Goal: Task Accomplishment & Management: Use online tool/utility

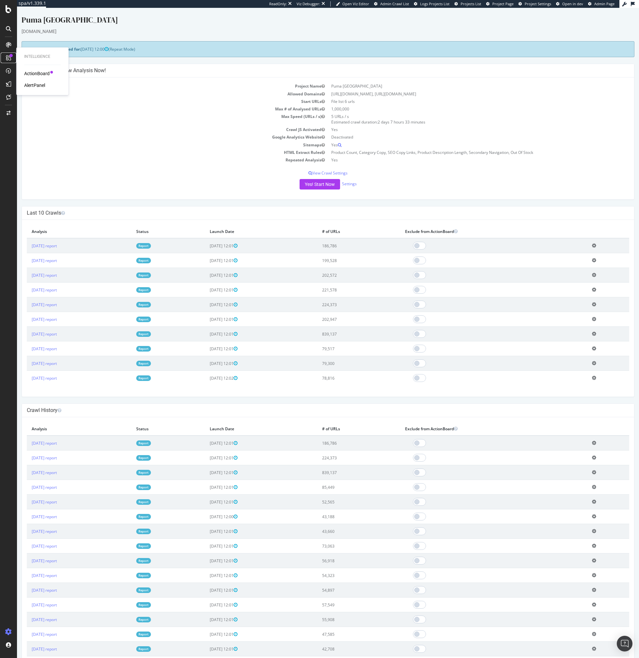
click at [7, 58] on icon at bounding box center [8, 57] width 5 height 5
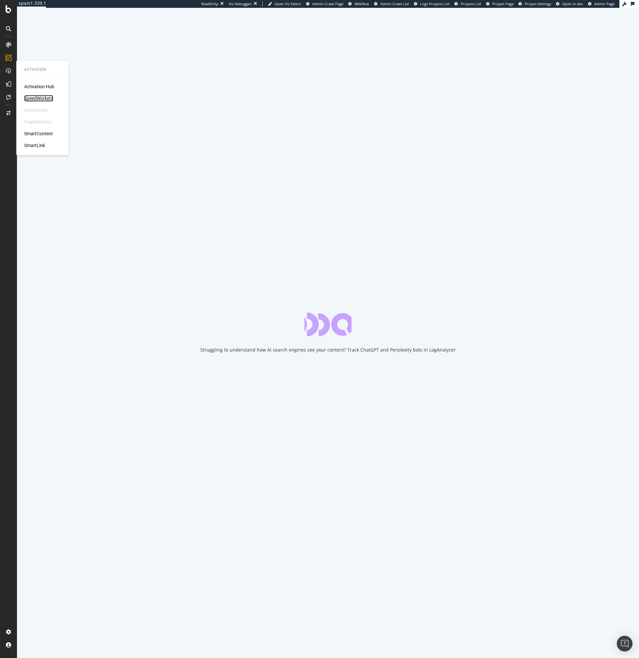
click at [37, 99] on div "SpeedWorkers" at bounding box center [38, 98] width 29 height 7
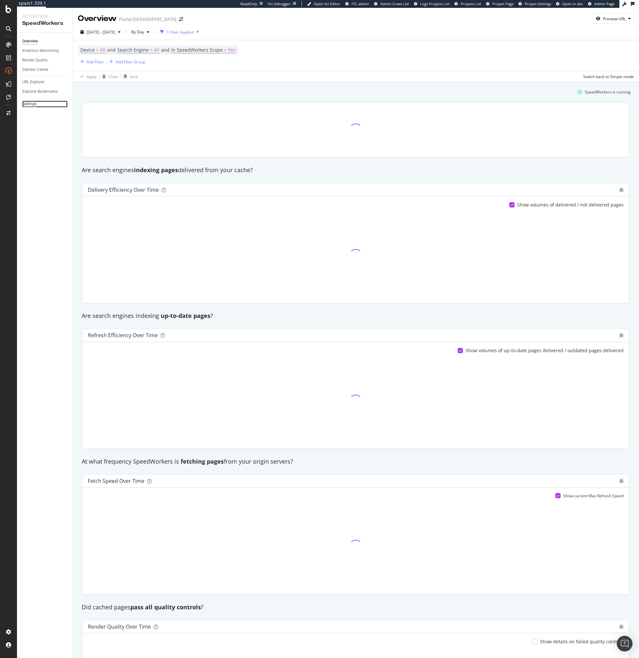
click at [31, 101] on div "Settings" at bounding box center [29, 104] width 14 height 7
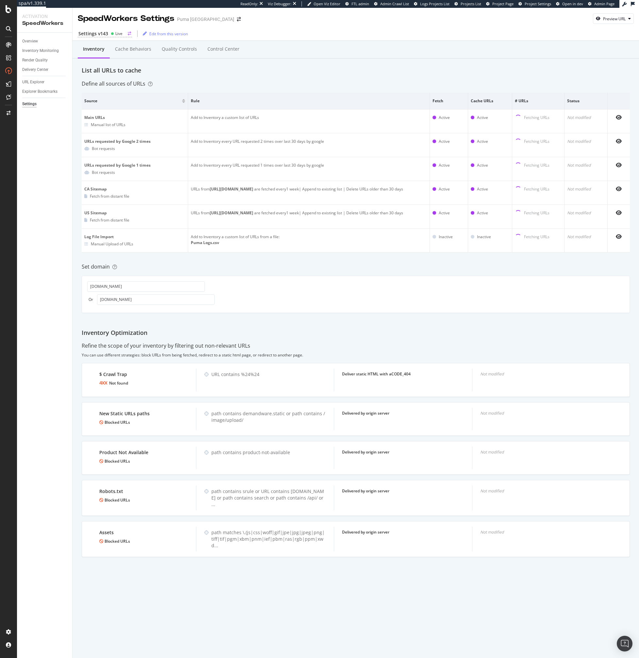
click at [107, 37] on div "Settings v143 Live" at bounding box center [105, 33] width 54 height 7
click at [34, 59] on div "Render Quality" at bounding box center [34, 60] width 25 height 7
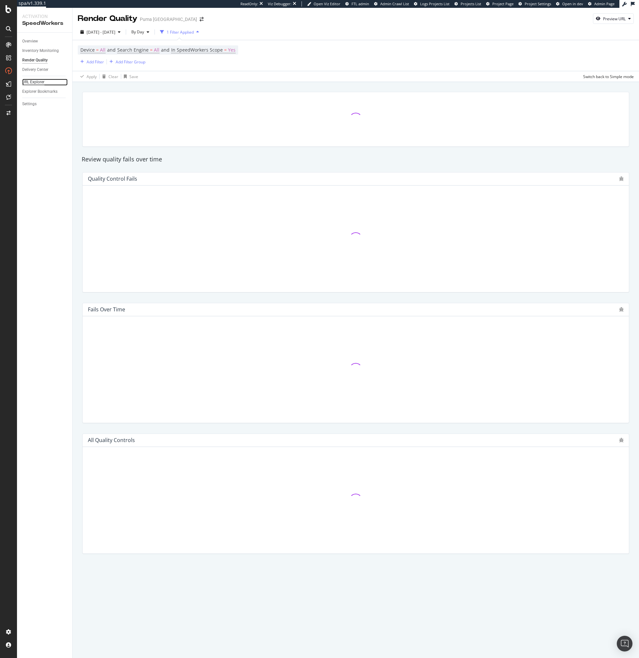
click at [36, 80] on div "URL Explorer" at bounding box center [33, 82] width 22 height 7
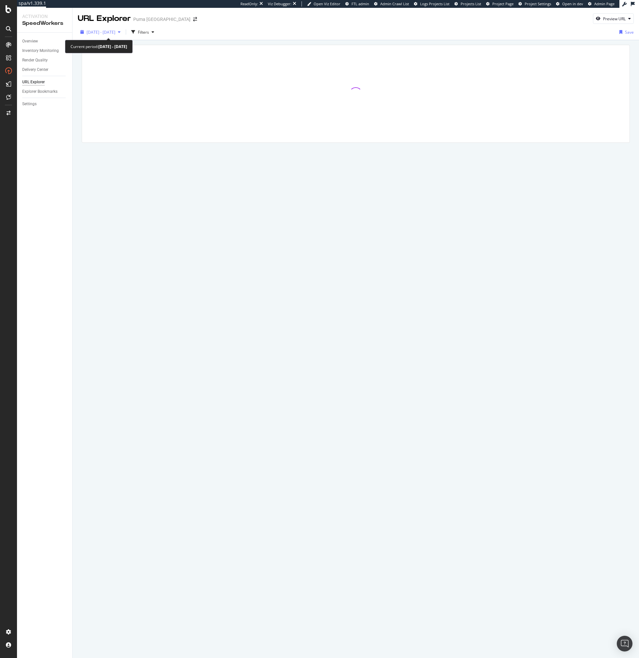
click at [110, 32] on span "2025 Sep. 12th - Oct. 9th" at bounding box center [101, 32] width 29 height 6
click at [157, 30] on div "button" at bounding box center [153, 32] width 8 height 4
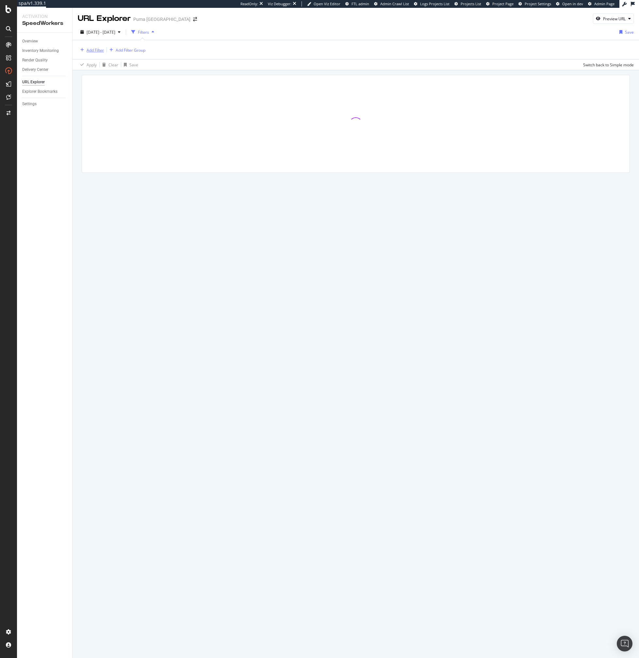
click at [94, 51] on div "Add Filter" at bounding box center [95, 50] width 17 height 6
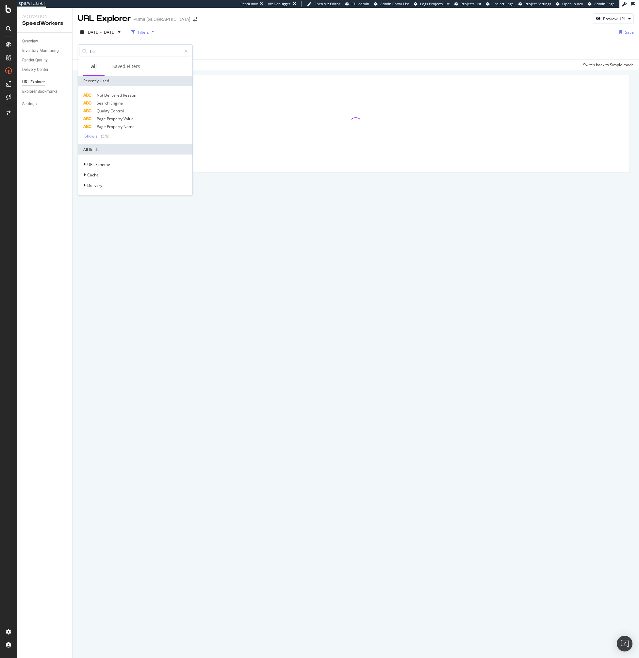
type input "beh"
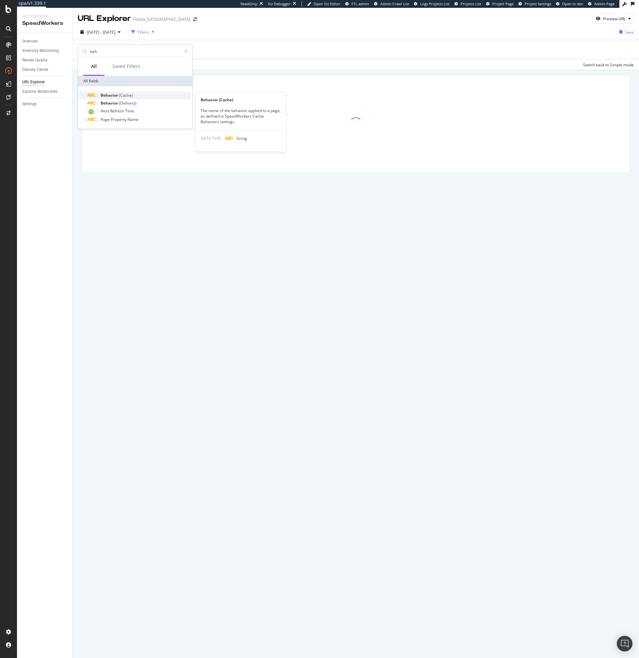
click at [111, 98] on span "Behavior" at bounding box center [110, 95] width 18 height 6
click at [103, 76] on input "text" at bounding box center [119, 78] width 71 height 10
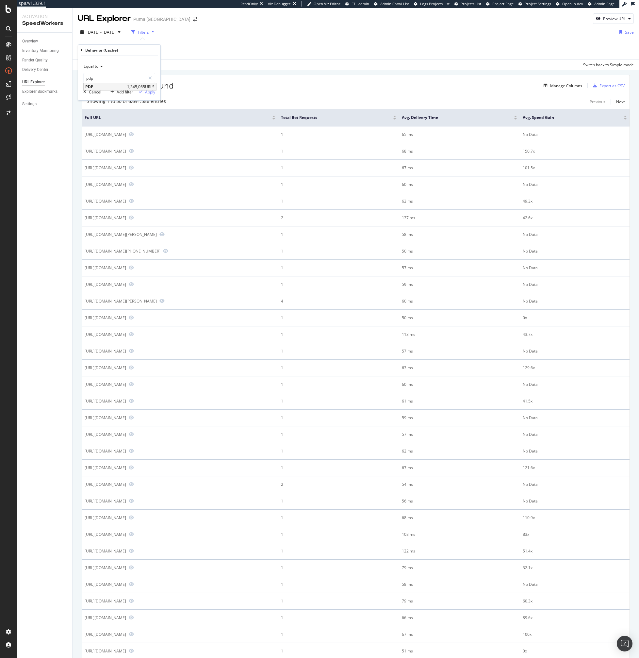
click at [91, 86] on span "PDP" at bounding box center [105, 87] width 40 height 6
type input "PDP"
click at [149, 93] on div "Apply" at bounding box center [150, 92] width 10 height 6
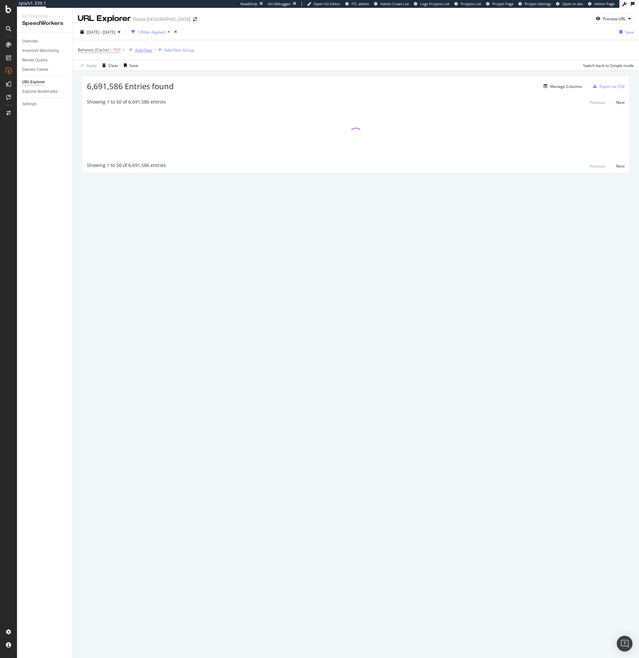
click at [144, 50] on div "Add Filter" at bounding box center [143, 50] width 17 height 6
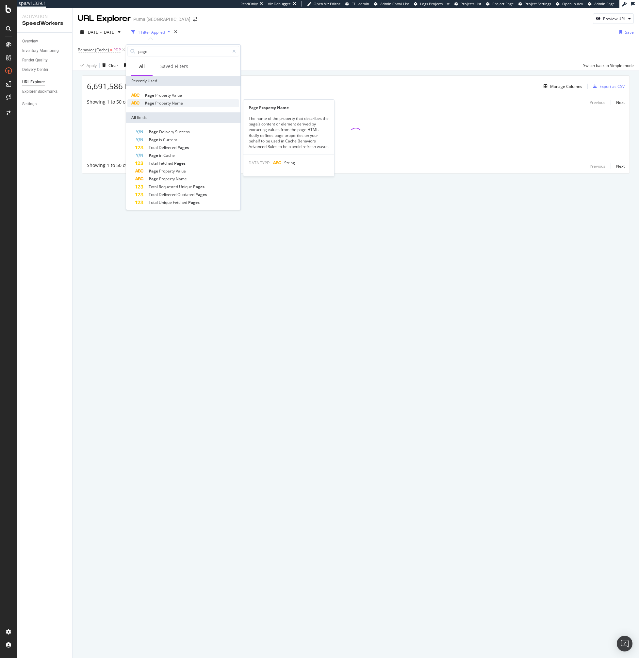
type input "page"
click at [179, 102] on span "Name" at bounding box center [177, 103] width 11 height 6
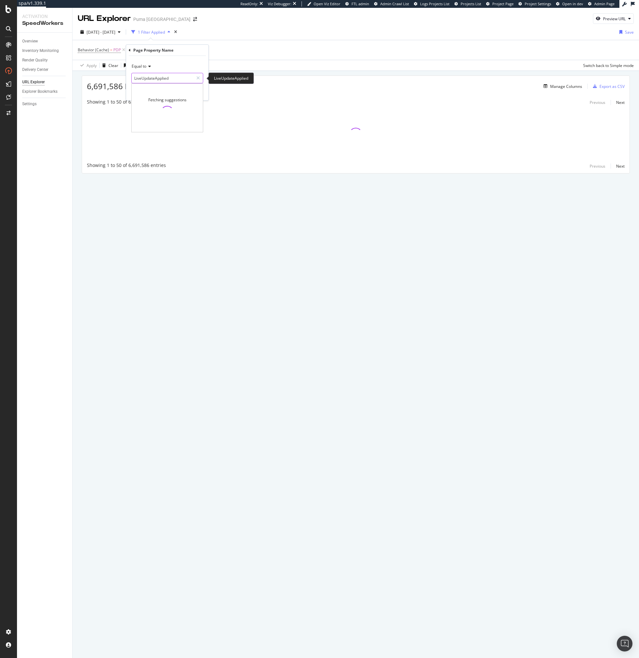
click at [156, 77] on input "LiveUpdateApplied" at bounding box center [163, 78] width 62 height 10
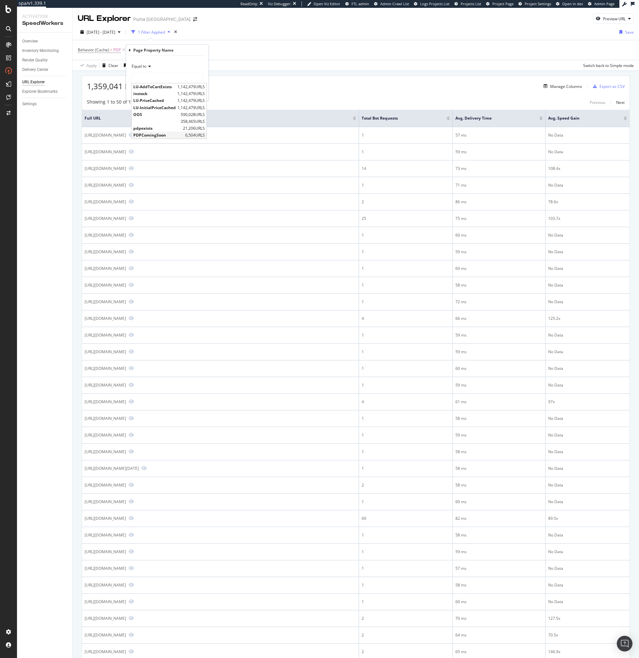
click at [155, 134] on span "PDPComingSoon" at bounding box center [158, 135] width 50 height 6
type input "PDPComingSoon"
click at [195, 91] on div "Apply" at bounding box center [198, 92] width 10 height 6
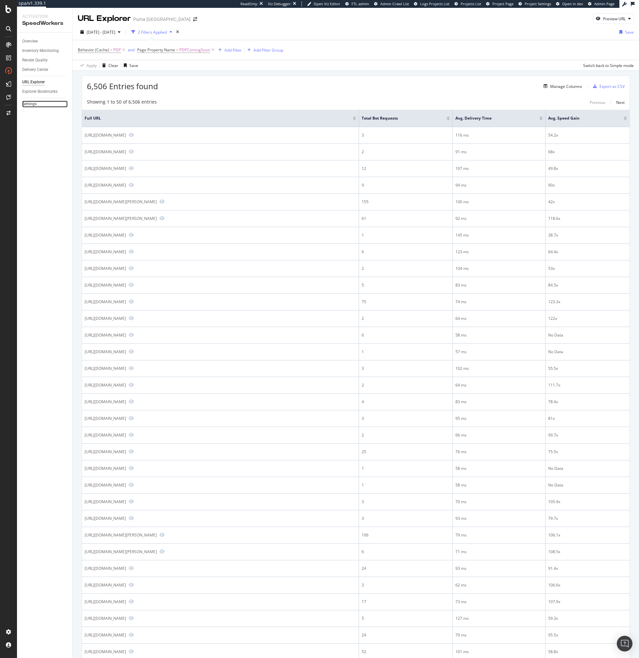
click at [38, 106] on link "Settings" at bounding box center [44, 104] width 45 height 7
click at [311, 76] on div "6,506 Entries found Manage Columns Export as CSV" at bounding box center [356, 84] width 548 height 16
click at [200, 103] on div "Showing 1 to 50 of 6,506 entries Previous Next" at bounding box center [356, 103] width 548 height 8
click at [250, 96] on div "Showing 1 to 50 of 6,506 entries Previous Next Full URL Total Bot Requests Avg.…" at bounding box center [356, 534] width 548 height 879
click at [570, 87] on div "Manage Columns" at bounding box center [566, 87] width 32 height 6
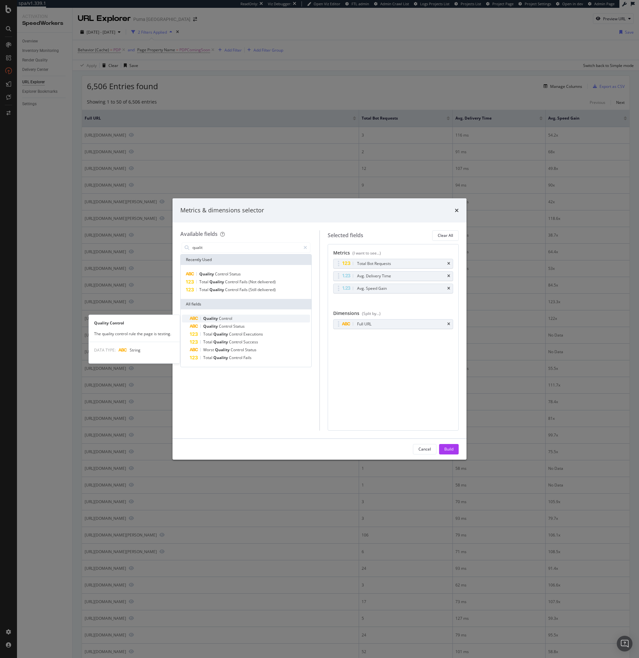
type input "qualit"
click at [230, 316] on span "Control" at bounding box center [225, 319] width 13 height 6
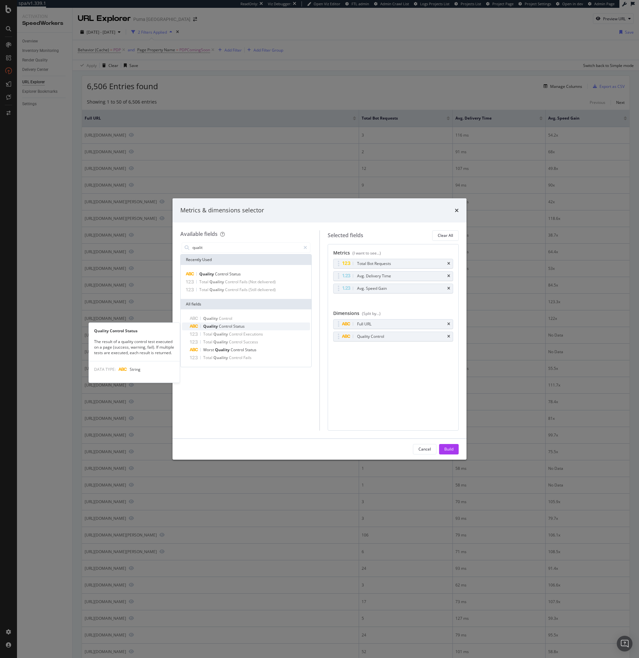
click at [224, 326] on span "Control" at bounding box center [226, 326] width 14 height 6
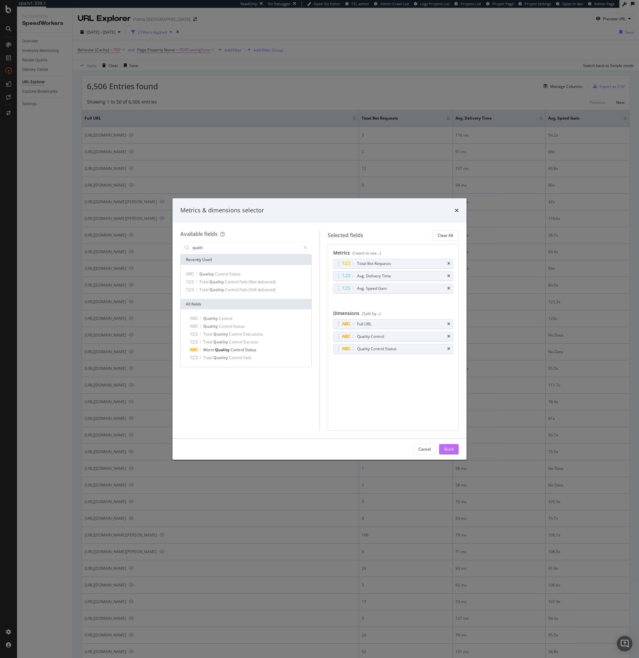
click at [450, 450] on div "Build" at bounding box center [448, 449] width 9 height 6
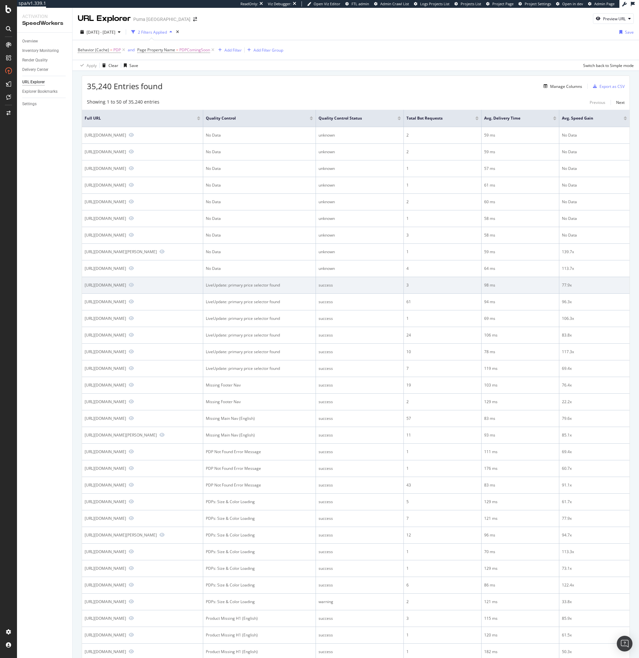
click at [288, 288] on div "LiveUpdate: primary price selector found" at bounding box center [259, 285] width 107 height 6
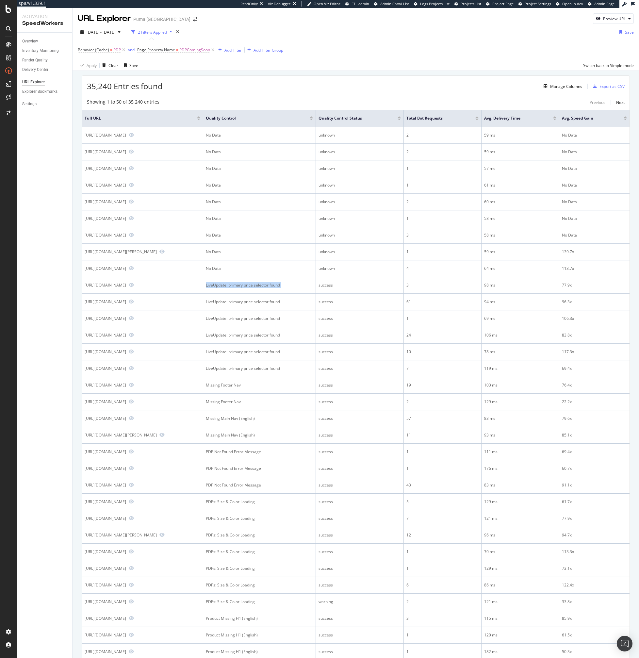
click at [230, 49] on div "Add Filter" at bounding box center [232, 50] width 17 height 6
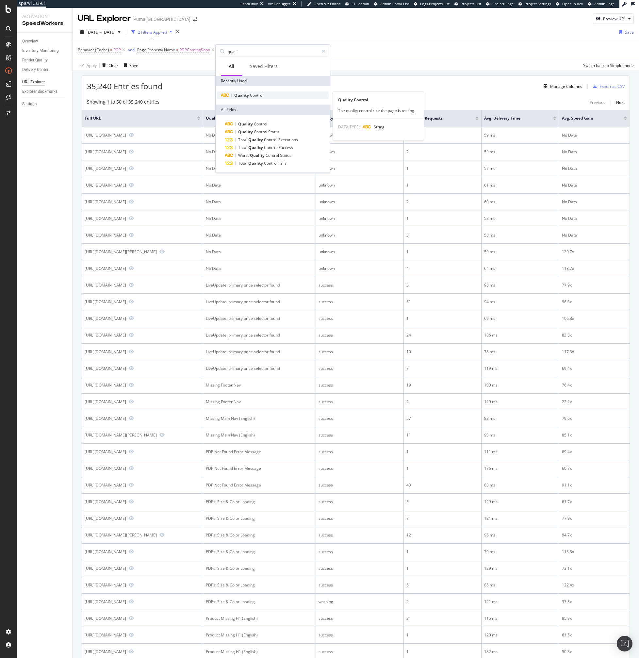
type input "quali"
click at [234, 95] on span "Quality" at bounding box center [242, 95] width 16 height 6
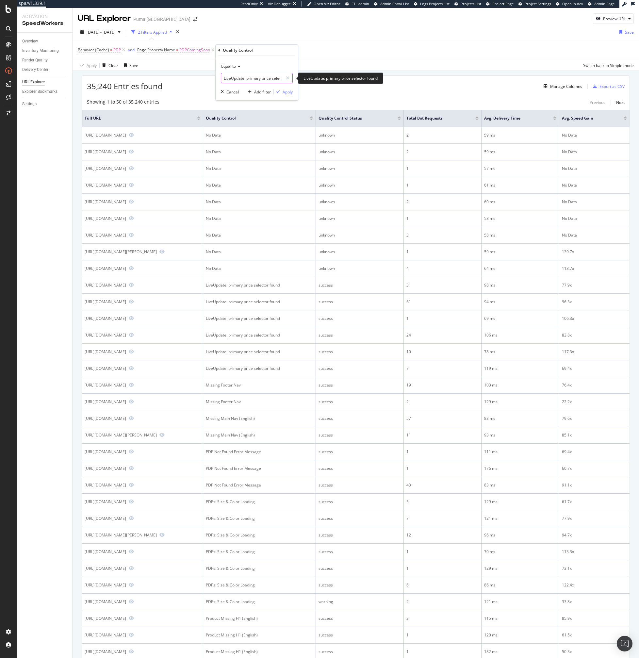
click at [243, 78] on input "LiveUpdate: primary price selector found" at bounding box center [252, 78] width 62 height 10
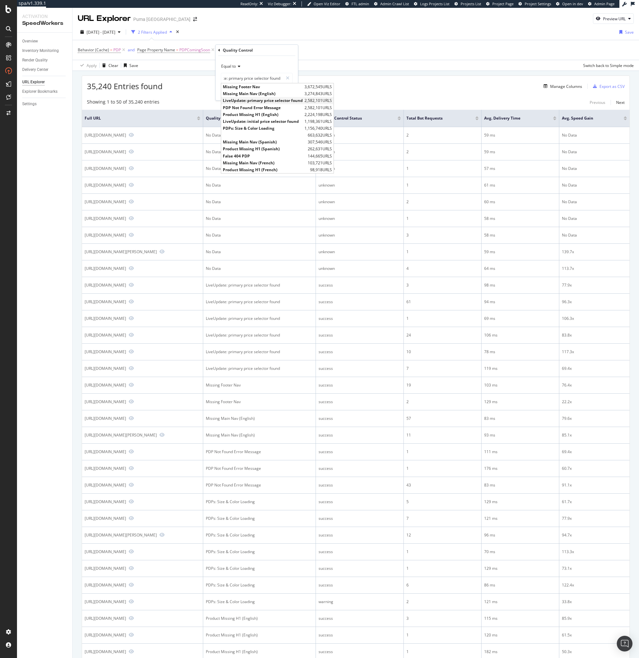
click at [247, 98] on span "LiveUpdate: primary price selector found" at bounding box center [263, 101] width 80 height 6
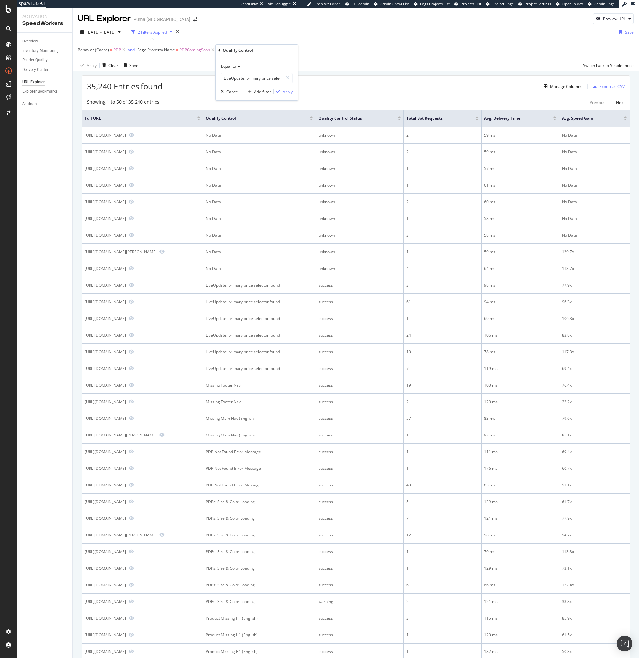
click at [288, 90] on div "Apply" at bounding box center [288, 92] width 10 height 6
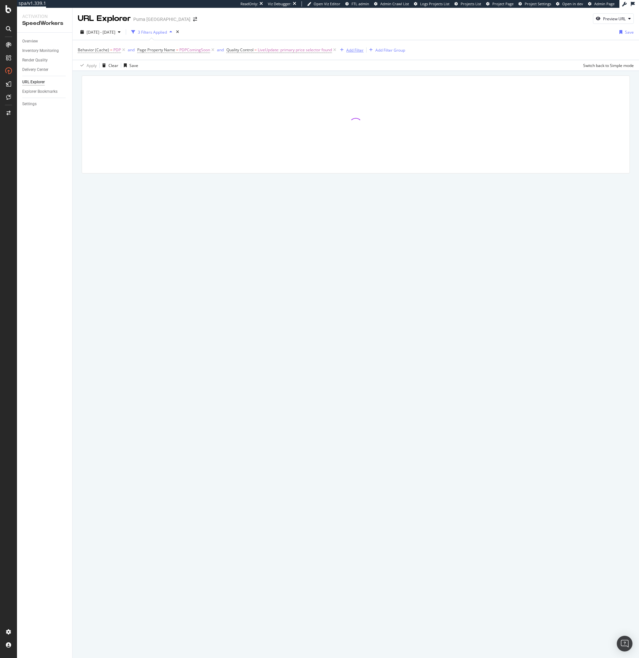
click at [352, 51] on div "Add Filter" at bounding box center [354, 50] width 17 height 6
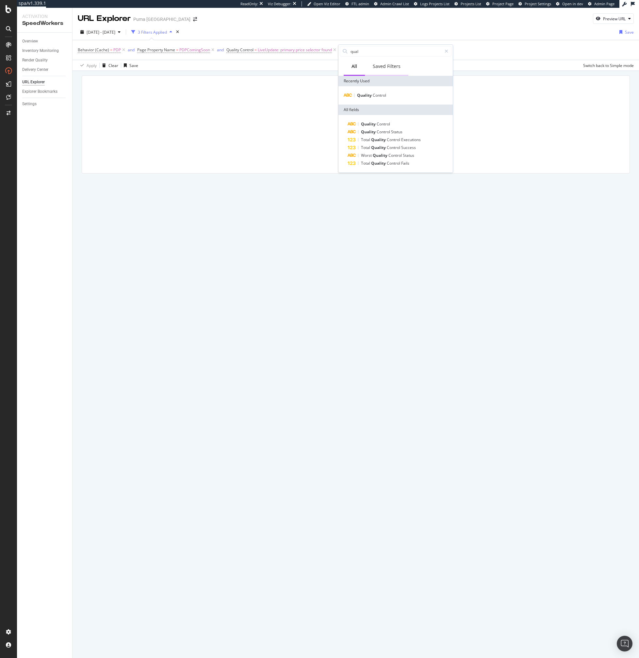
type input "quali"
click at [385, 128] on div "Quality Control Status" at bounding box center [400, 132] width 104 height 8
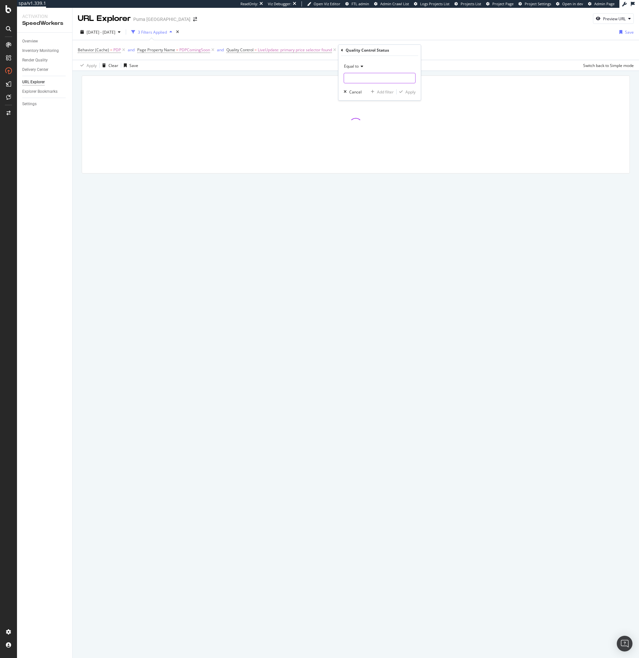
click at [355, 79] on input "text" at bounding box center [379, 78] width 71 height 10
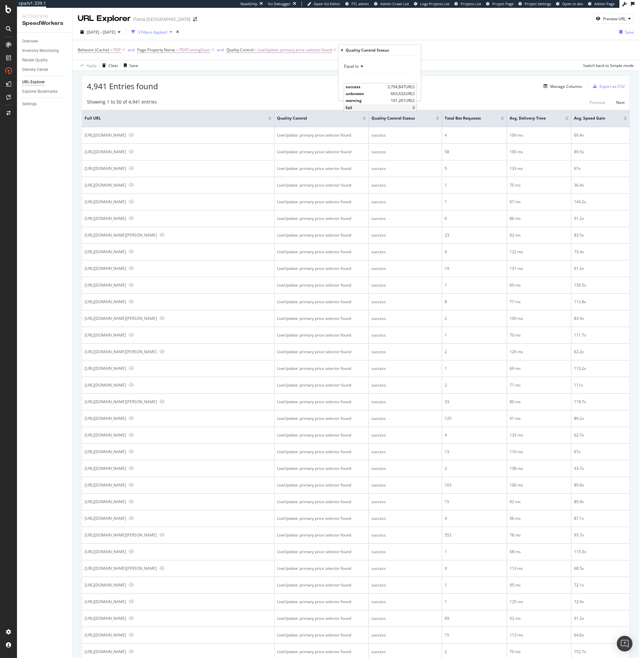
click at [357, 107] on span "fail" at bounding box center [379, 108] width 67 height 6
type input "fail"
click at [383, 80] on input "fail" at bounding box center [375, 78] width 62 height 10
click at [355, 107] on span "fail" at bounding box center [379, 108] width 67 height 6
click at [411, 91] on div "Apply" at bounding box center [410, 92] width 10 height 6
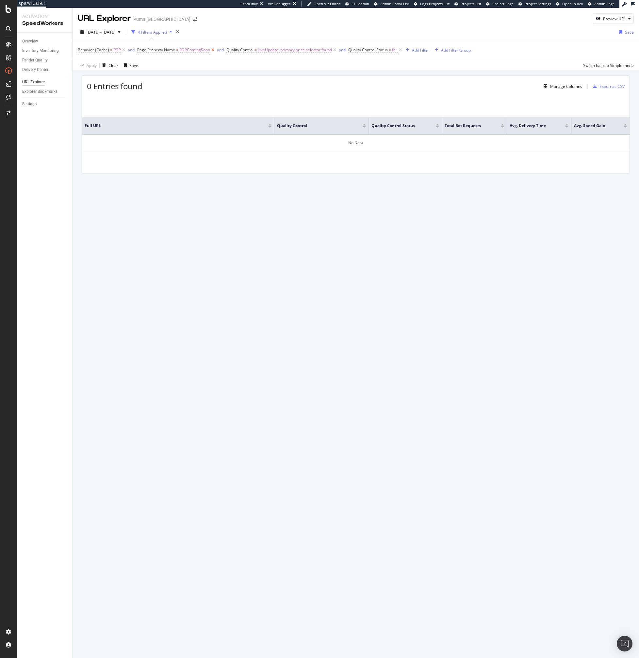
click at [213, 50] on icon at bounding box center [213, 50] width 6 height 7
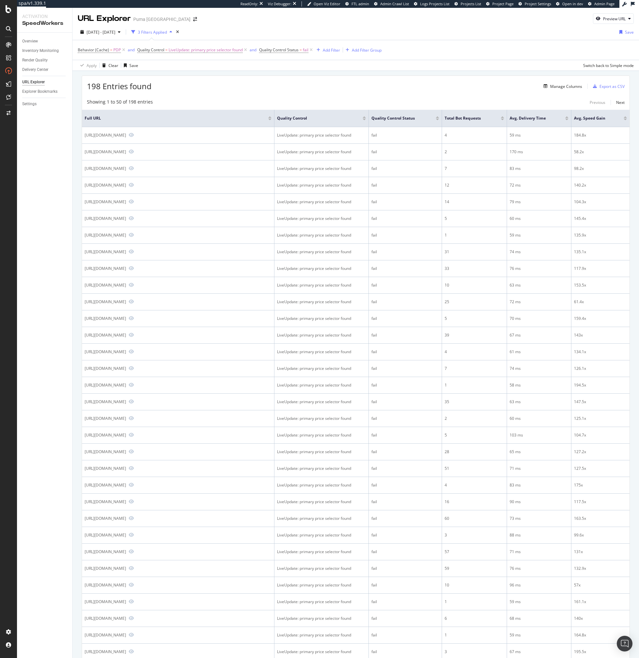
click at [326, 87] on div "198 Entries found Manage Columns Export as CSV" at bounding box center [356, 84] width 548 height 16
click at [328, 52] on div "Add Filter" at bounding box center [331, 50] width 17 height 6
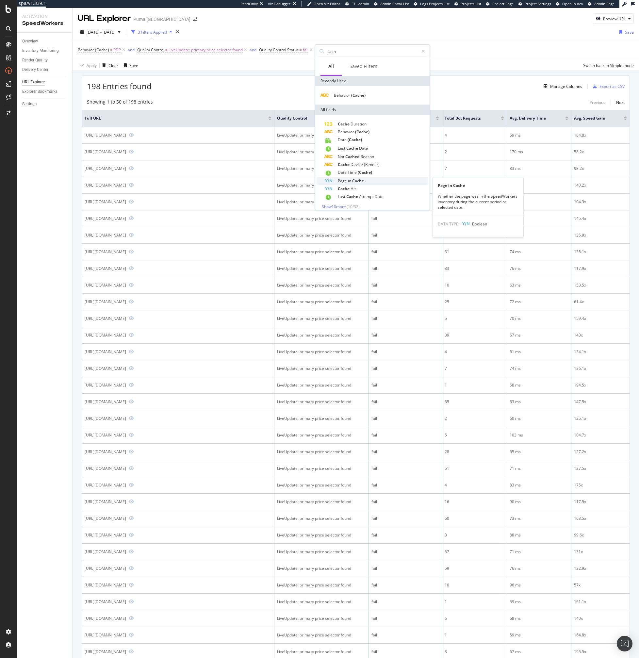
type input "cach"
click at [360, 183] on span "Cache" at bounding box center [358, 181] width 12 height 6
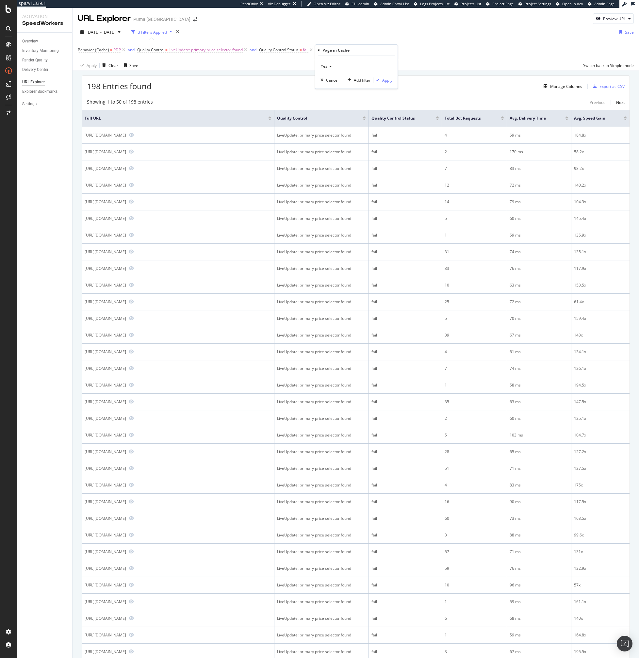
click at [346, 53] on div "Page in Cache" at bounding box center [335, 50] width 27 height 6
click at [330, 69] on div "Yes" at bounding box center [356, 66] width 72 height 10
click at [330, 80] on div "Yes" at bounding box center [357, 79] width 70 height 8
click at [386, 80] on div "Apply" at bounding box center [387, 80] width 10 height 6
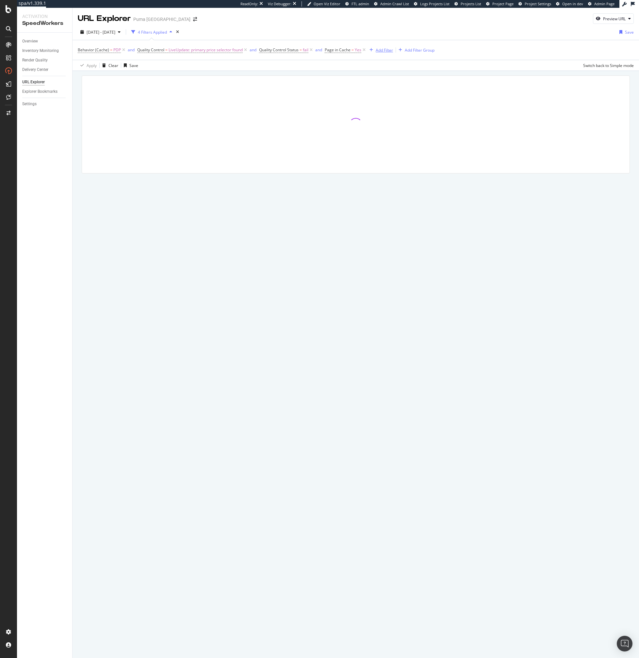
click at [379, 50] on div "Add Filter" at bounding box center [384, 50] width 17 height 6
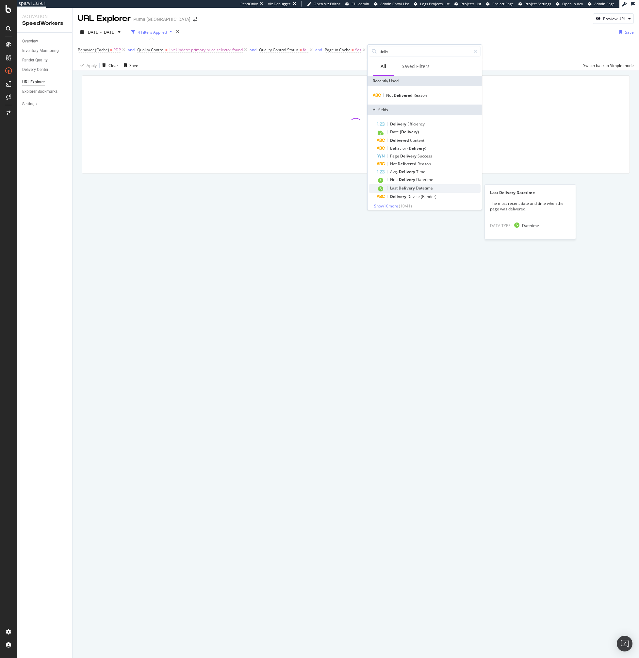
scroll to position [4, 0]
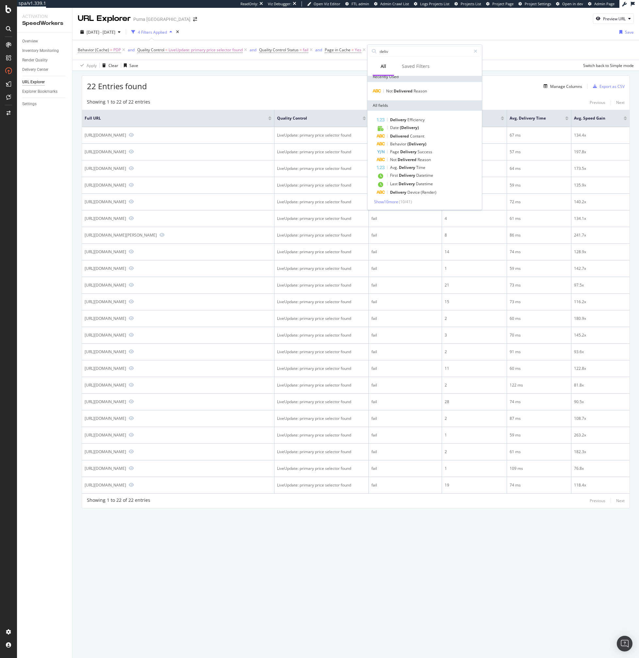
type input "deliv"
click at [411, 201] on span "( 10 / 41 )" at bounding box center [405, 202] width 13 height 6
click at [295, 64] on div "Apply Clear Save Switch back to Simple mode" at bounding box center [356, 65] width 566 height 11
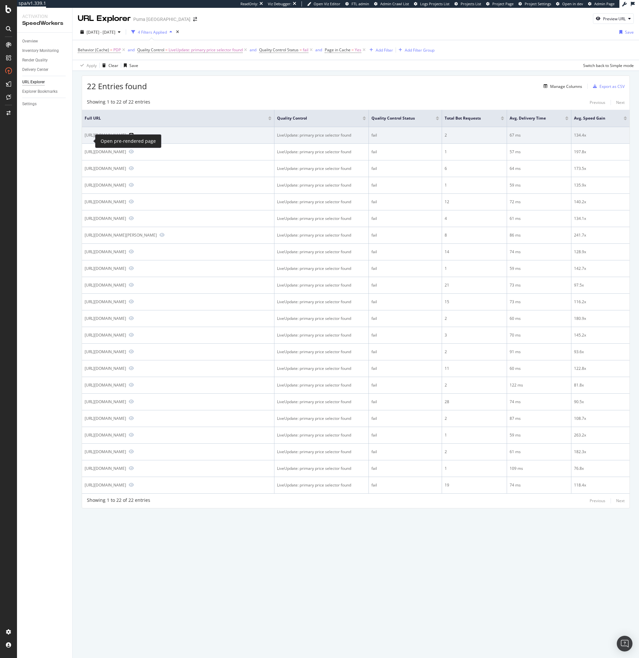
click at [129, 137] on icon "Preview https://us.puma.com/us/en/pd/chivas-away-jersey-promo-25-26-men/706897/…" at bounding box center [131, 135] width 5 height 5
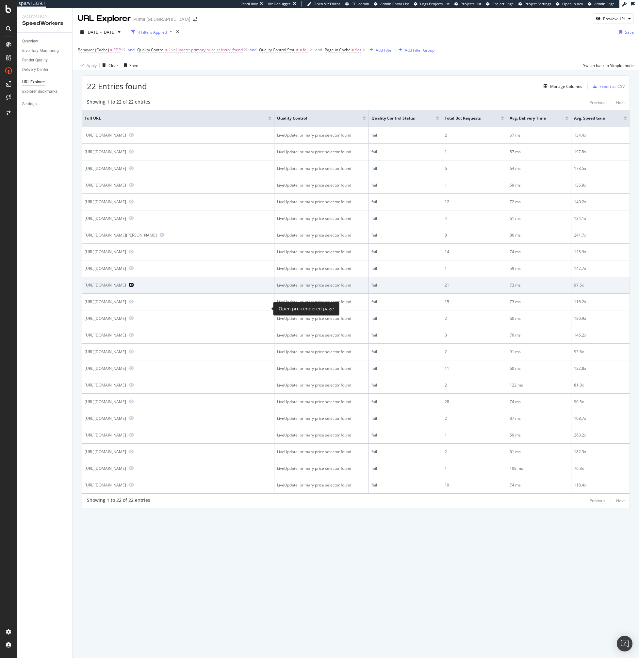
click at [134, 287] on icon "Preview https://us.puma.com/us/en/pd/portugal-25-home-replica-mens-soccer-jerse…" at bounding box center [131, 285] width 5 height 5
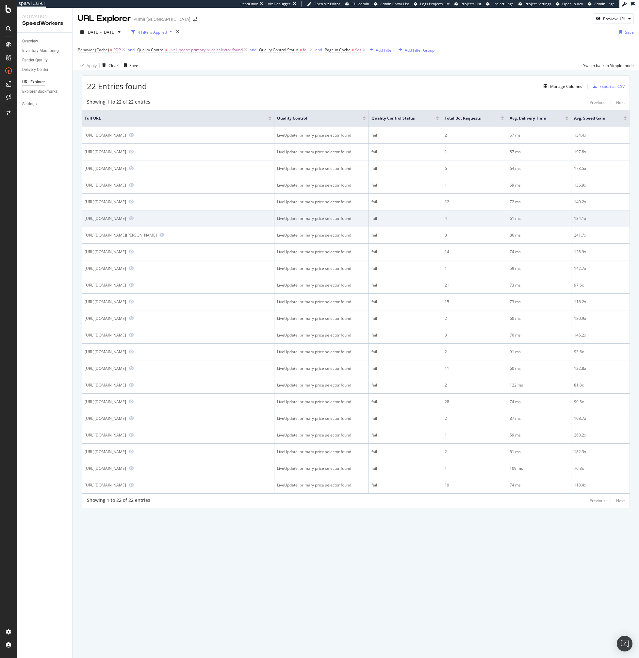
click at [126, 221] on div "https://us.puma.com/us/en/pd/chivas-25-26-away-promo-mens-soccer-jersey/706897/…" at bounding box center [105, 219] width 41 height 6
copy div "https://us.puma.com/us/en/pd/chivas-25-26-away-promo-mens-soccer-jersey/706897/…"
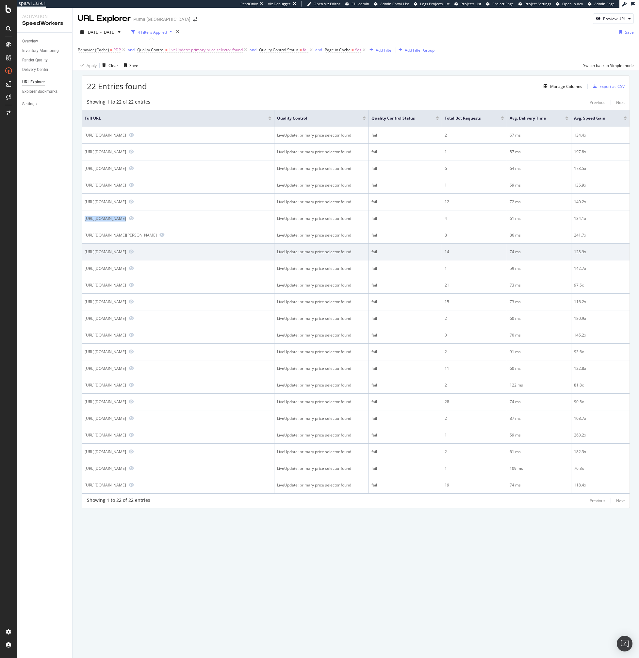
copy div "https://us.puma.com/us/en/pd/chivas-25-26-away-promo-mens-soccer-jersey/706897/…"
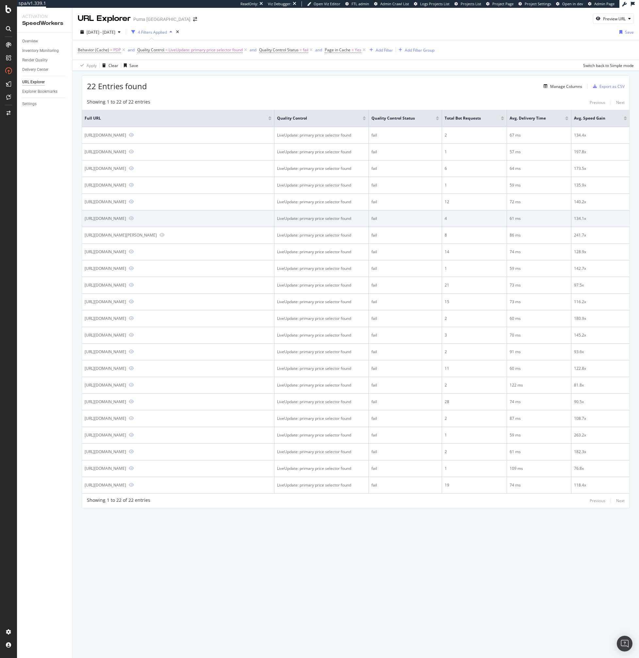
click at [126, 221] on div "https://us.puma.com/us/en/pd/chivas-25-26-away-promo-mens-soccer-jersey/706897/…" at bounding box center [105, 219] width 41 height 6
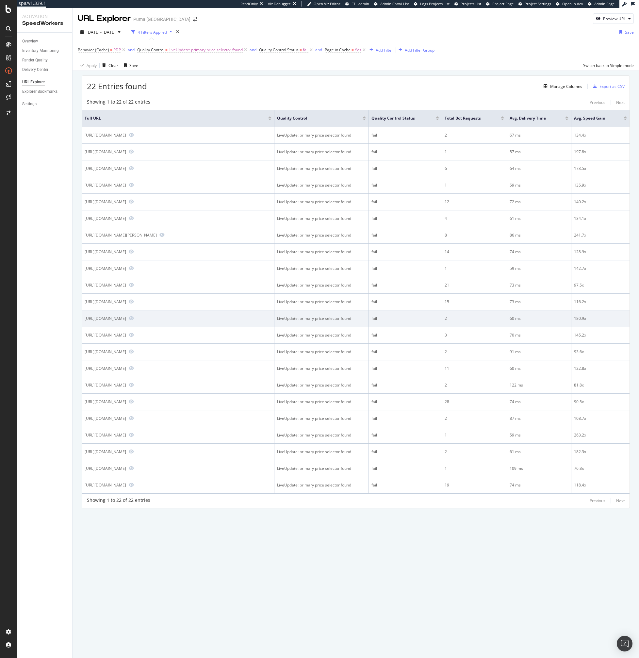
copy div "706897"
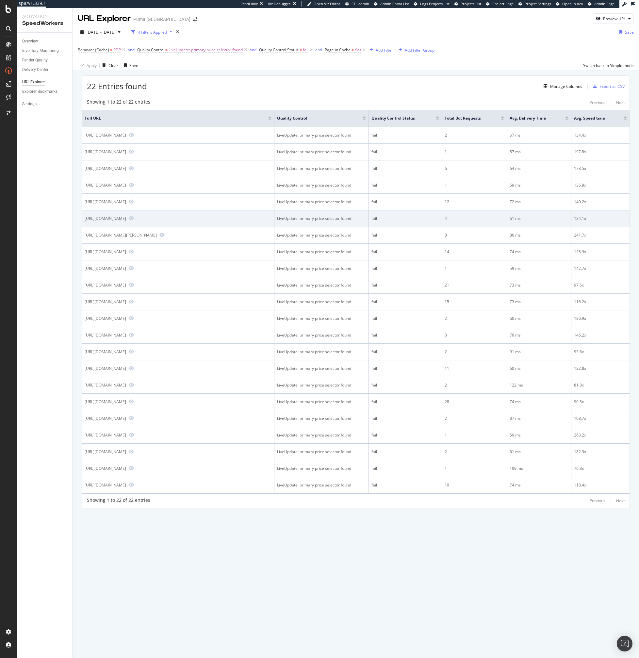
click at [125, 221] on div "https://us.puma.com/us/en/pd/chivas-25-26-away-promo-mens-soccer-jersey/706897/…" at bounding box center [178, 219] width 187 height 6
click at [126, 221] on div "https://us.puma.com/us/en/pd/chivas-25-26-away-promo-mens-soccer-jersey/706897/…" at bounding box center [105, 219] width 41 height 6
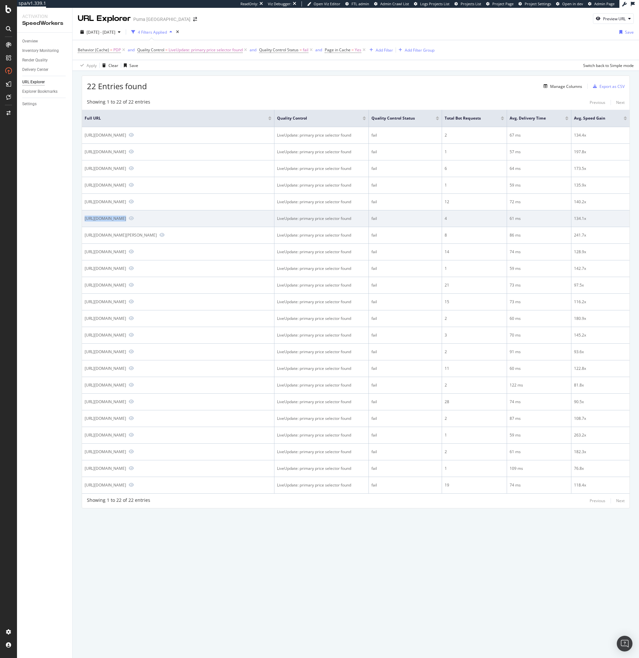
click at [126, 221] on div "https://us.puma.com/us/en/pd/chivas-25-26-away-promo-mens-soccer-jersey/706897/…" at bounding box center [105, 219] width 41 height 6
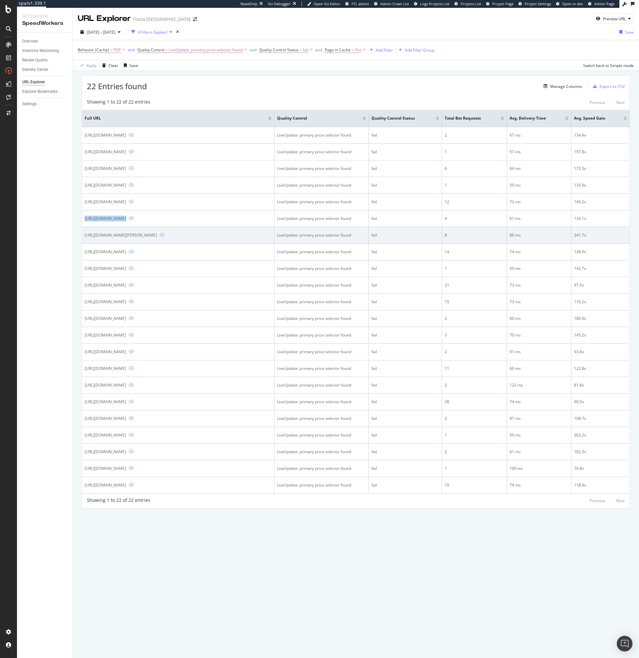
copy div "https://us.puma.com/us/en/pd/chivas-25-26-away-promo-mens-soccer-jersey/706897/…"
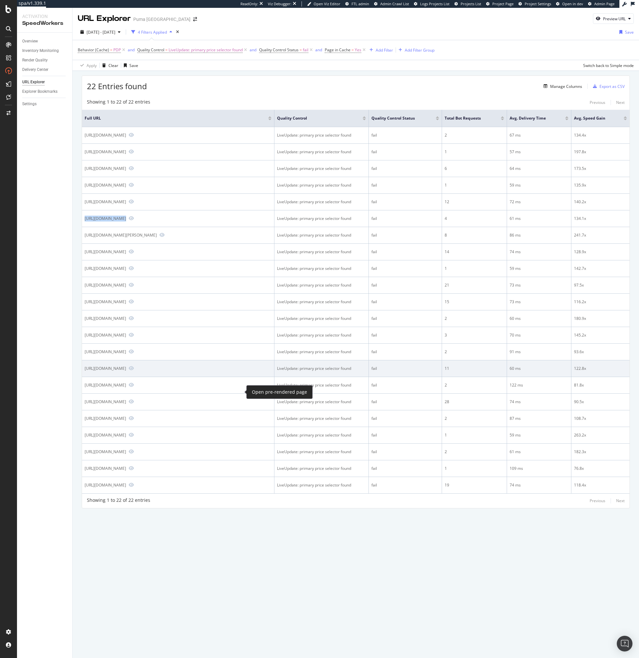
copy div "https://us.puma.com/us/en/pd/chivas-25-26-away-promo-mens-soccer-jersey/706897/…"
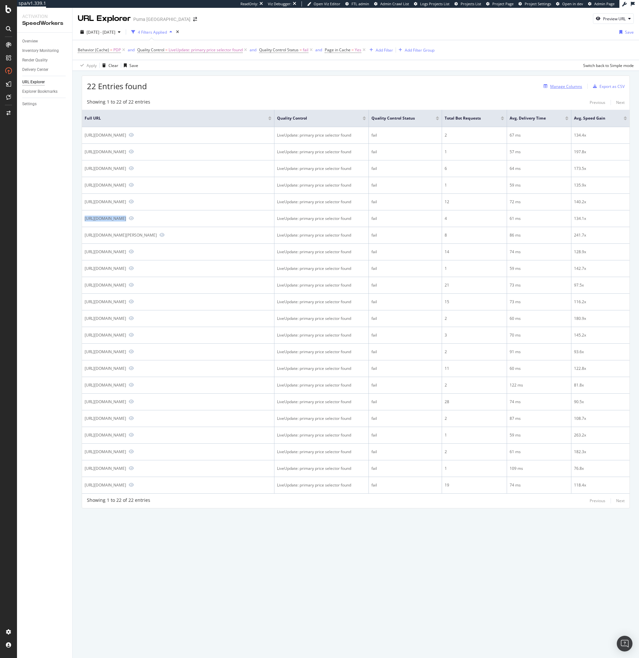
click at [556, 88] on div "Manage Columns" at bounding box center [566, 87] width 32 height 6
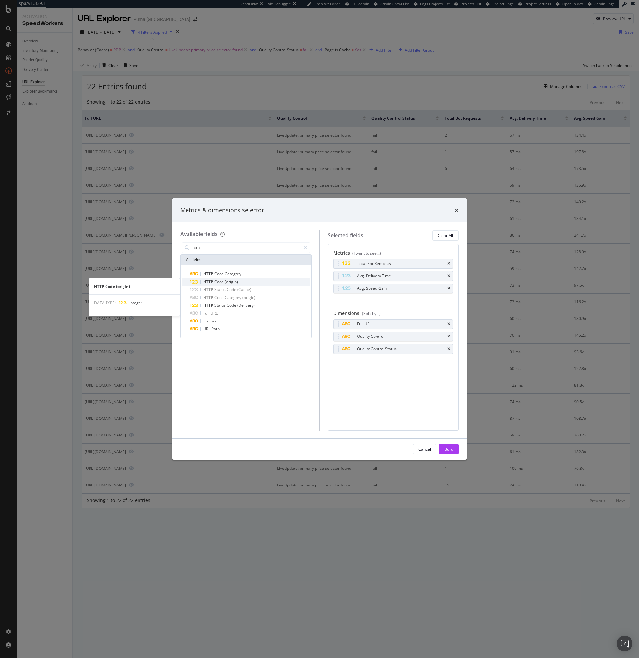
type input "http"
click at [229, 281] on span "(origin)" at bounding box center [231, 282] width 13 height 6
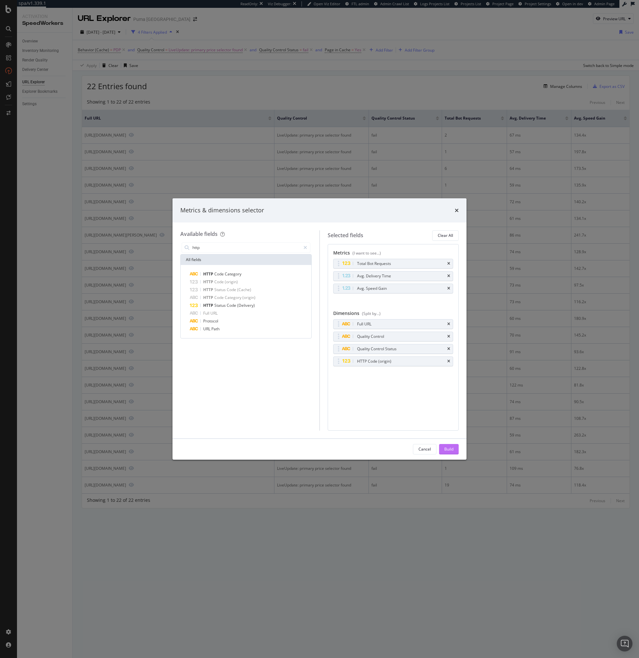
click at [451, 450] on div "Build" at bounding box center [448, 449] width 9 height 6
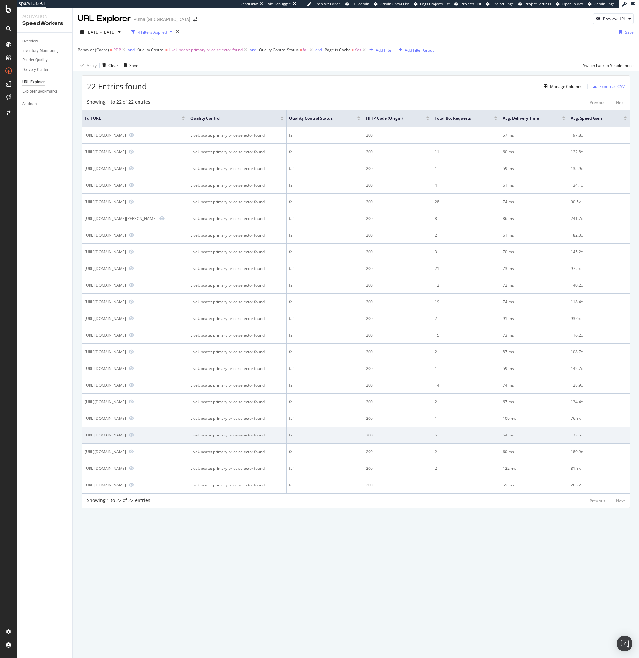
click at [286, 444] on td "LiveUpdate: primary price selector found" at bounding box center [237, 435] width 99 height 17
click at [129, 437] on icon "Preview https://us.puma.com/us/en/pd/jersey-local-portugal-2025-para-hombre/779…" at bounding box center [131, 435] width 5 height 5
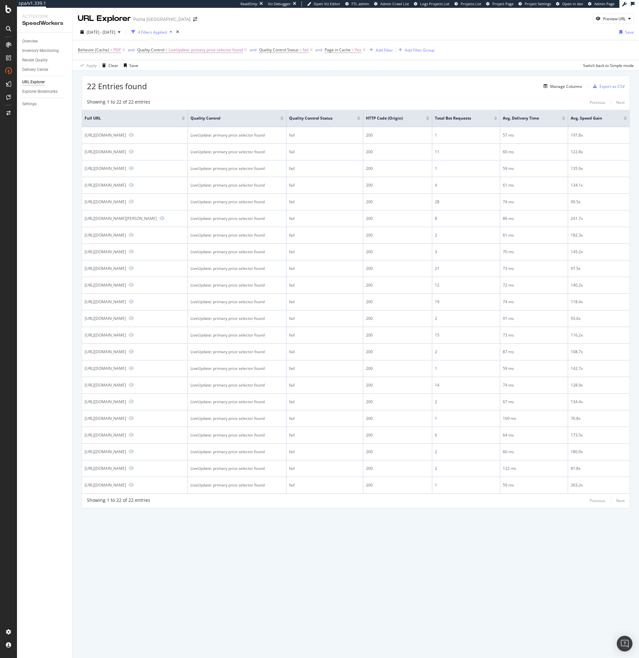
click at [259, 102] on div "Showing 1 to 22 of 22 entries Previous Next" at bounding box center [356, 103] width 548 height 8
click at [234, 78] on div "22 Entries found Manage Columns Export as CSV" at bounding box center [356, 84] width 548 height 16
click at [379, 54] on div "Add Filter" at bounding box center [380, 49] width 26 height 7
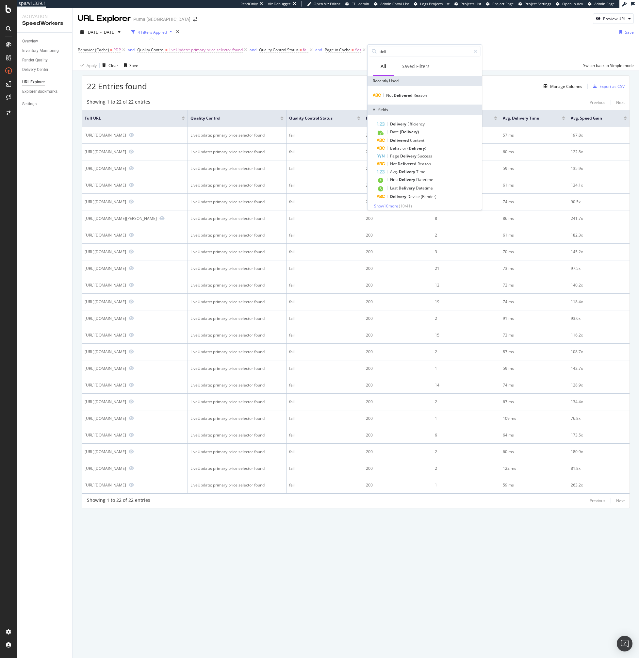
type input "deliv"
click at [404, 92] on div "Not Delivered Reason" at bounding box center [425, 95] width 112 height 8
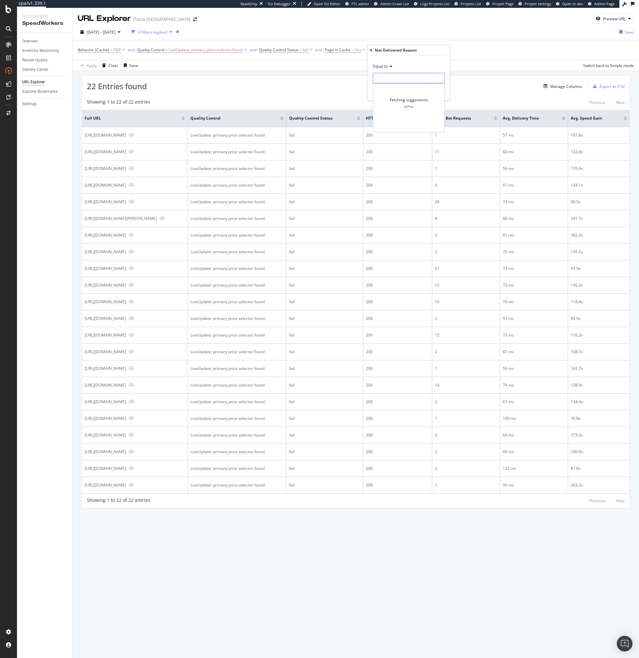
click at [404, 77] on input "text" at bounding box center [408, 78] width 71 height 10
click at [385, 74] on input "text" at bounding box center [408, 78] width 71 height 10
click at [343, 74] on div "22 Entries found Manage Columns Export as CSV Showing 1 to 22 of 22 entries Pre…" at bounding box center [356, 301] width 566 height 460
click at [420, 50] on span "=" at bounding box center [419, 50] width 2 height 6
click at [397, 86] on div "Equal to Cancel Add filter Apply" at bounding box center [420, 77] width 82 height 44
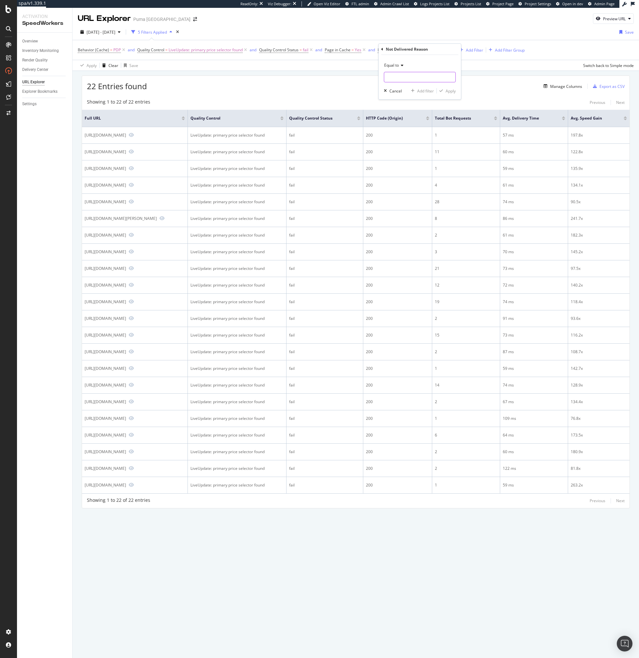
click at [398, 81] on input "text" at bounding box center [419, 77] width 71 height 10
click at [396, 66] on span "Equal to" at bounding box center [391, 65] width 15 height 6
click at [396, 86] on span "Not equal to" at bounding box center [398, 88] width 22 height 6
click at [401, 74] on input "text" at bounding box center [419, 77] width 71 height 10
click at [410, 86] on span "delivered" at bounding box center [406, 86] width 40 height 6
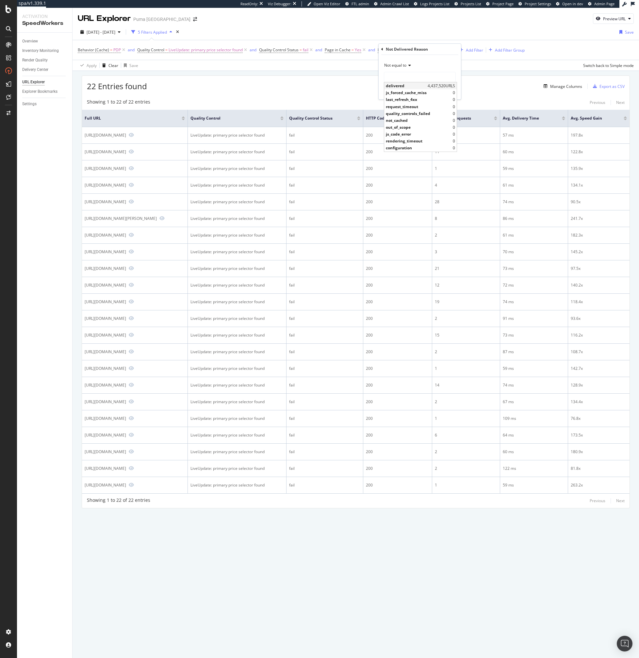
type input "delivered"
click at [452, 92] on div "Apply" at bounding box center [451, 91] width 10 height 6
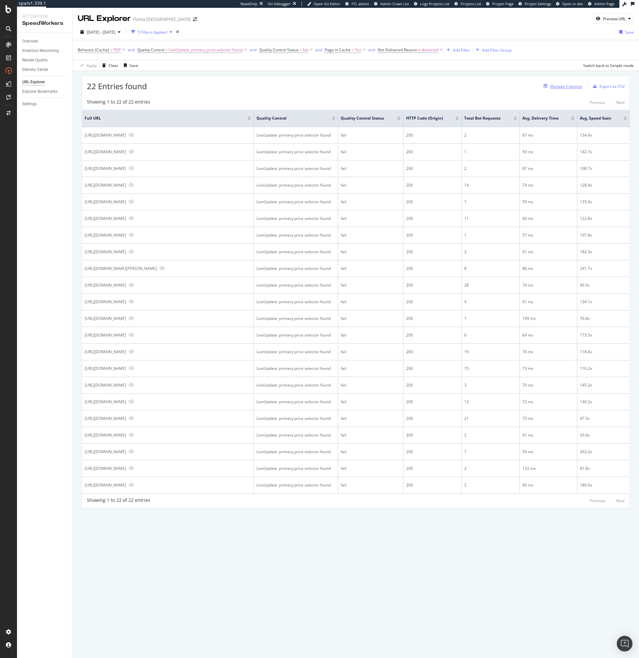
click at [555, 84] on div "Manage Columns" at bounding box center [566, 87] width 32 height 6
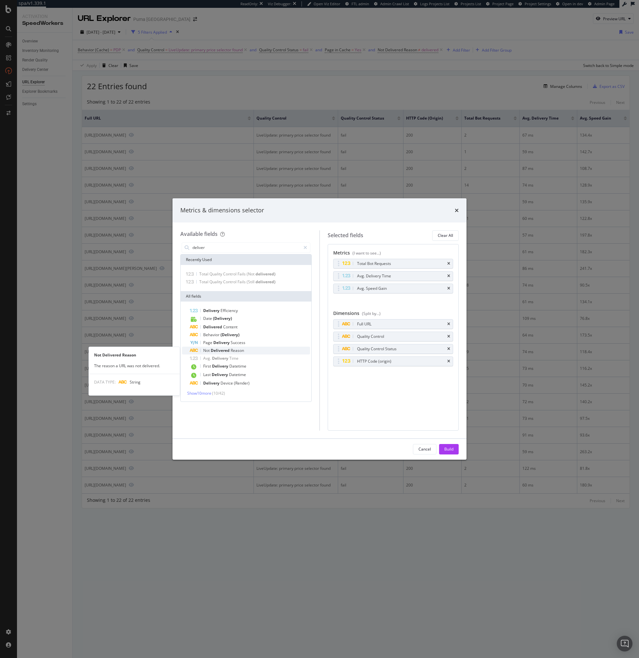
type input "deliver"
click at [241, 352] on span "Reason" at bounding box center [237, 351] width 13 height 6
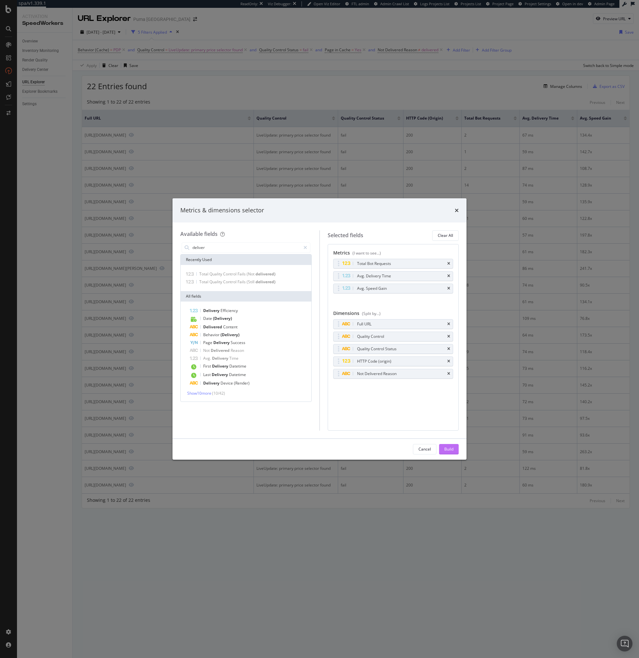
click at [448, 445] on div "Build" at bounding box center [448, 449] width 9 height 10
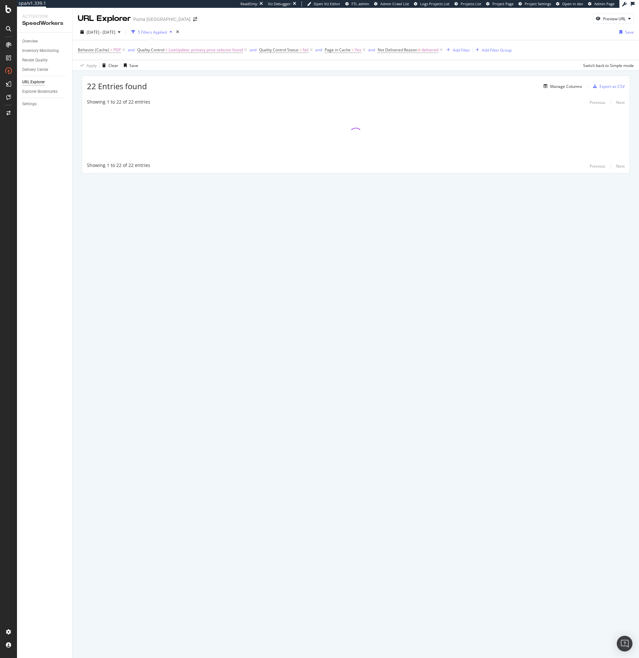
click at [316, 311] on div "URL Explorer Puma North America Preview URL 2025 Sep. 12th - Oct. 9th 5 Filters…" at bounding box center [356, 333] width 566 height 650
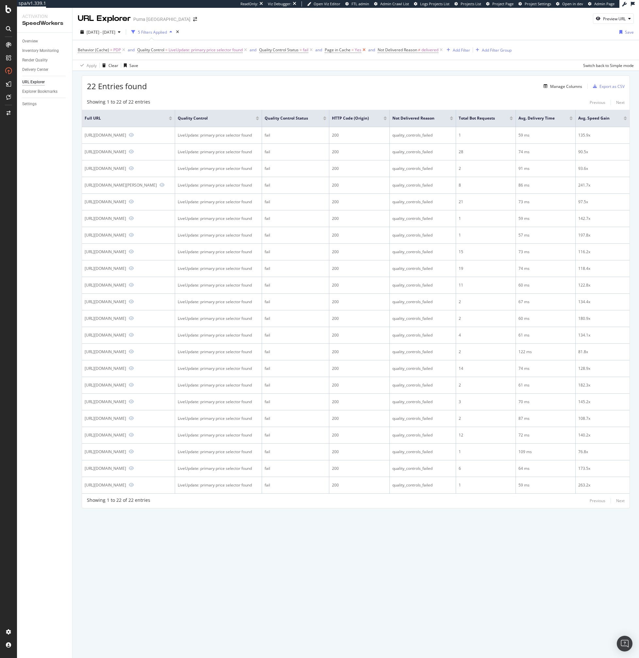
click at [365, 52] on icon at bounding box center [364, 50] width 6 height 7
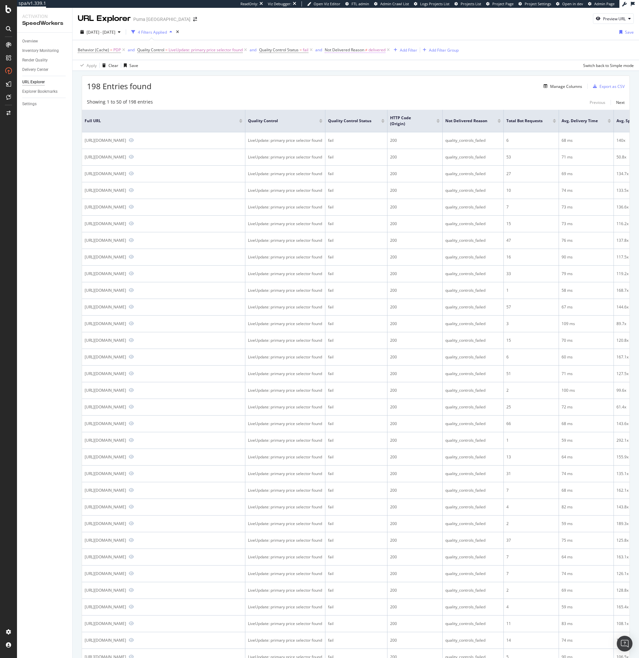
click at [362, 50] on span "Not Delivered Reason" at bounding box center [345, 50] width 40 height 6
click at [349, 69] on div "Not equal to" at bounding box center [367, 65] width 72 height 10
click at [341, 80] on span "Equal to" at bounding box center [342, 79] width 15 height 6
click at [356, 80] on input "delivered" at bounding box center [363, 77] width 62 height 10
type input "re"
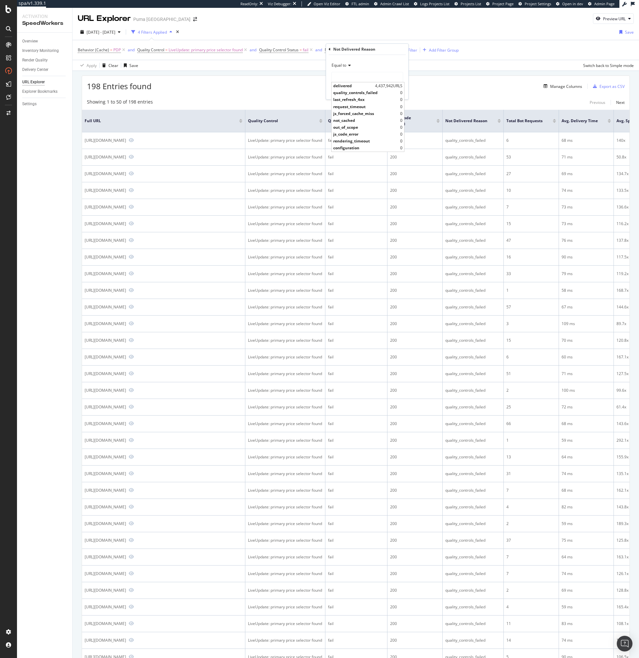
click at [448, 81] on div "198 Entries found Manage Columns Export as CSV" at bounding box center [356, 84] width 548 height 16
click at [364, 53] on span "Not Delivered Reason ≠ delivered" at bounding box center [358, 49] width 66 height 9
click at [375, 51] on span "delivered" at bounding box center [376, 49] width 17 height 9
click at [385, 38] on div "2025 Sep. 12th - Oct. 9th 4 Filters Applied Save" at bounding box center [356, 33] width 566 height 13
click at [388, 48] on icon at bounding box center [388, 50] width 6 height 7
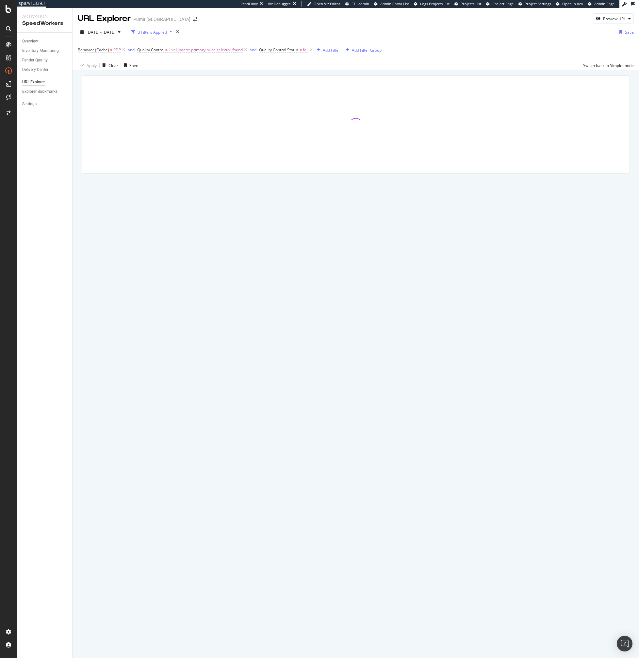
click at [332, 49] on div "Add Filter" at bounding box center [331, 50] width 17 height 6
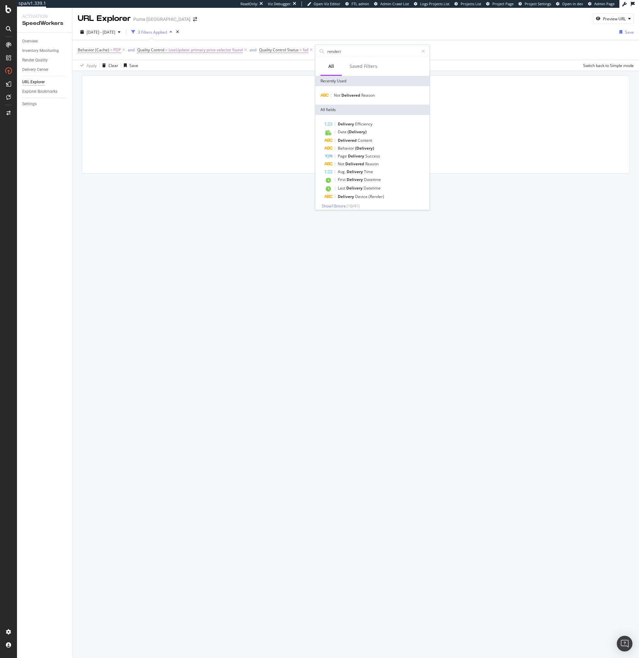
type input "renderin"
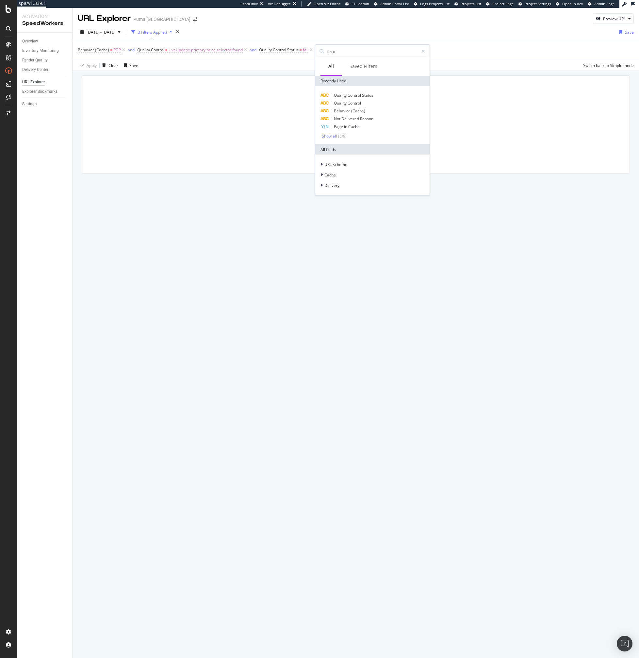
type input "error"
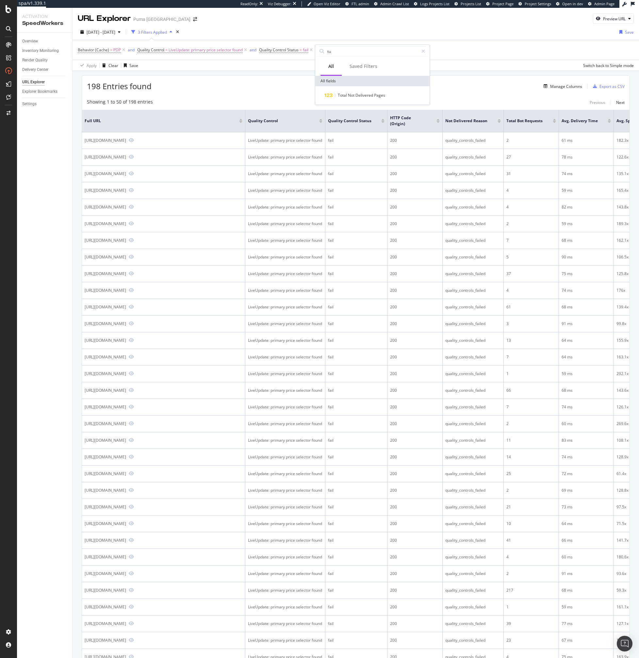
type input "tun"
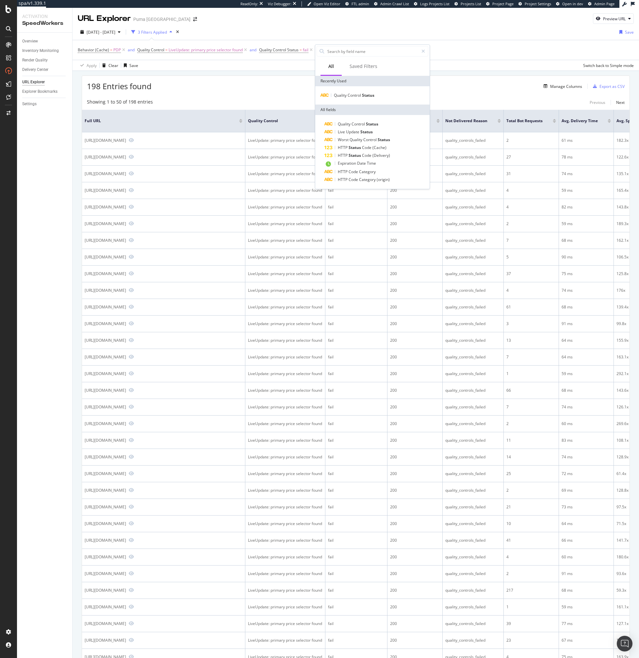
type input "="
type input "ind"
click at [331, 132] on div "Quality Control Status Quality Control Behavior (Cache) Not Delivered Reason Pa…" at bounding box center [373, 114] width 112 height 47
click at [328, 135] on div "Show all" at bounding box center [329, 136] width 15 height 5
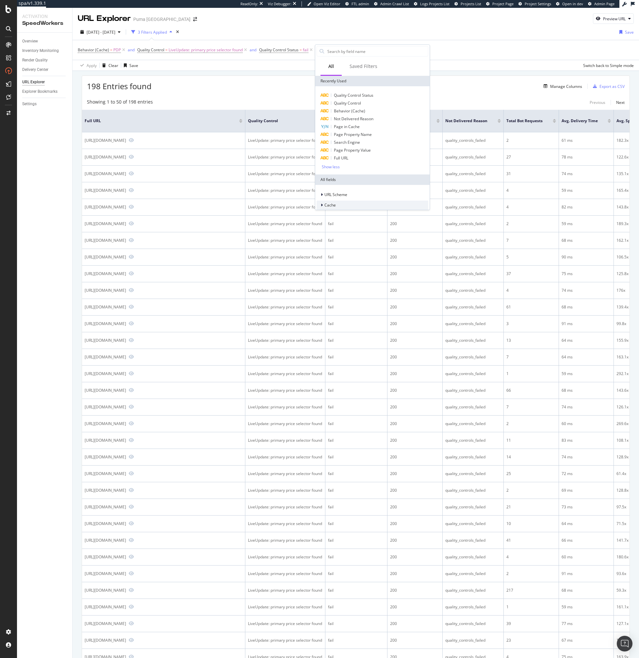
click at [335, 203] on div "Cache" at bounding box center [373, 205] width 112 height 9
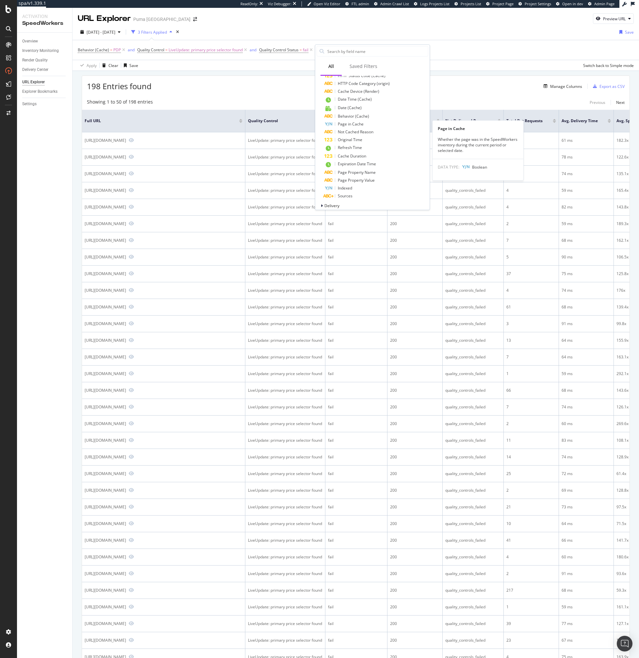
scroll to position [201, 0]
click at [342, 198] on div "Delivery" at bounding box center [373, 199] width 112 height 9
click at [369, 126] on span "Not Cached Reason" at bounding box center [356, 126] width 36 height 6
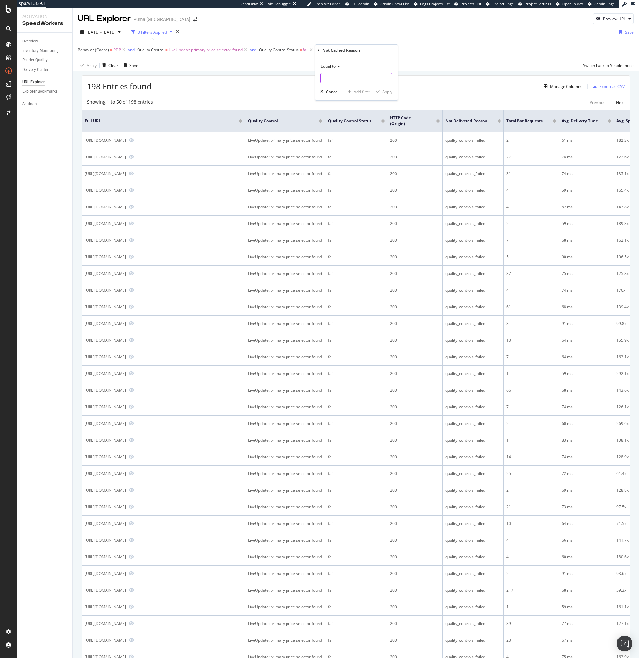
click at [360, 78] on input "text" at bounding box center [356, 78] width 71 height 10
click at [350, 92] on span "rendering_failed" at bounding box center [345, 94] width 46 height 6
type input "rendering_failed"
click at [346, 72] on div "Equal to rendering_failed rendering_failed" at bounding box center [356, 72] width 72 height 22
click at [353, 77] on input "rendering_failed" at bounding box center [352, 78] width 62 height 10
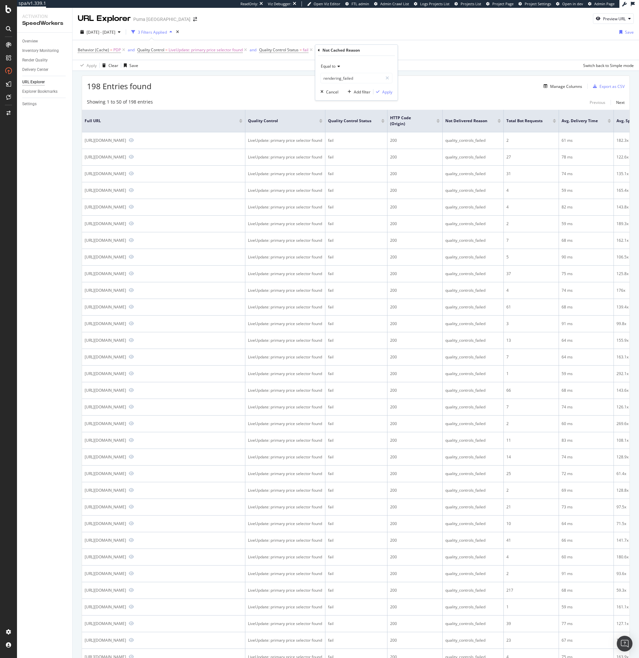
click at [377, 59] on div "Equal to rendering_failed rendering_failed Cancel Add filter Apply" at bounding box center [356, 78] width 82 height 44
click at [382, 92] on div "Apply" at bounding box center [387, 92] width 10 height 6
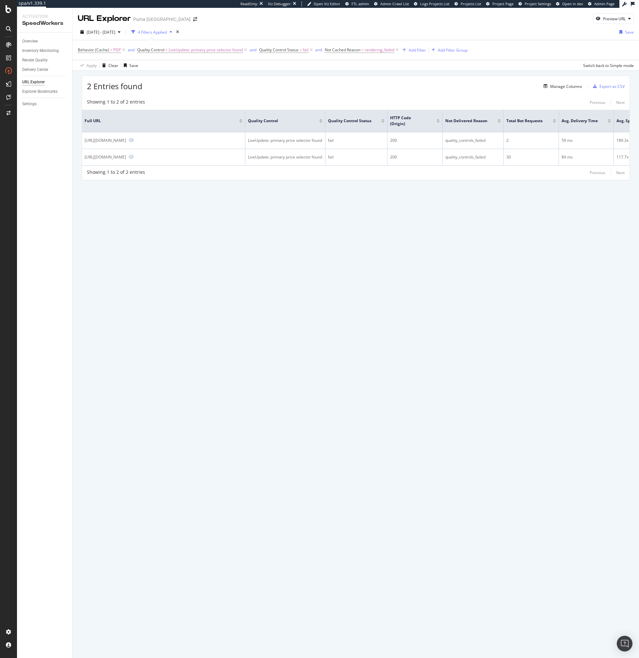
click at [328, 203] on div "2 Entries found Manage Columns Export as CSV Showing 1 to 2 of 2 entries Previo…" at bounding box center [356, 137] width 566 height 132
click at [207, 91] on div "2 Entries found Manage Columns Export as CSV" at bounding box center [356, 84] width 548 height 16
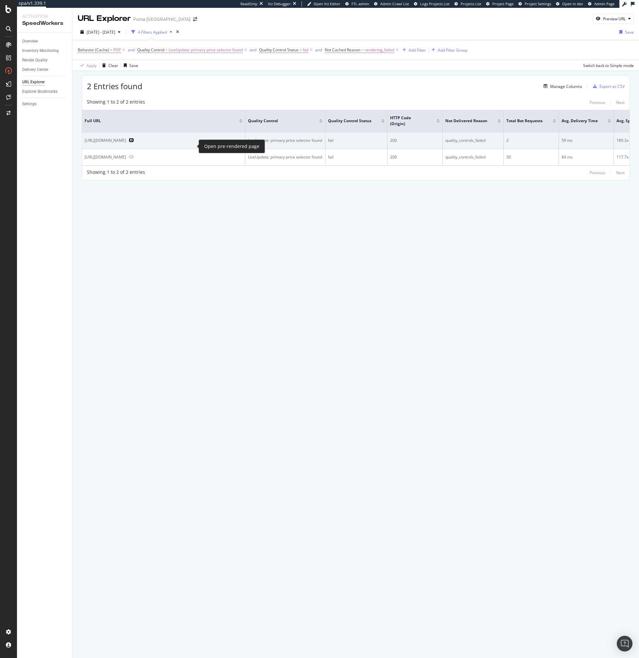
click at [134, 142] on icon "Preview https://us.puma.com/us/es/pd/camiseta-de-futbol-local-autentica-para-ho…" at bounding box center [131, 140] width 5 height 5
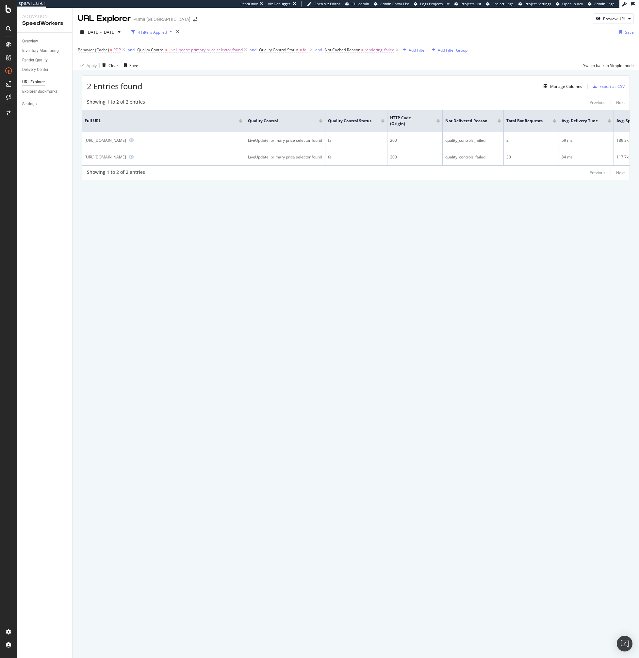
click at [238, 215] on div "URL Explorer Puma North America Preview URL 2025 Sep. 12th - Oct. 9th 4 Filters…" at bounding box center [356, 333] width 566 height 650
click at [266, 253] on div "URL Explorer Puma North America Preview URL 2025 Sep. 12th - Oct. 9th 4 Filters…" at bounding box center [356, 333] width 566 height 650
click at [196, 73] on div "2 Entries found Manage Columns Export as CSV Showing 1 to 2 of 2 entries Previo…" at bounding box center [356, 137] width 566 height 132
click at [249, 90] on div "2 Entries found Manage Columns Export as CSV" at bounding box center [356, 84] width 548 height 16
click at [209, 100] on div "Showing 1 to 2 of 2 entries Previous Next" at bounding box center [356, 103] width 548 height 8
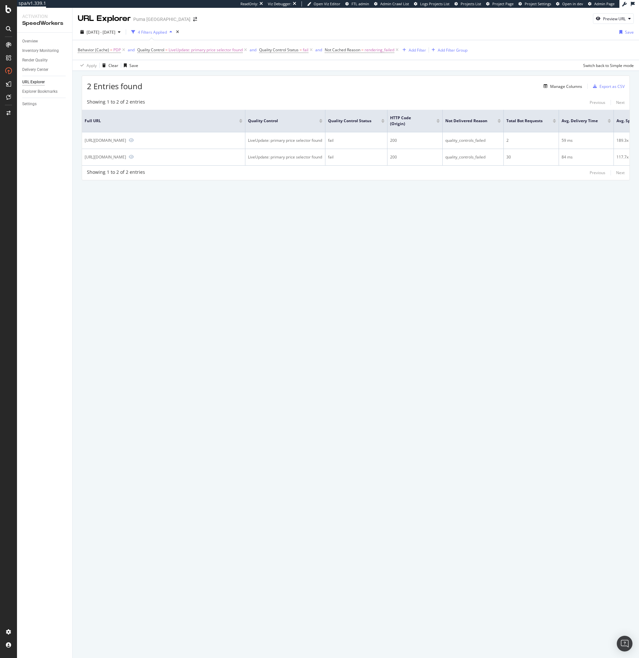
click at [212, 89] on div "2 Entries found Manage Columns Export as CSV" at bounding box center [356, 84] width 548 height 16
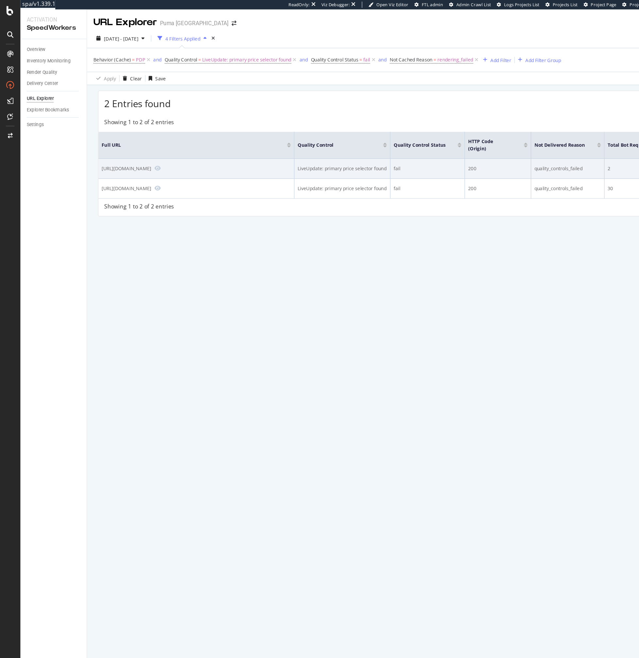
click at [126, 143] on div "https://us.puma.com/us/es/pd/camiseta-de-futbol-local-autentica-para-hombre-de-…" at bounding box center [105, 141] width 41 height 6
copy div "https://us.puma.com/us/es/pd/camiseta-de-futbol-local-autentica-para-hombre-de-…"
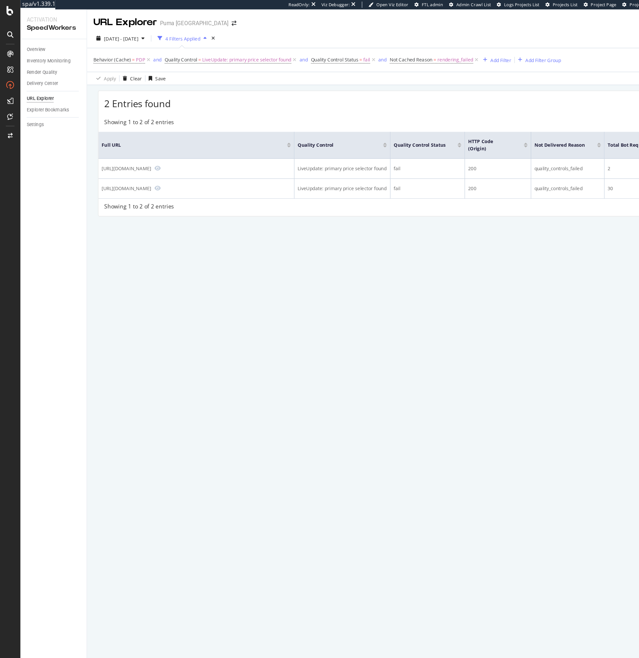
click at [240, 240] on div "URL Explorer Puma North America Preview URL 2025 Sep. 12th - Oct. 9th 4 Filters…" at bounding box center [356, 333] width 566 height 650
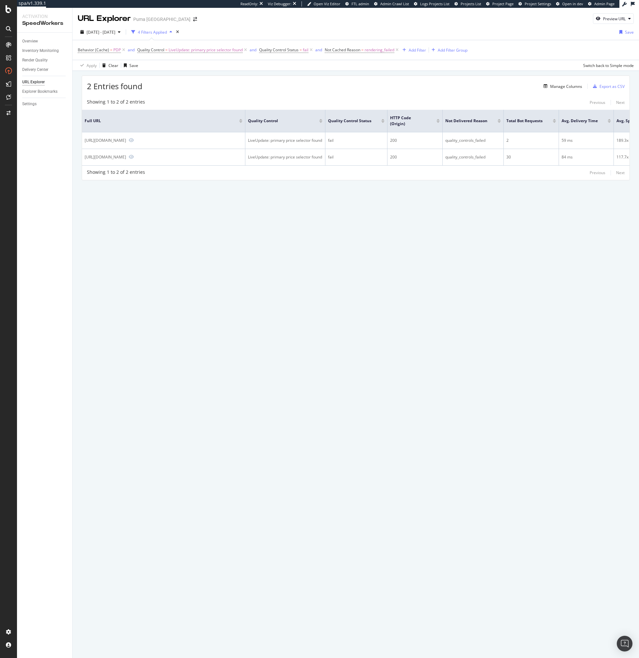
click at [286, 288] on div "URL Explorer Puma North America Preview URL 2025 Sep. 12th - Oct. 9th 4 Filters…" at bounding box center [356, 333] width 566 height 650
click at [246, 49] on icon at bounding box center [246, 50] width 6 height 7
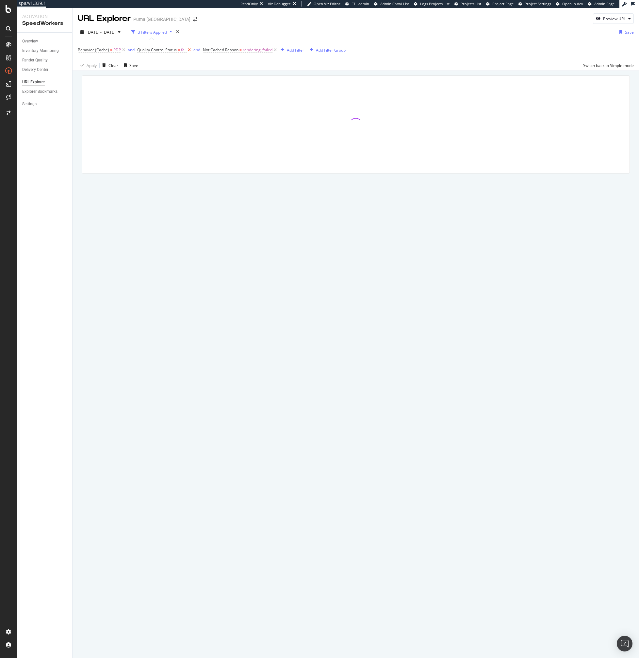
click at [190, 50] on icon at bounding box center [190, 50] width 6 height 7
click at [112, 34] on span "2025 Sep. 12th - Oct. 9th" at bounding box center [101, 32] width 29 height 6
click at [314, 34] on div "2025 Sep. 12th - Oct. 9th 2 Filters Applied Date Range Last 7 Days Last 28 Days…" at bounding box center [356, 33] width 566 height 13
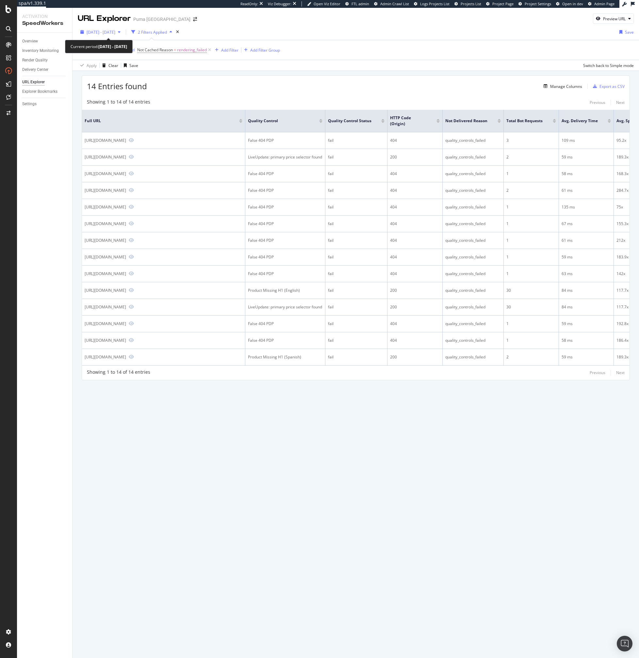
click at [115, 31] on span "2025 Sep. 12th - Oct. 9th" at bounding box center [101, 32] width 29 height 6
click at [103, 53] on div "Last 7 Days" at bounding box center [105, 54] width 21 height 6
type input "2025/10/03"
click at [146, 134] on button "Apply" at bounding box center [140, 130] width 21 height 10
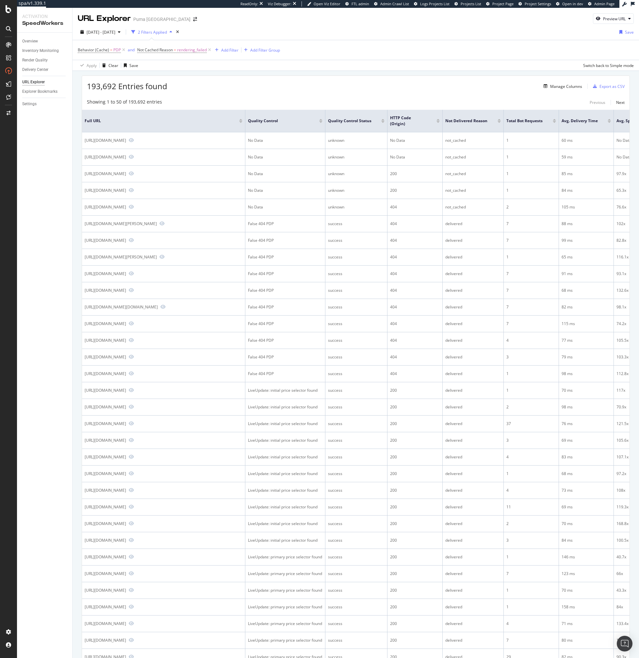
click at [380, 82] on div "193,692 Entries found Manage Columns Export as CSV" at bounding box center [356, 84] width 548 height 16
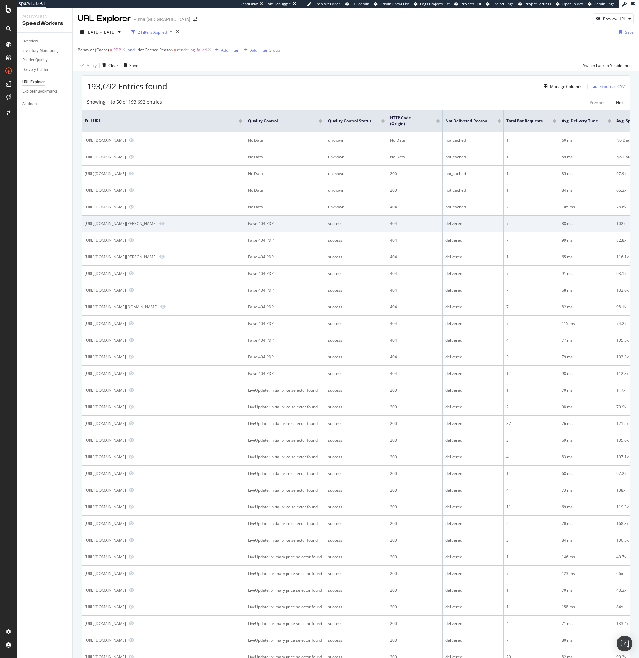
click at [278, 227] on div "False 404 PDP" at bounding box center [285, 224] width 74 height 6
click at [289, 232] on td "False 404 PDP" at bounding box center [285, 224] width 80 height 17
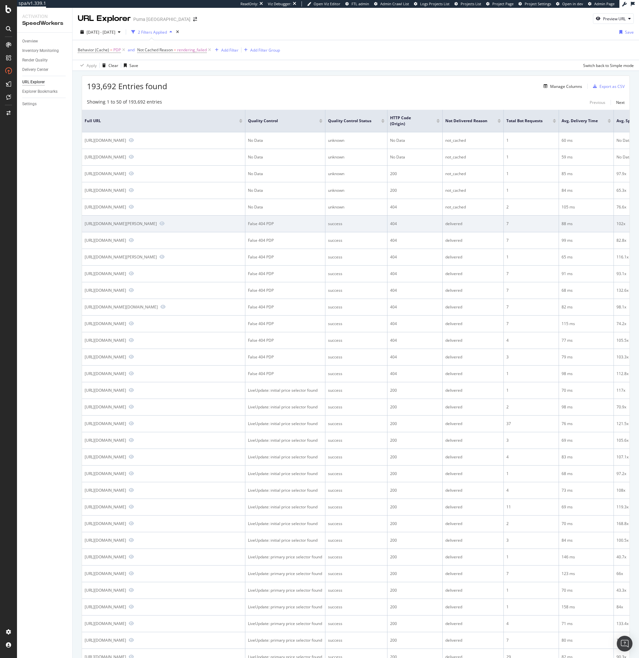
click at [452, 227] on div "delivered" at bounding box center [473, 224] width 56 height 6
click at [264, 232] on td "False 404 PDP" at bounding box center [285, 224] width 80 height 17
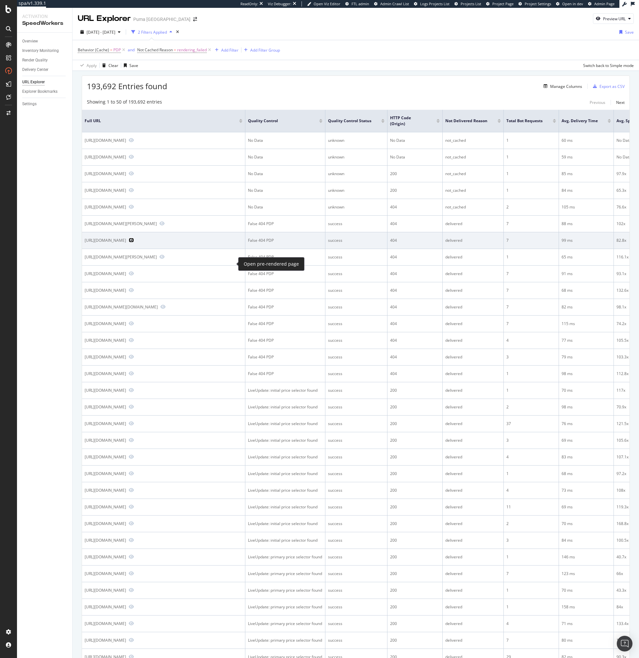
click at [134, 242] on icon "Preview https://us.puma.com/us/en/pd/downtown-graphic-women-s-tee-dress/538376" at bounding box center [131, 240] width 5 height 5
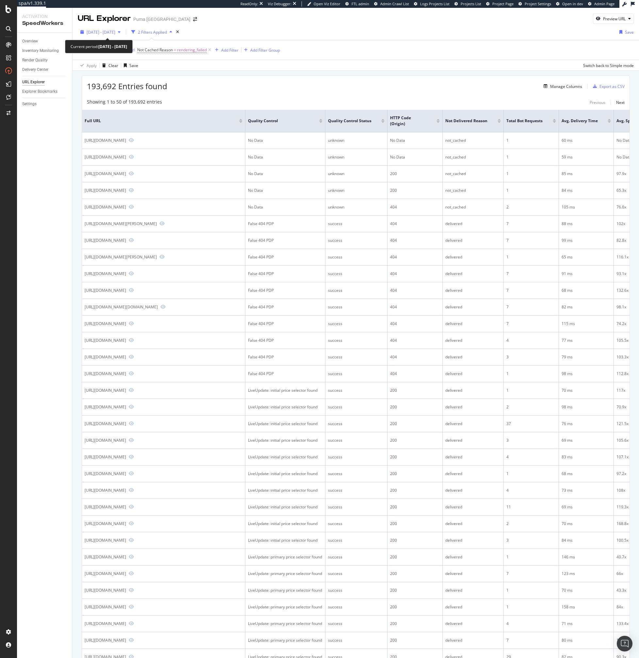
click at [103, 29] on span "2025 Oct. 3rd - Oct. 9th" at bounding box center [101, 32] width 29 height 6
click at [280, 94] on div "193,692 Entries found Manage Columns Export as CSV Showing 1 to 50 of 193,692 e…" at bounding box center [356, 527] width 548 height 904
click at [378, 76] on div "193,692 Entries found Manage Columns Export as CSV" at bounding box center [356, 84] width 548 height 16
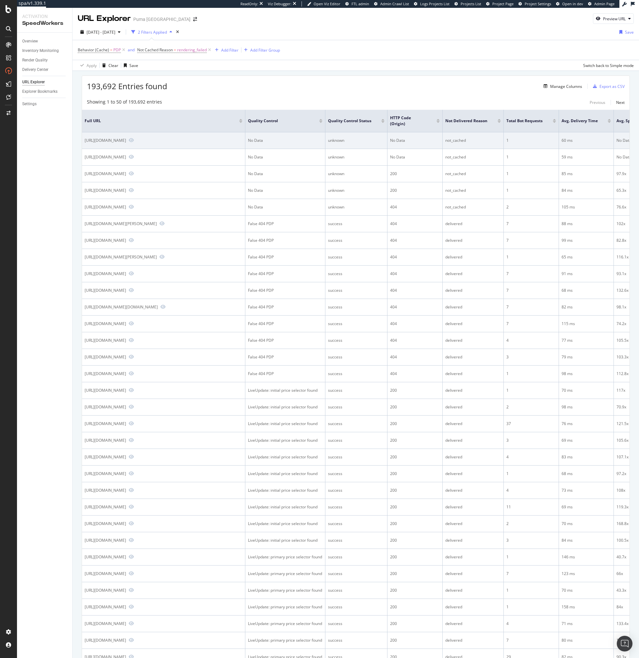
click at [465, 143] on div "not_cached" at bounding box center [473, 141] width 56 height 6
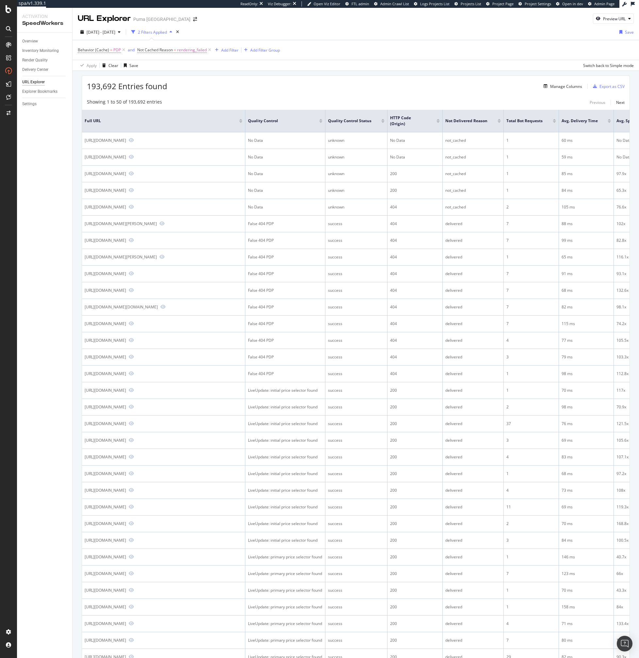
click at [426, 51] on div "Behavior (Cache) = PDP and Not Cached Reason = rendering_failed Add Filter Add …" at bounding box center [356, 50] width 556 height 20
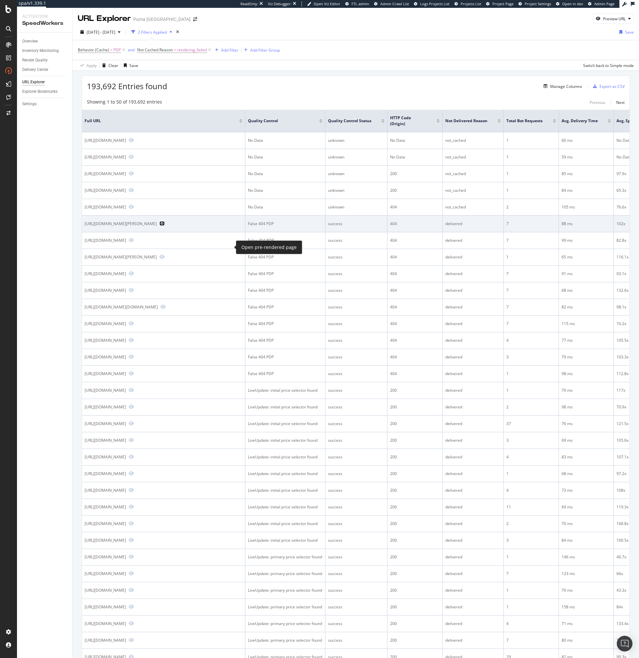
click at [165, 226] on icon "Preview https://us.puma.com/us/en/pd/karmen-rebelle-womens-sneakers/392336_02" at bounding box center [161, 223] width 5 height 5
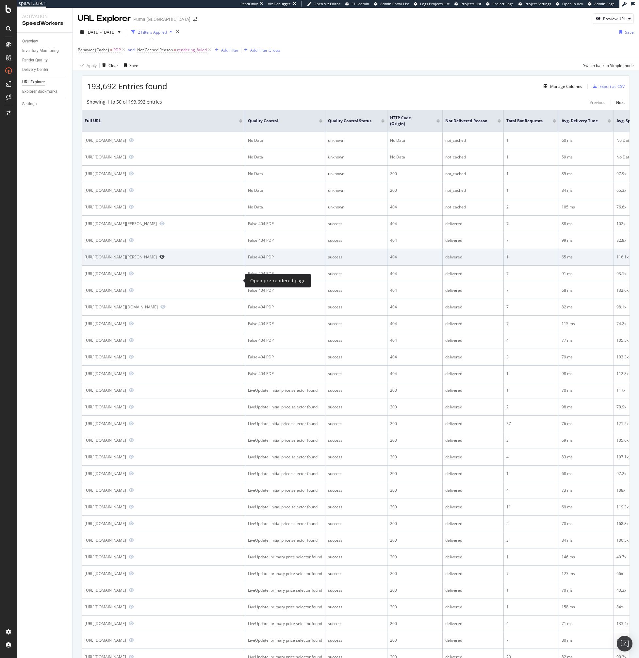
click at [165, 259] on icon "Preview https://ca.puma.com/ca/fr/pd/puma-x-rhude-mens-track-pants/596754?size=…" at bounding box center [161, 256] width 5 height 5
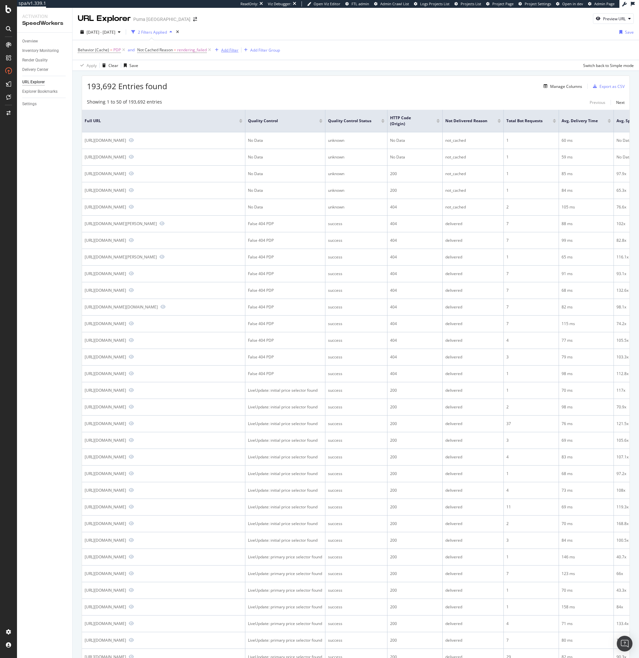
click at [216, 49] on icon "button" at bounding box center [217, 50] width 4 height 4
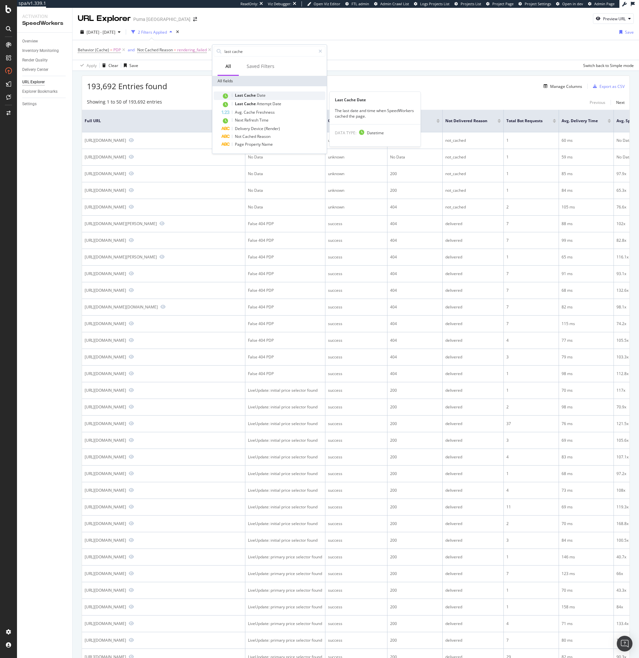
type input "last cache"
click at [244, 96] on span "Cache" at bounding box center [250, 95] width 13 height 6
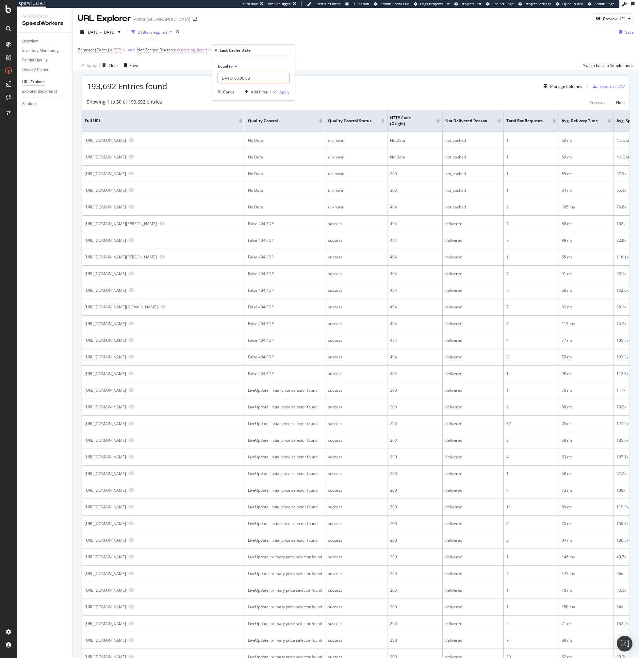
click at [243, 80] on input "2025-10-09 00:00:00" at bounding box center [254, 78] width 72 height 10
click at [229, 64] on span "Equal to" at bounding box center [225, 66] width 15 height 6
click at [232, 89] on div "After" at bounding box center [254, 88] width 70 height 8
click at [248, 80] on input "2025-10-09 00:00:00" at bounding box center [254, 78] width 72 height 10
click at [260, 117] on div "8" at bounding box center [258, 121] width 11 height 8
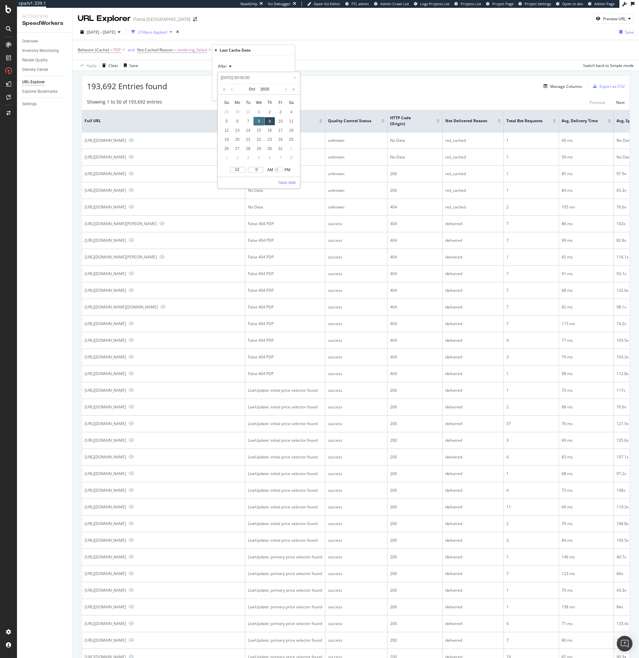
type input "2025-10-08 00:00:00"
click at [267, 120] on div "9" at bounding box center [269, 121] width 11 height 8
type input "2025-10-09 00:00:00"
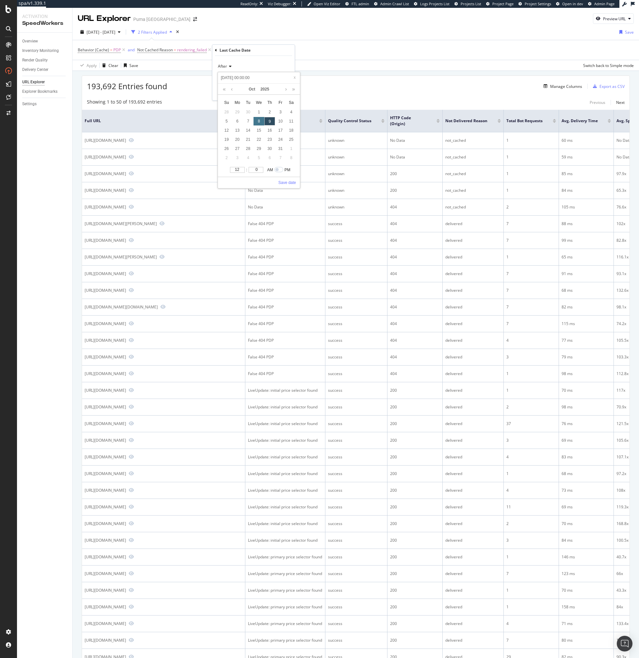
click at [261, 123] on div "8" at bounding box center [258, 121] width 11 height 8
type input "2025-10-08 00:00:00"
click at [286, 186] on div "12 : 0 AM PM Save date" at bounding box center [259, 177] width 82 height 23
click at [288, 182] on link "Save date" at bounding box center [287, 183] width 18 height 6
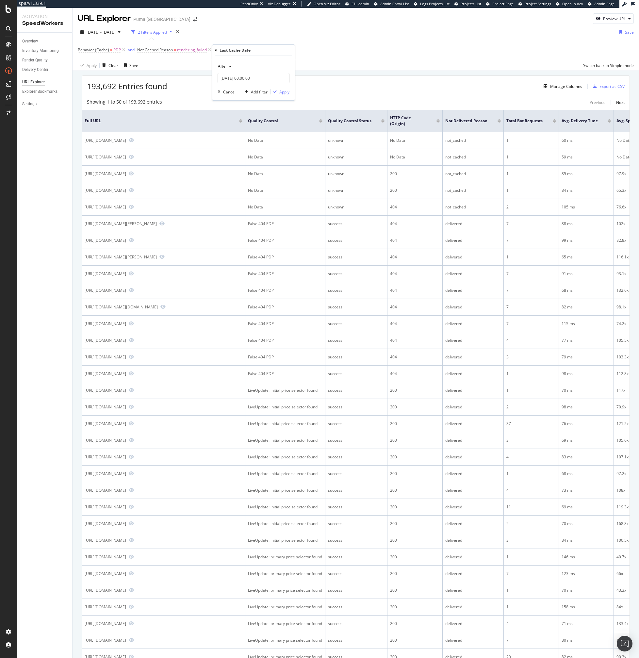
click at [284, 91] on div "Apply" at bounding box center [284, 92] width 10 height 6
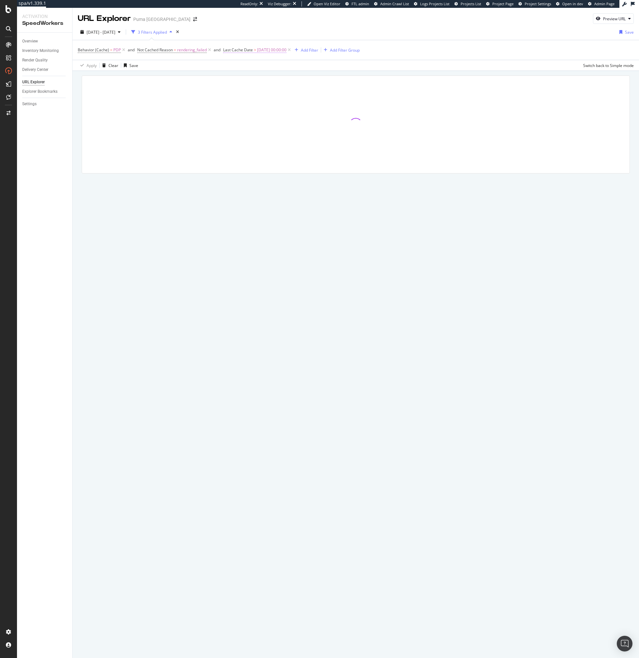
click at [269, 49] on span "2025-10-08 00:00:00" at bounding box center [271, 49] width 29 height 9
click at [252, 77] on input "2025-10-08 00:00:00" at bounding box center [264, 77] width 72 height 10
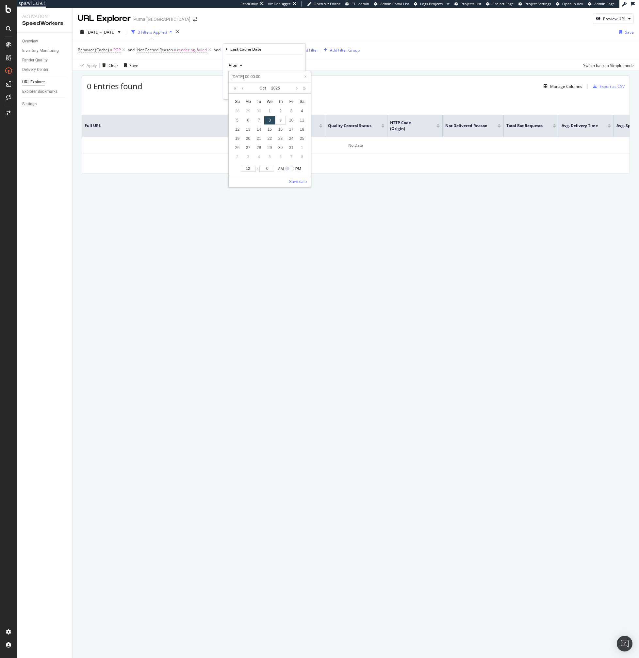
click at [268, 28] on div "2025 Oct. 3rd - Oct. 9th 3 Filters Applied Save" at bounding box center [356, 33] width 566 height 13
click at [200, 52] on span "rendering_failed" at bounding box center [192, 49] width 30 height 9
click at [261, 47] on span "2025-10-08 00:00:00" at bounding box center [271, 49] width 29 height 9
click at [254, 72] on input "2025-10-08 00:00:00" at bounding box center [264, 77] width 72 height 10
click at [260, 119] on div "7" at bounding box center [258, 120] width 11 height 8
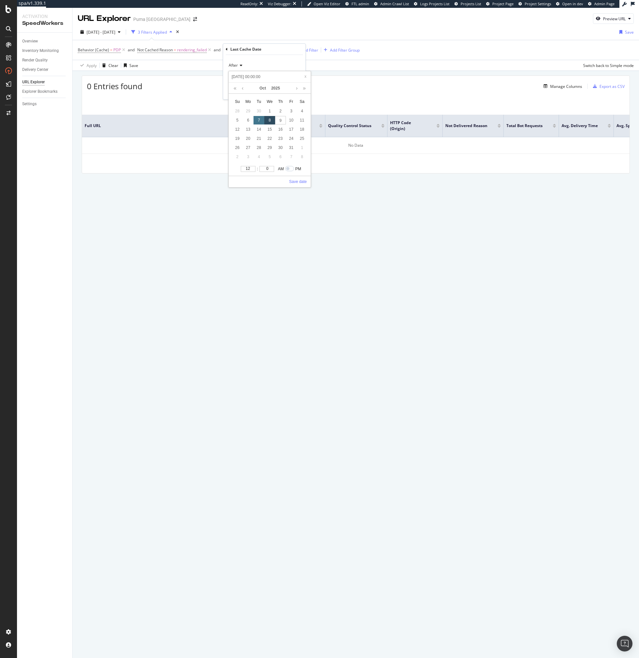
type input "2025-10-07 00:00:00"
click at [301, 184] on link "Save date" at bounding box center [298, 182] width 18 height 6
click at [288, 91] on div "button" at bounding box center [285, 91] width 9 height 4
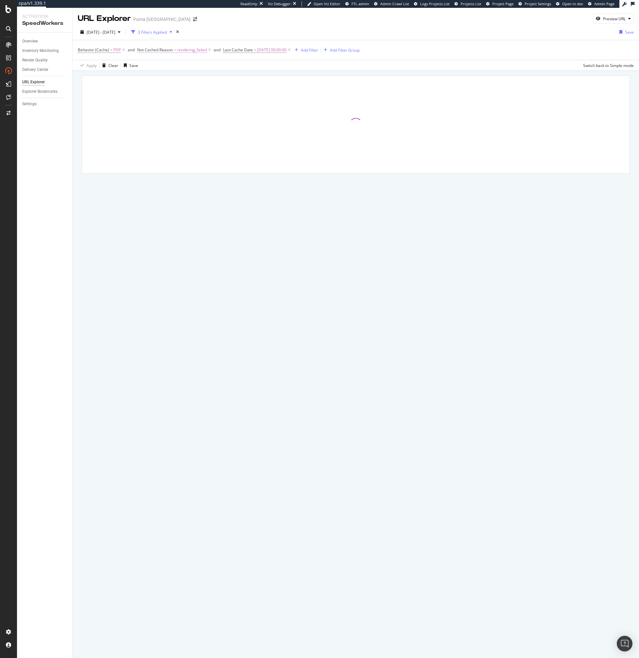
click at [155, 50] on span "Not Cached Reason" at bounding box center [155, 50] width 36 height 6
click at [250, 60] on div "Apply Clear Save Switch back to Simple mode" at bounding box center [356, 65] width 566 height 11
click at [308, 48] on div "Add Filter" at bounding box center [309, 50] width 17 height 6
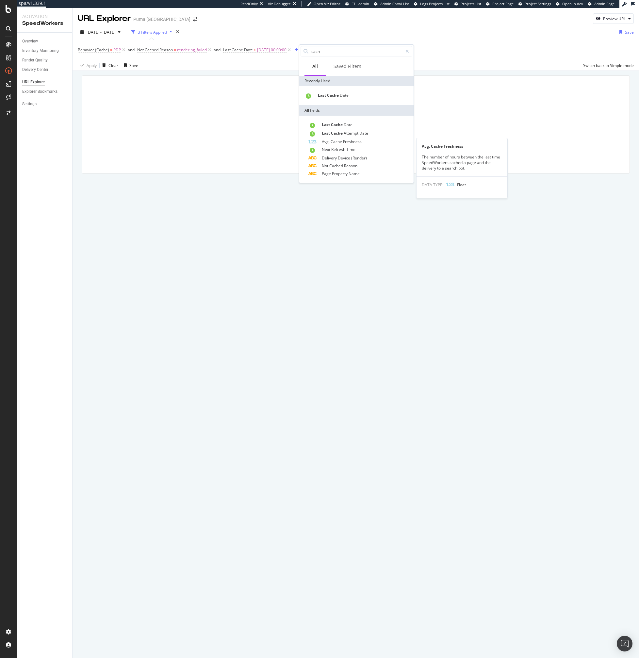
type input "cache"
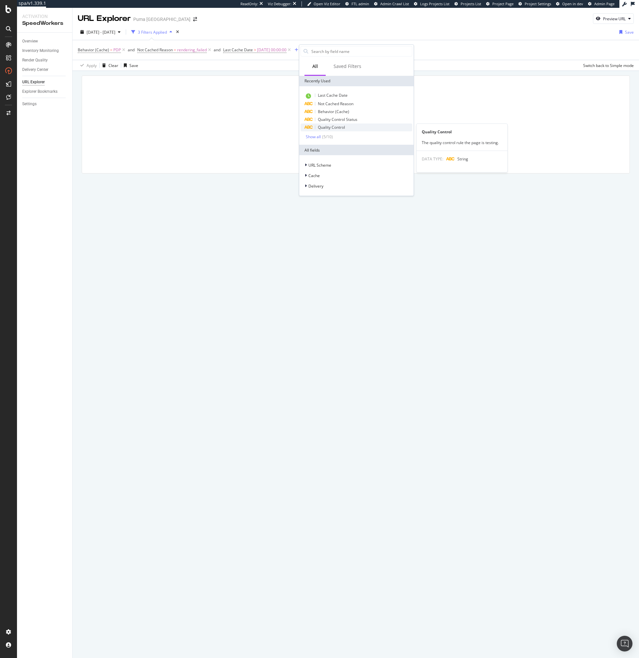
click at [333, 128] on span "Quality Control" at bounding box center [331, 127] width 27 height 6
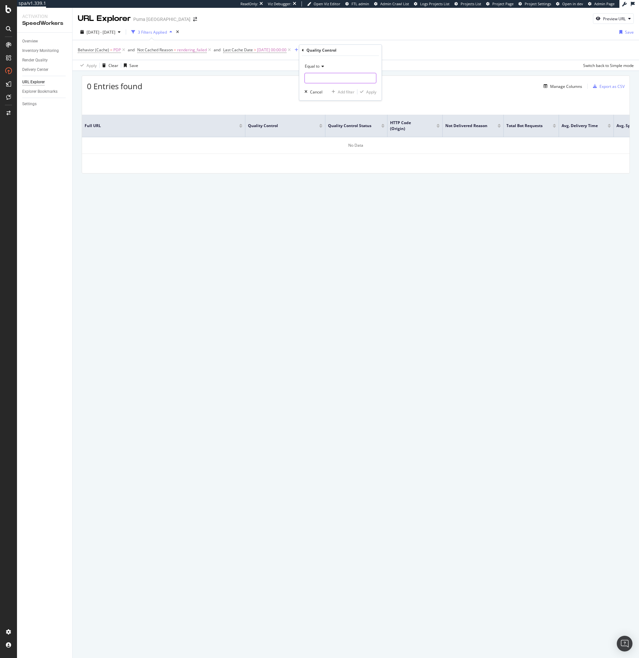
click at [319, 77] on input "text" at bounding box center [340, 78] width 71 height 10
click at [323, 83] on div "False 404 PDP 89,064 URLS" at bounding box center [341, 86] width 73 height 7
type input "False 404 PDP"
click at [366, 92] on div "Apply" at bounding box center [371, 92] width 10 height 6
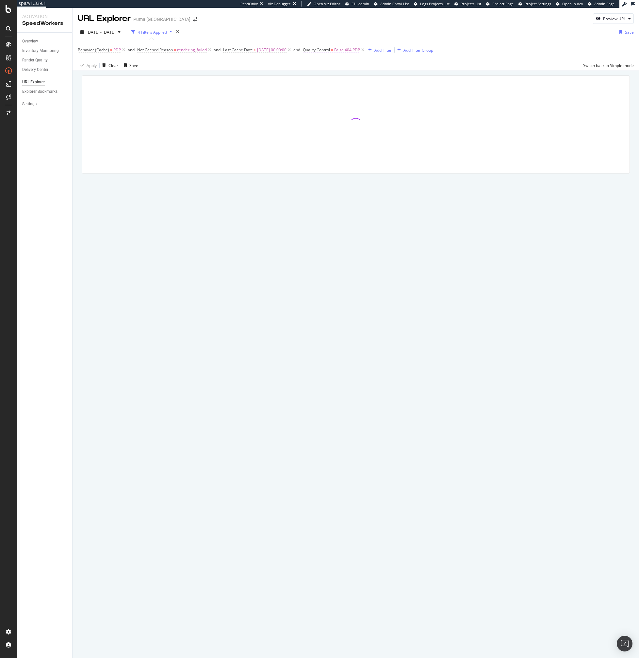
click at [351, 50] on span "False 404 PDP" at bounding box center [347, 49] width 26 height 9
click at [381, 92] on div "Apply" at bounding box center [382, 91] width 10 height 6
click at [374, 49] on div "button" at bounding box center [370, 50] width 9 height 4
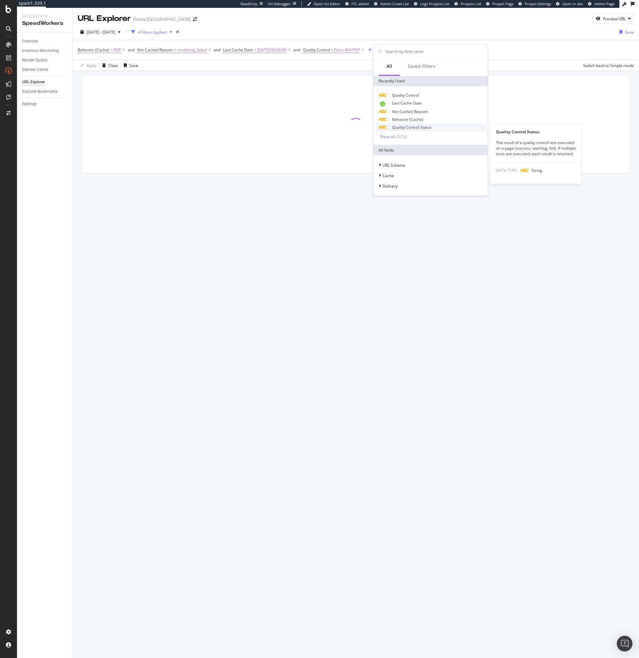
click at [406, 124] on span "Quality Control Status" at bounding box center [412, 127] width 40 height 6
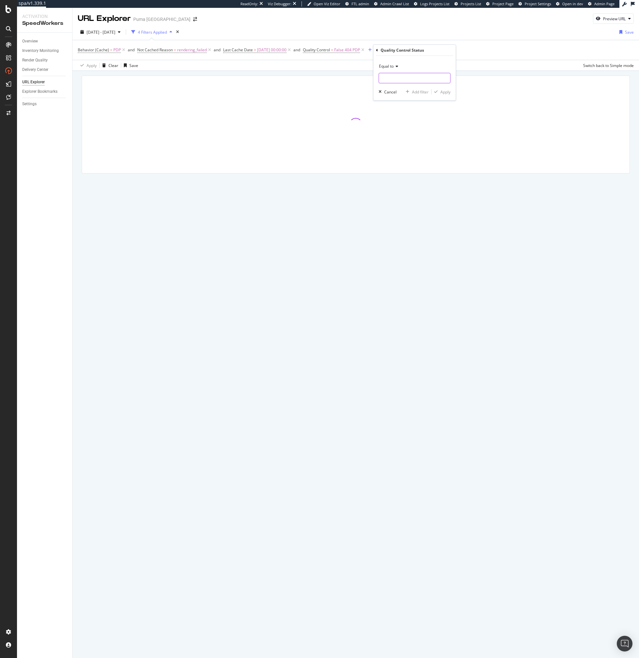
click at [395, 74] on input "text" at bounding box center [414, 78] width 71 height 10
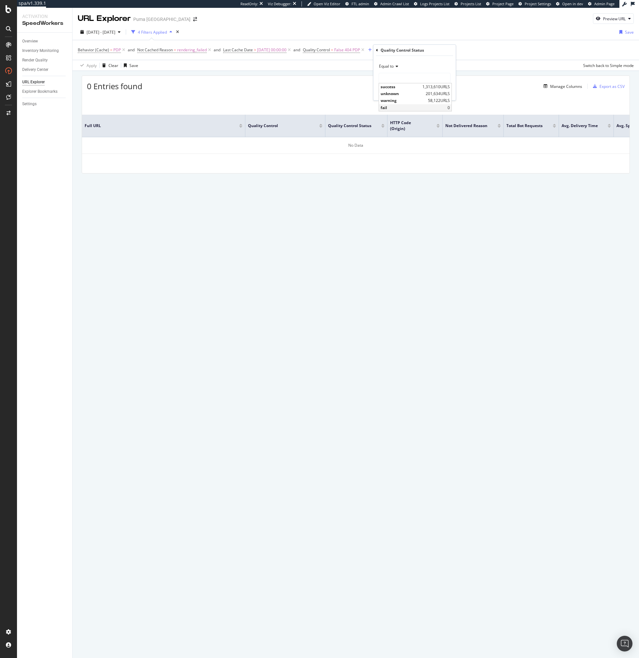
click at [390, 104] on div "fail 0" at bounding box center [415, 107] width 73 height 7
type input "fail"
click at [442, 92] on div "Apply" at bounding box center [445, 92] width 10 height 6
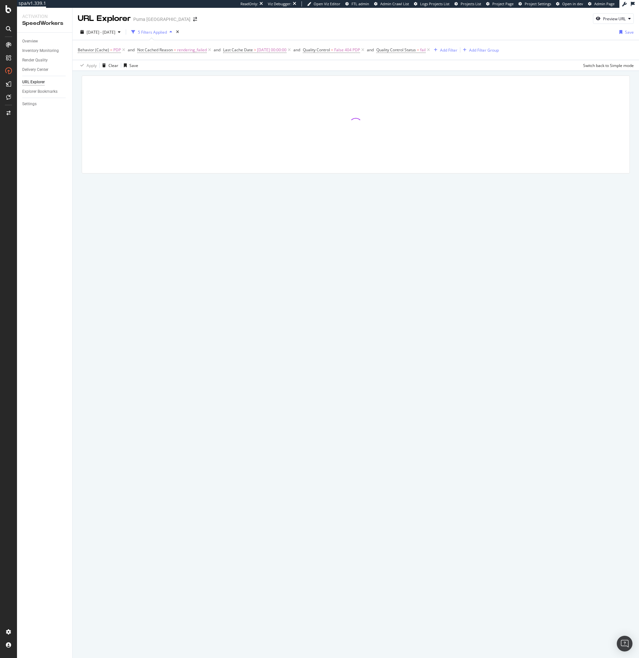
click at [247, 53] on span "Last Cache Date > 2025-10-07 00:00:00" at bounding box center [257, 49] width 69 height 9
click at [263, 50] on span "2025-10-07 00:00:00" at bounding box center [271, 49] width 29 height 9
click at [239, 78] on input "2025-10-07 00:00:00" at bounding box center [264, 77] width 72 height 10
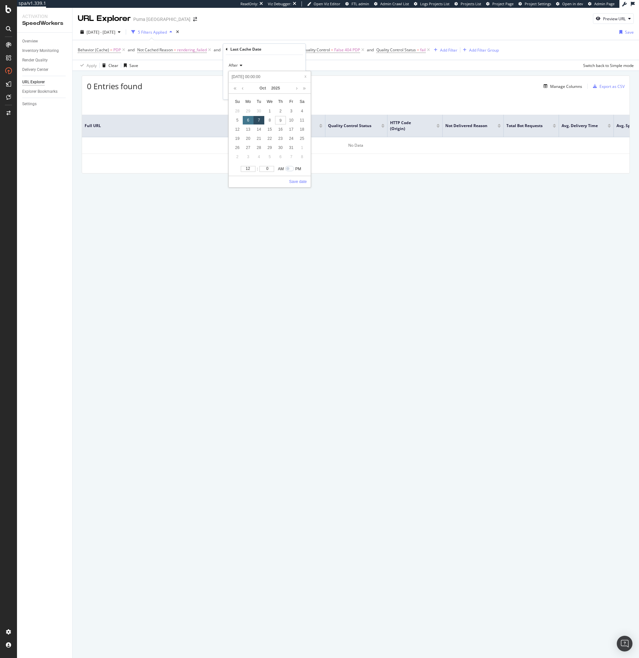
click at [249, 121] on div "6" at bounding box center [248, 120] width 11 height 8
type input "2025-10-06 00:00:00"
click at [293, 179] on link "Save date" at bounding box center [298, 182] width 18 height 6
click at [292, 91] on div "Apply" at bounding box center [295, 91] width 10 height 6
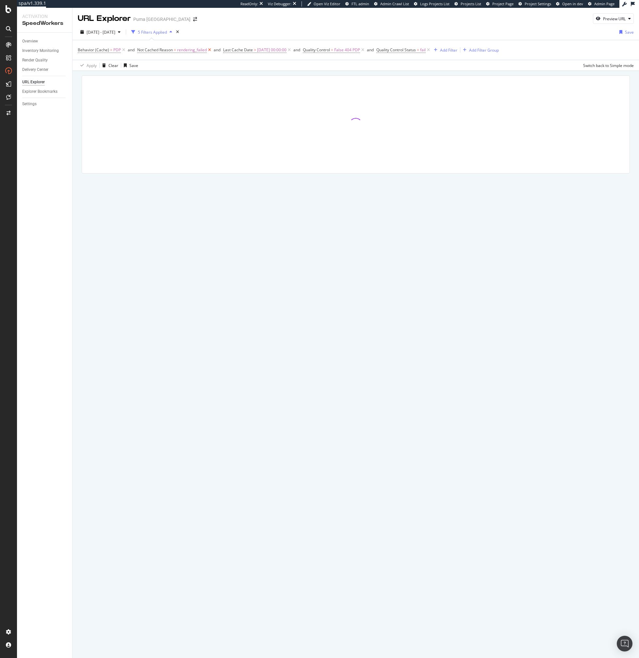
click at [209, 50] on icon at bounding box center [210, 50] width 6 height 7
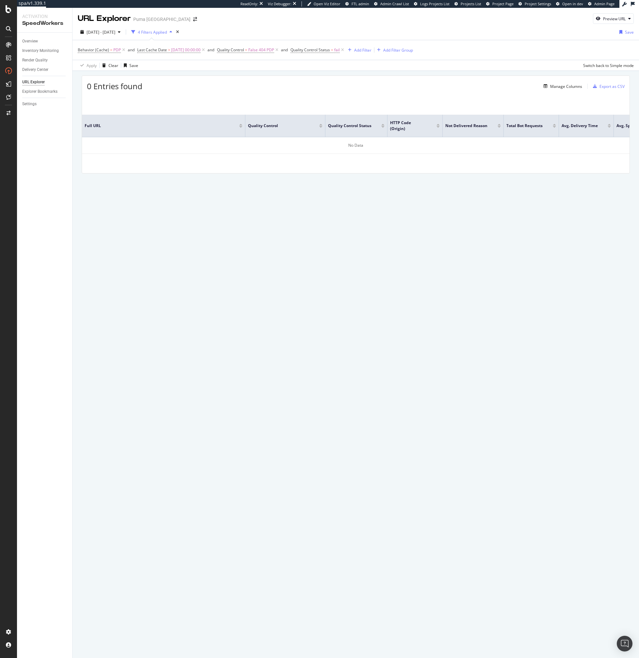
click at [221, 70] on div "Apply Clear Save Switch back to Simple mode" at bounding box center [356, 65] width 566 height 11
click at [164, 49] on span "Last Cache Date" at bounding box center [152, 50] width 30 height 6
click at [264, 86] on div "1 Entries found Manage Columns Export as CSV" at bounding box center [356, 84] width 548 height 16
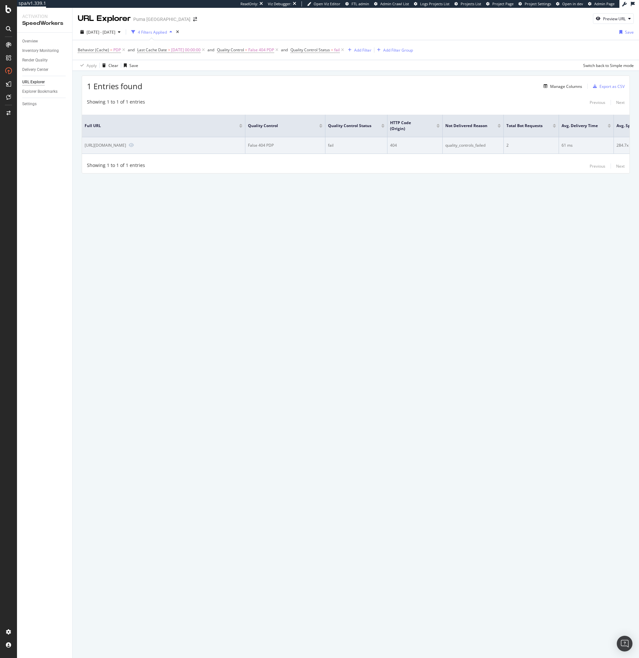
click at [126, 142] on div "[URL][DOMAIN_NAME]" at bounding box center [105, 145] width 41 height 6
copy div "[URL][DOMAIN_NAME]"
click at [129, 147] on icon "Preview https://us.puma.com/us/en/pd/aSap-rocky-x-puma-seatbelt-hat/055010?swat…" at bounding box center [131, 145] width 5 height 5
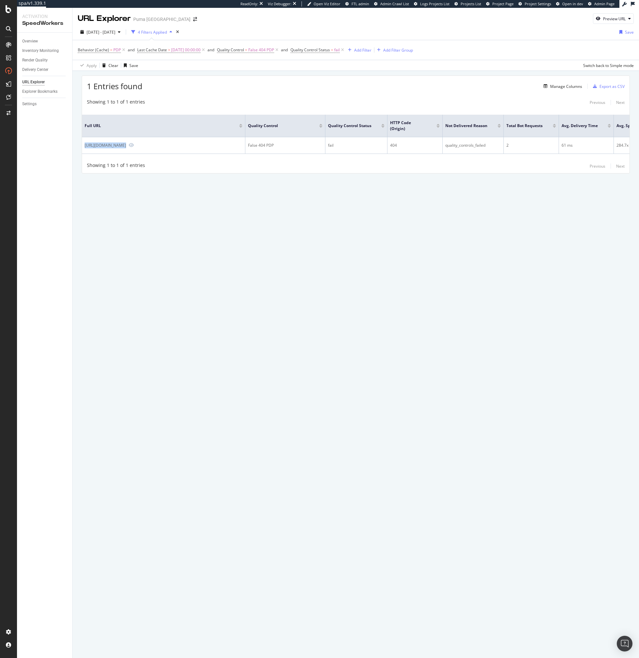
click at [371, 305] on div "URL Explorer Puma North America Preview URL 2025 Oct. 3rd - Oct. 9th 4 Filters …" at bounding box center [356, 333] width 566 height 650
click at [155, 223] on div "URL Explorer Puma North America Preview URL 2025 Oct. 3rd - Oct. 9th 4 Filters …" at bounding box center [356, 333] width 566 height 650
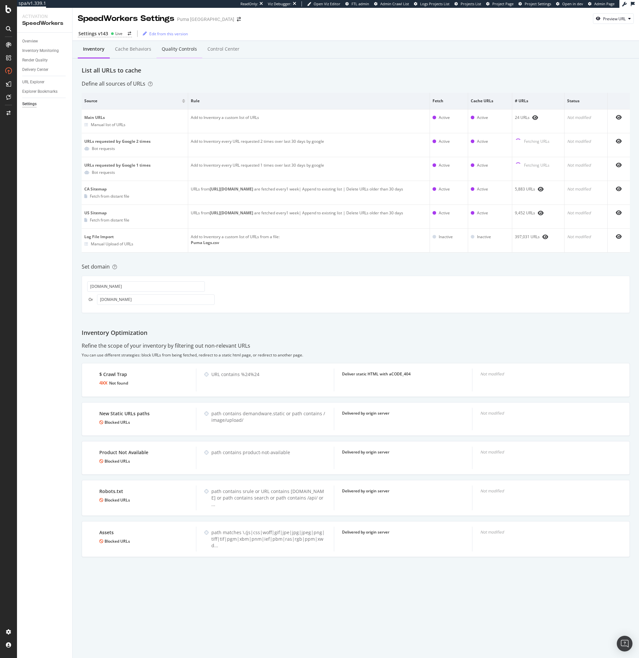
click at [175, 48] on div "Quality Controls" at bounding box center [179, 49] width 35 height 7
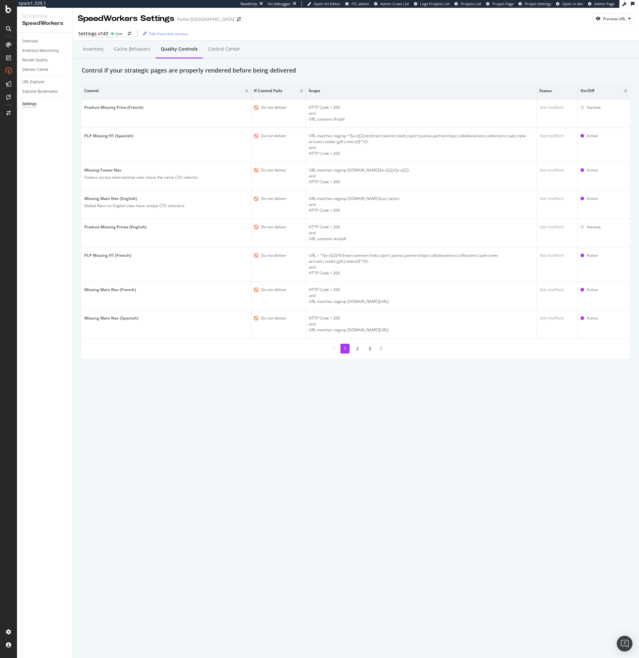
click at [276, 467] on div "SpeedWorkers Settings Puma North America Preview URL Settings v143 Live Edit fr…" at bounding box center [356, 333] width 566 height 650
click at [355, 348] on li "2" at bounding box center [357, 349] width 9 height 10
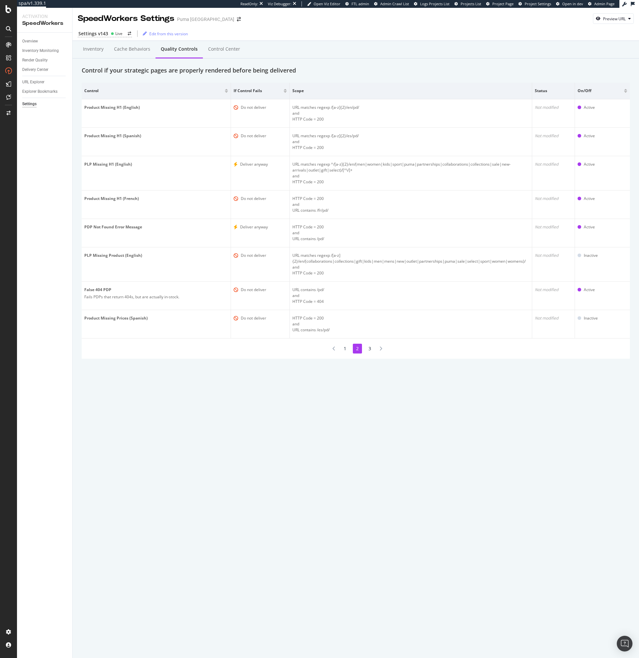
click at [370, 350] on li "3" at bounding box center [369, 349] width 9 height 10
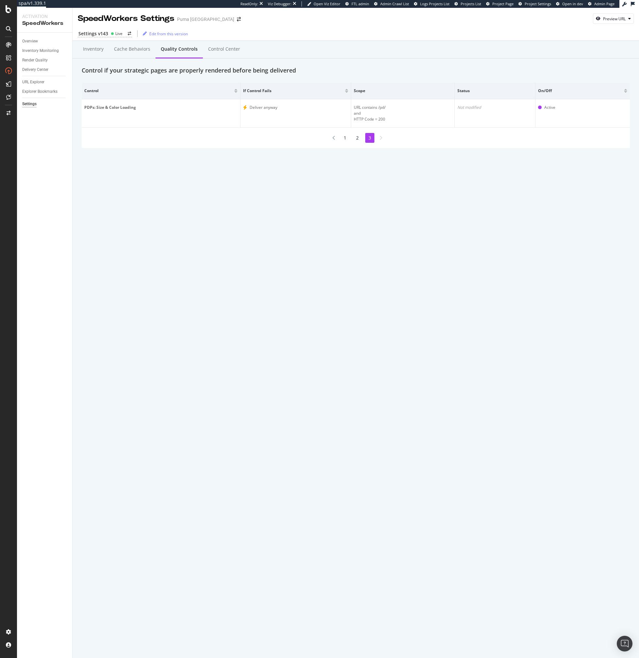
click at [358, 139] on li "2" at bounding box center [357, 138] width 9 height 10
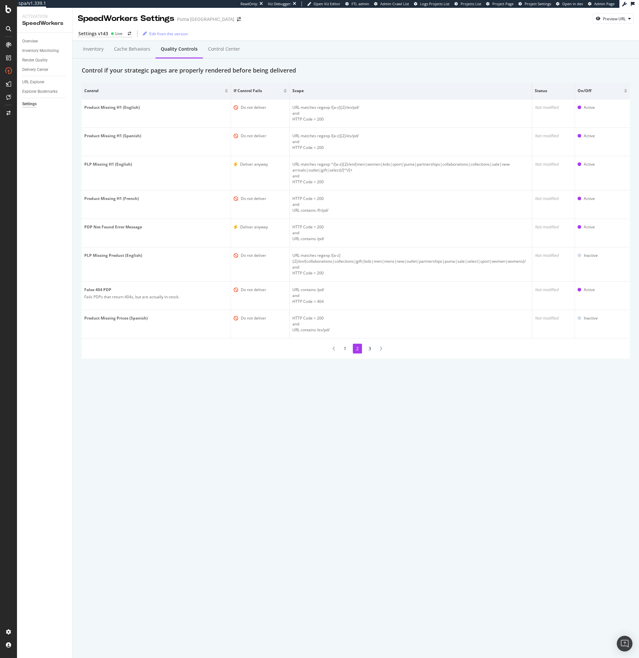
click at [347, 350] on li "1" at bounding box center [344, 349] width 9 height 10
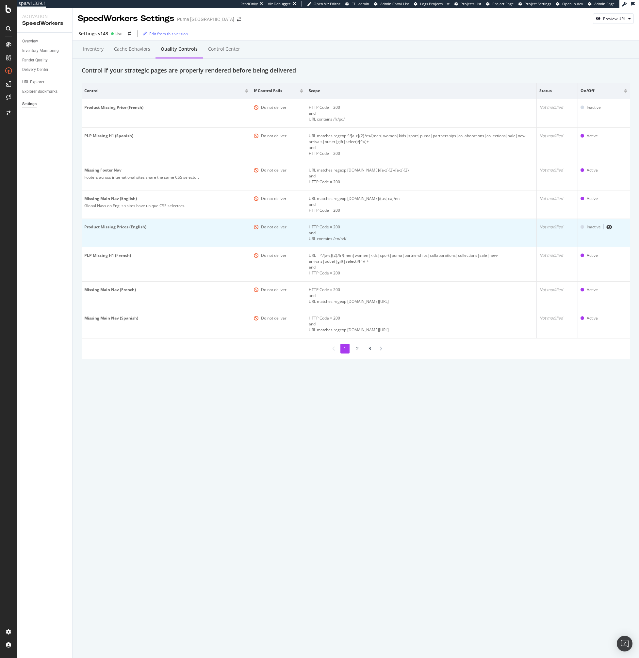
click at [108, 229] on div "Product Missing Prices (English)" at bounding box center [166, 227] width 164 height 6
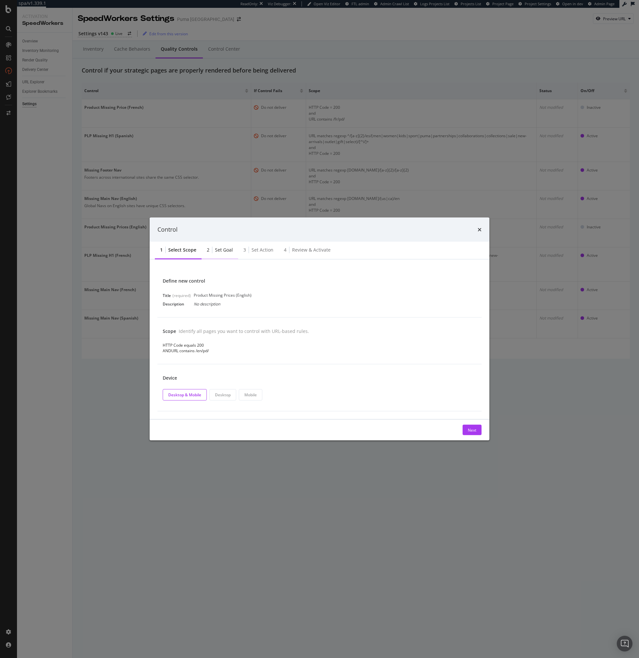
click at [220, 250] on div "Set goal" at bounding box center [224, 250] width 18 height 7
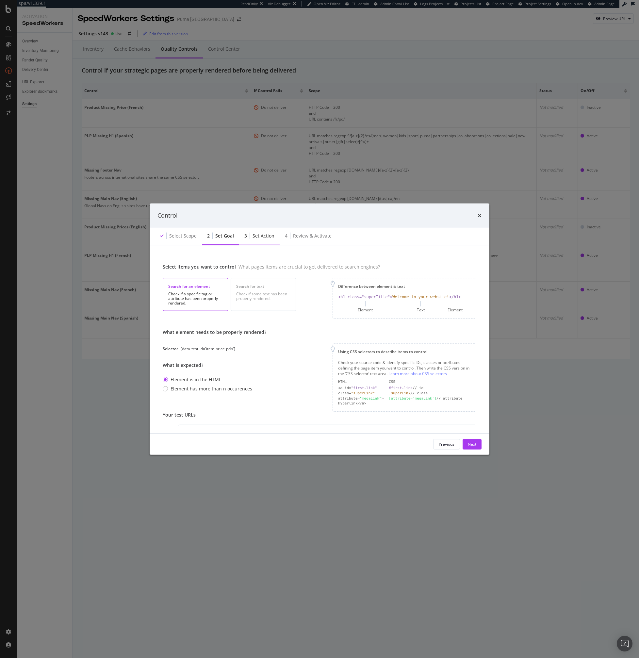
click at [269, 240] on div "3 Set action" at bounding box center [259, 236] width 41 height 18
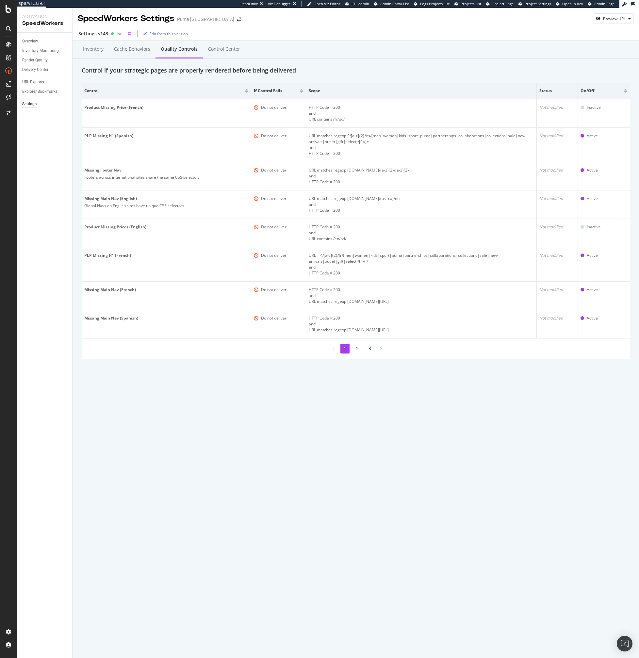
click at [104, 34] on div "Settings v143" at bounding box center [93, 33] width 30 height 7
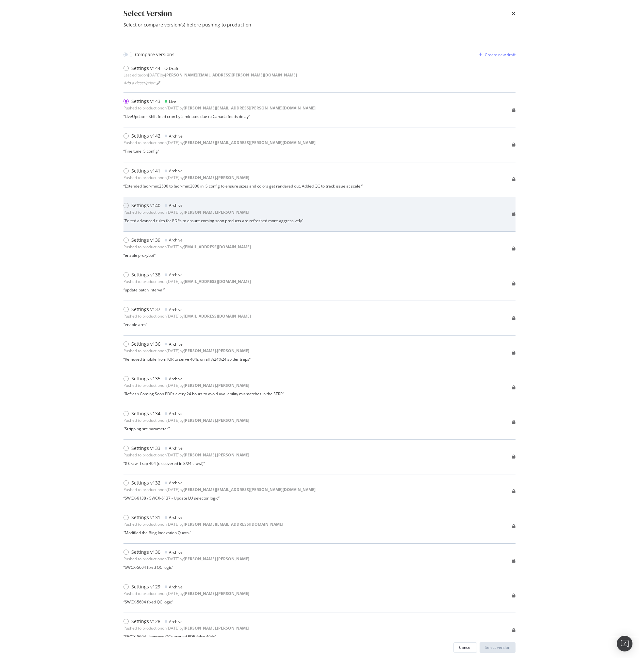
click at [170, 204] on div "Archive" at bounding box center [176, 206] width 14 height 6
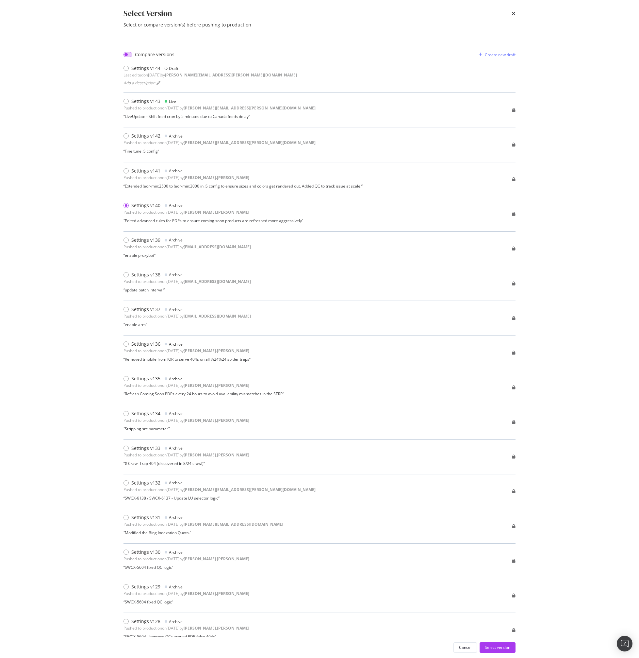
click at [132, 53] on input "modal" at bounding box center [127, 54] width 9 height 5
checkbox input "true"
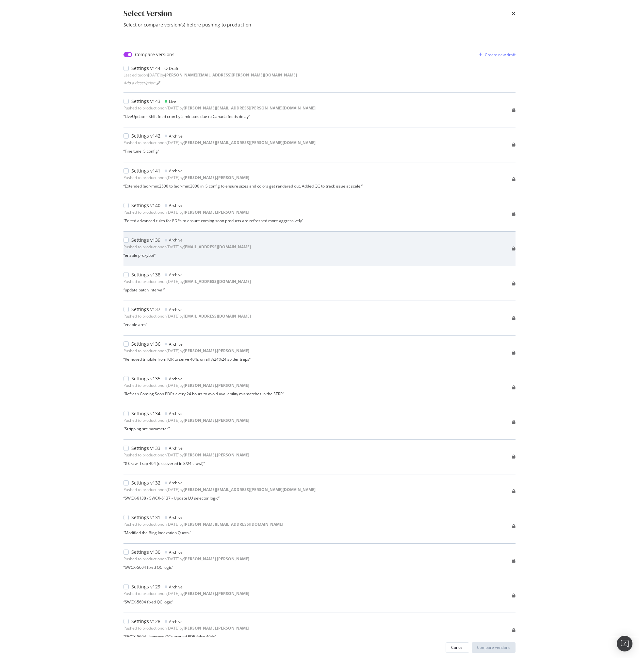
click at [139, 239] on div "Settings v139" at bounding box center [145, 240] width 29 height 7
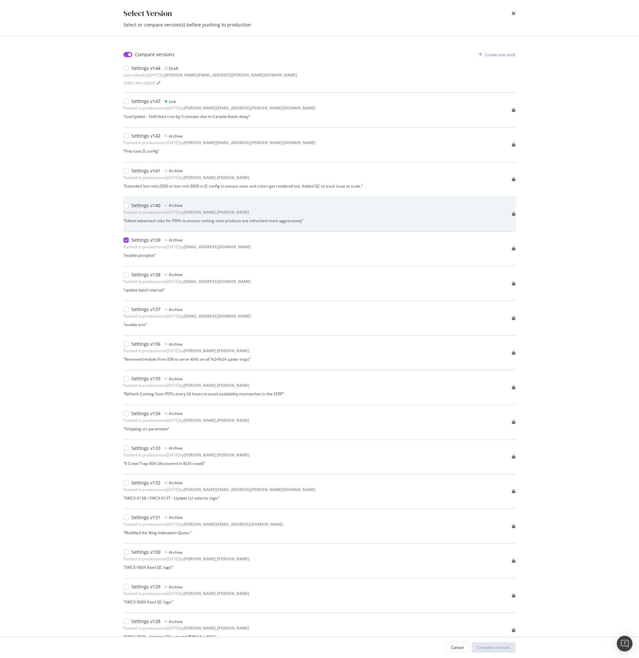
click at [143, 220] on div "“ Edited advanced rules for PDPs to ensure coming soon products are refreshed m…" at bounding box center [213, 221] width 180 height 6
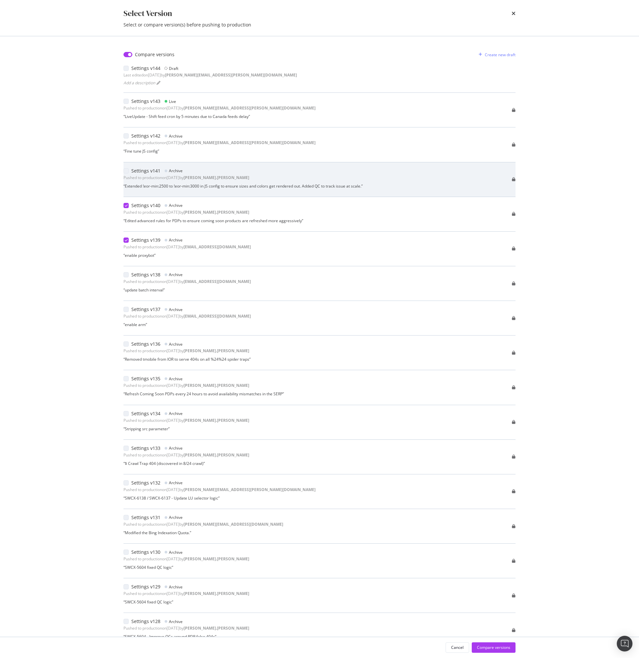
click at [253, 186] on div "“ Extended !eor-min:2500 to !eor-min:3000 in JS config to ensure sizes and colo…" at bounding box center [242, 186] width 239 height 6
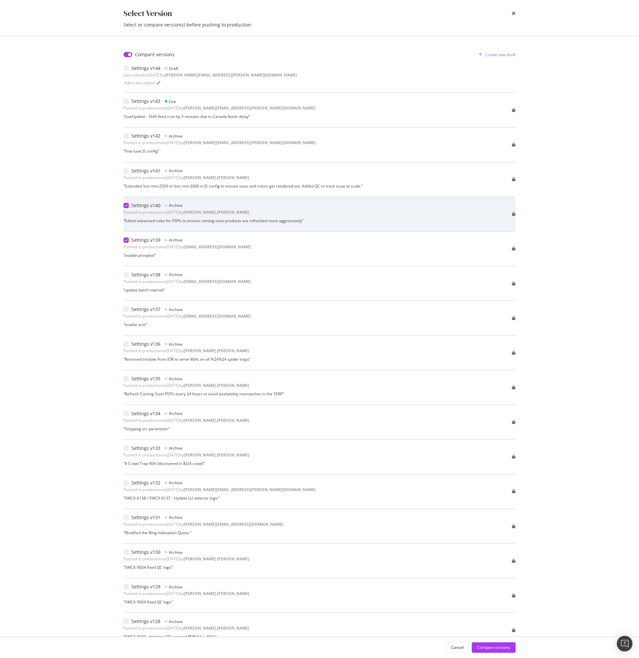
click at [143, 206] on div "Settings v140" at bounding box center [145, 205] width 29 height 7
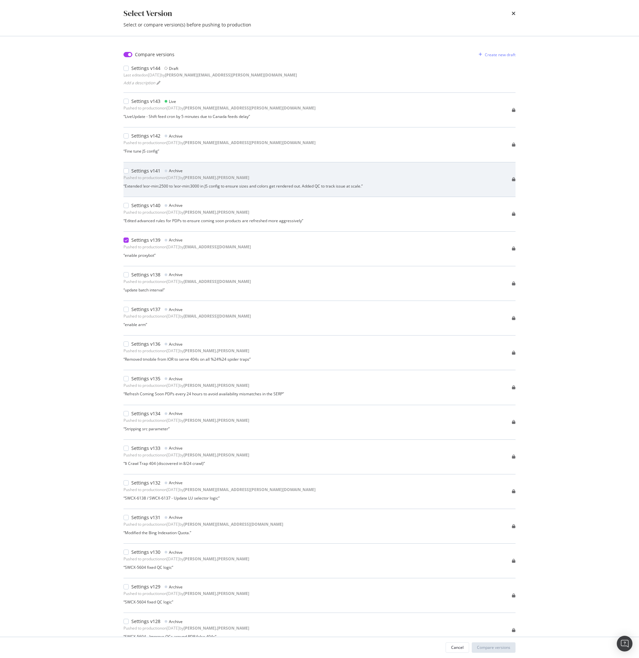
click at [141, 182] on div "Settings v141 Archive Pushed to production on 2025 Sep 26th by robert.salerno “…" at bounding box center [242, 180] width 239 height 24
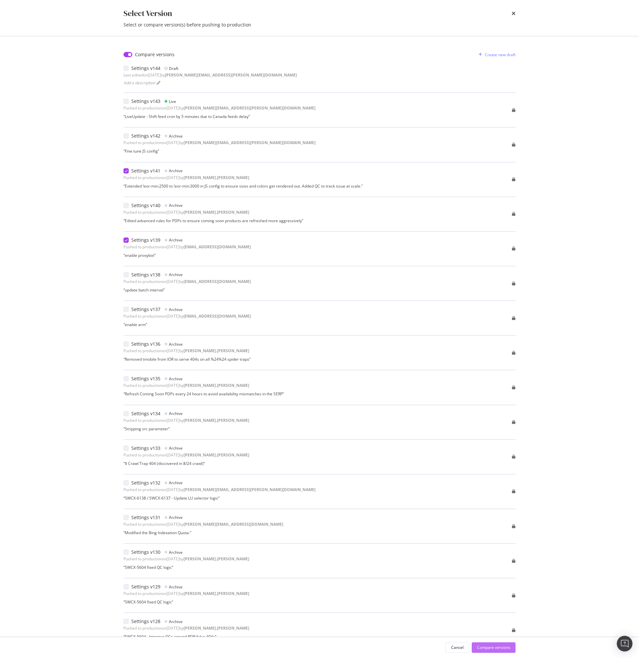
click at [490, 643] on div "Compare versions" at bounding box center [493, 648] width 33 height 10
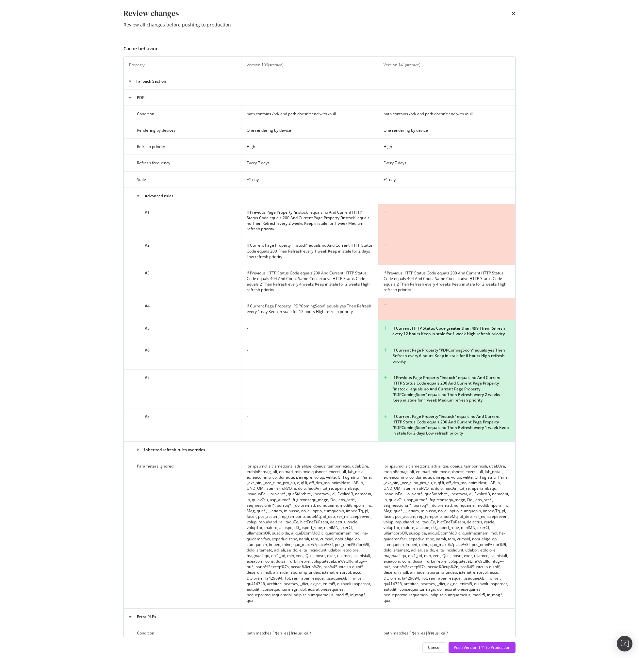
scroll to position [274, 0]
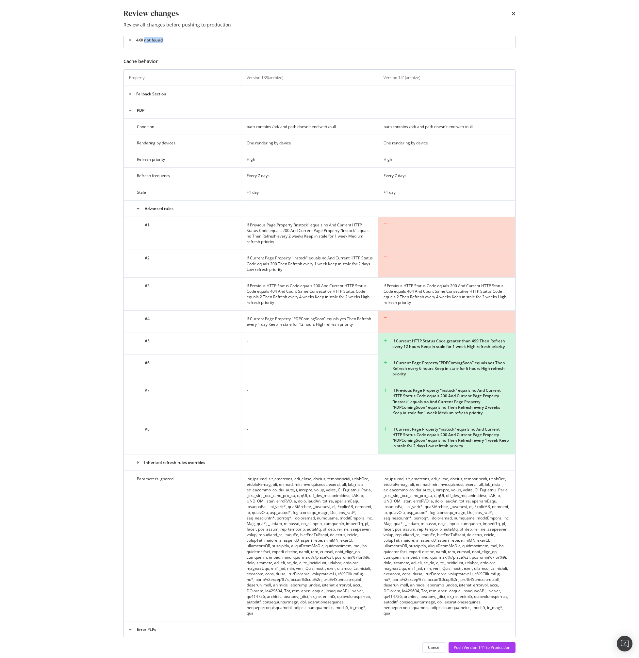
click at [342, 416] on td "-" at bounding box center [309, 401] width 137 height 39
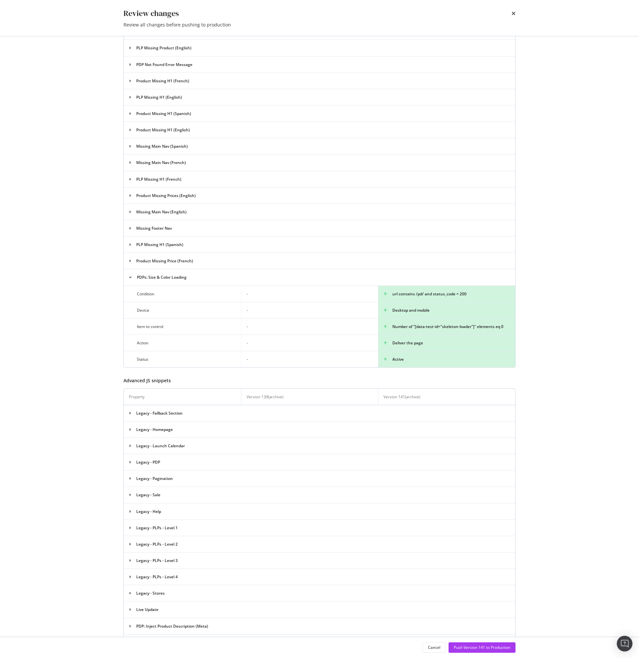
scroll to position [1410, 0]
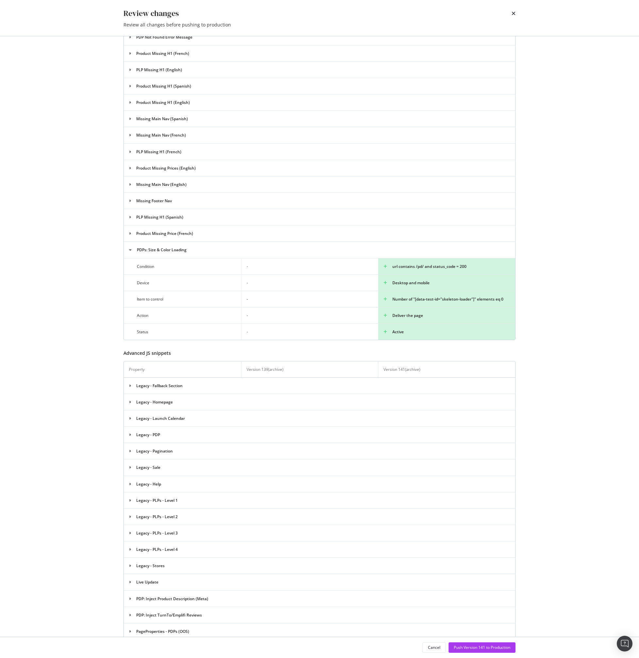
click at [450, 291] on td "Number of "[data-test-id="skeleton-loader"]" elements eq 0" at bounding box center [446, 299] width 137 height 16
click at [446, 296] on div "Number of "[data-test-id="skeleton-loader"]" elements eq 0" at bounding box center [447, 299] width 126 height 6
click at [475, 291] on td "Number of "[data-test-id="skeleton-loader"]" elements eq 0" at bounding box center [446, 299] width 137 height 16
click at [464, 296] on div "Number of "[data-test-id="skeleton-loader"]" elements eq 0" at bounding box center [447, 299] width 126 height 6
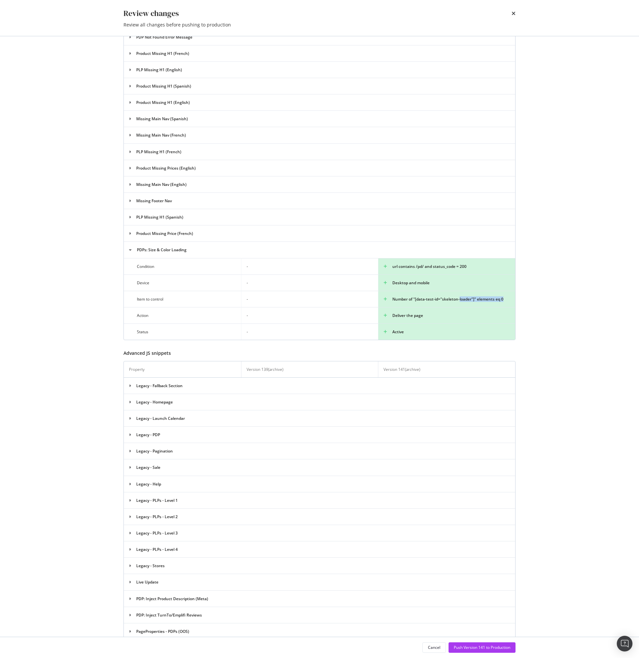
click at [464, 296] on div "Number of "[data-test-id="skeleton-loader"]" elements eq 0" at bounding box center [447, 299] width 126 height 6
click at [447, 296] on div "Number of "[data-test-id="skeleton-loader"]" elements eq 0" at bounding box center [447, 299] width 126 height 6
click at [463, 296] on div "Number of "[data-test-id="skeleton-loader"]" elements eq 0" at bounding box center [447, 299] width 126 height 6
copy div "skeleton-loader"
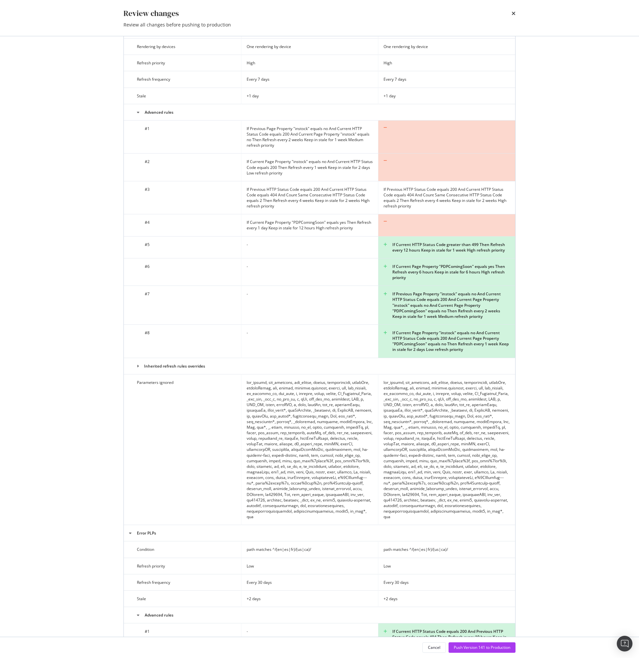
scroll to position [239, 0]
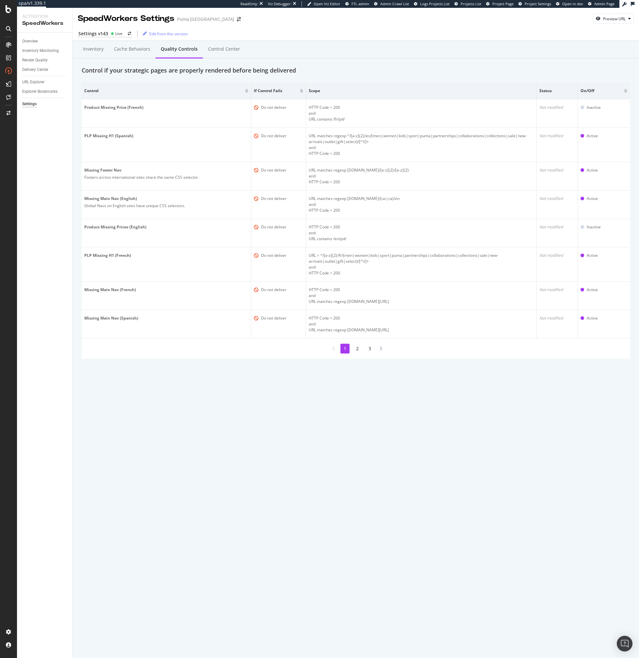
click at [355, 345] on li "2" at bounding box center [357, 349] width 9 height 10
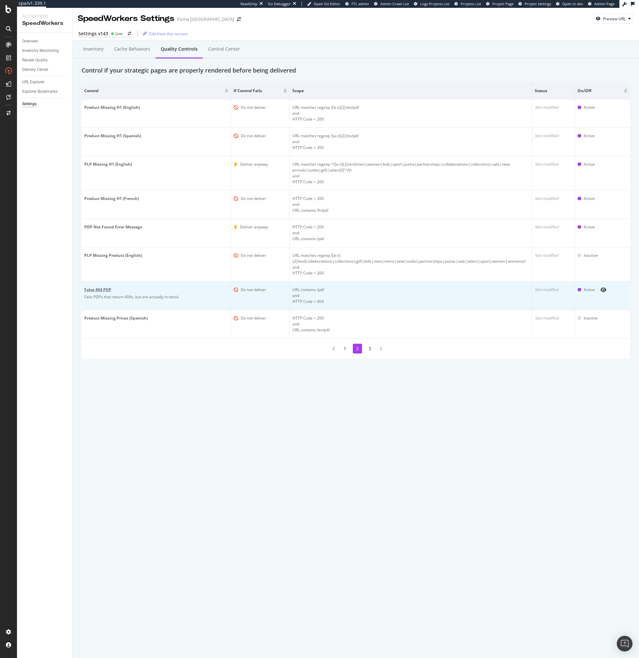
click at [107, 290] on div "False 404 PDP" at bounding box center [156, 290] width 144 height 6
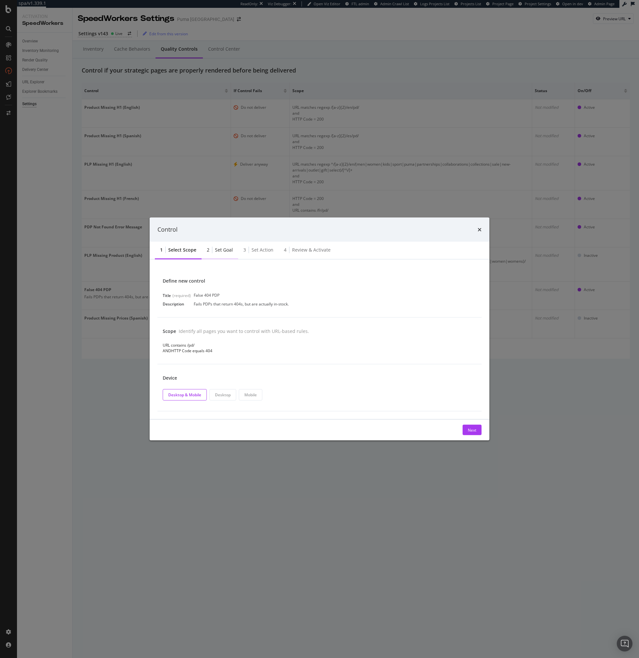
click at [229, 257] on div "2 Set goal" at bounding box center [220, 250] width 37 height 18
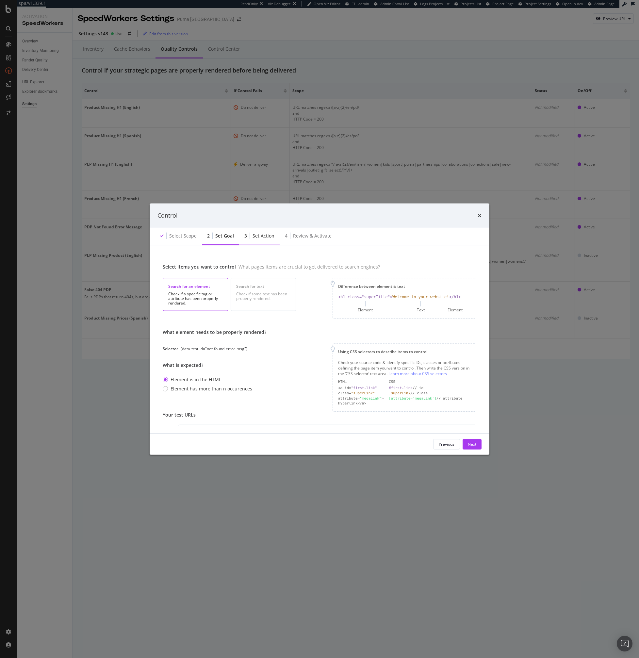
click at [244, 234] on div "3" at bounding box center [245, 235] width 3 height 7
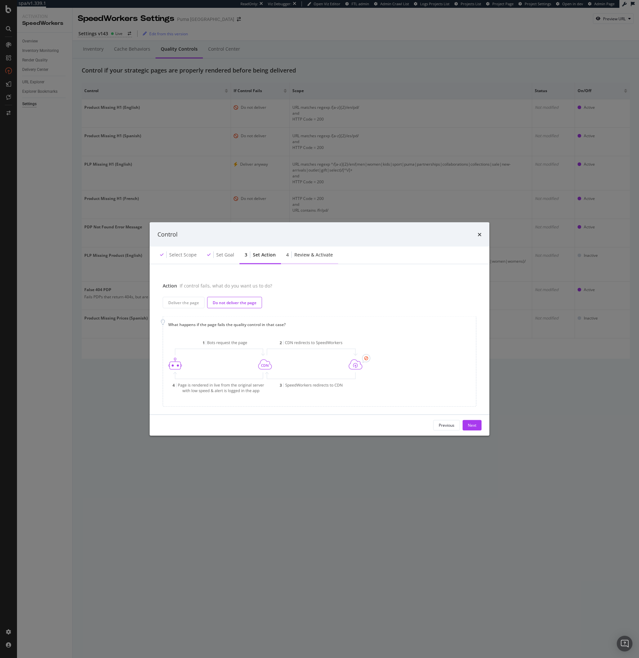
click at [303, 255] on div "Review & Activate" at bounding box center [313, 254] width 39 height 7
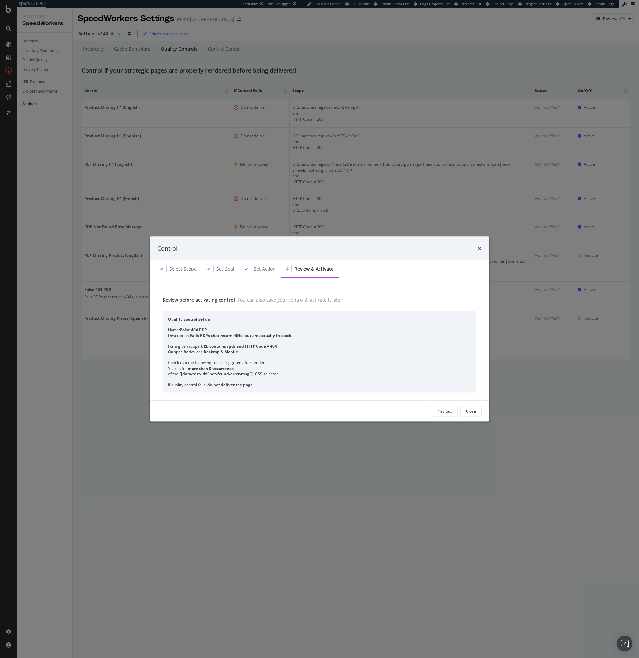
click at [210, 375] on div "[data-test-id="not-found-error-msg"]" at bounding box center [217, 374] width 72 height 6
click at [210, 376] on div "[data-test-id="not-found-error-msg"]" at bounding box center [217, 374] width 72 height 6
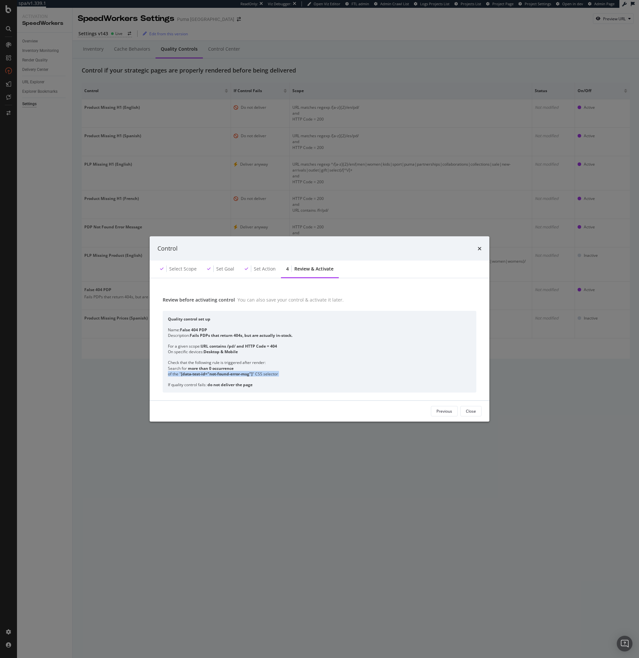
click at [223, 376] on div "[data-test-id="not-found-error-msg"]" at bounding box center [217, 374] width 72 height 6
click at [208, 374] on div "[data-test-id="not-found-error-msg"]" at bounding box center [217, 374] width 72 height 6
click at [216, 373] on div "[data-test-id="not-found-error-msg"]" at bounding box center [217, 374] width 72 height 6
click at [210, 374] on div "[data-test-id="not-found-error-msg"]" at bounding box center [217, 374] width 72 height 6
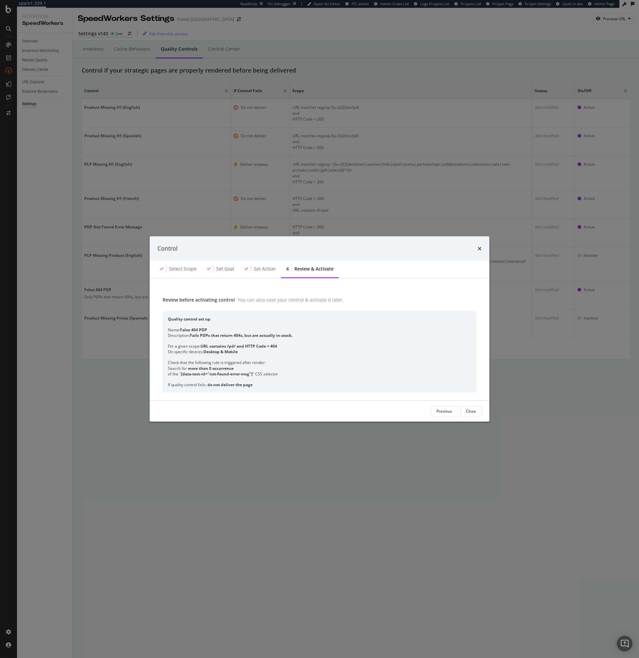
click at [210, 374] on div "[data-test-id="not-found-error-msg"]" at bounding box center [217, 374] width 72 height 6
click at [237, 375] on div "[data-test-id="not-found-error-msg"]" at bounding box center [217, 374] width 72 height 6
click at [246, 375] on div "[data-test-id="not-found-error-msg"]" at bounding box center [217, 374] width 72 height 6
copy div "not-found-error-msg"
click at [249, 264] on div "Set action" at bounding box center [259, 269] width 41 height 18
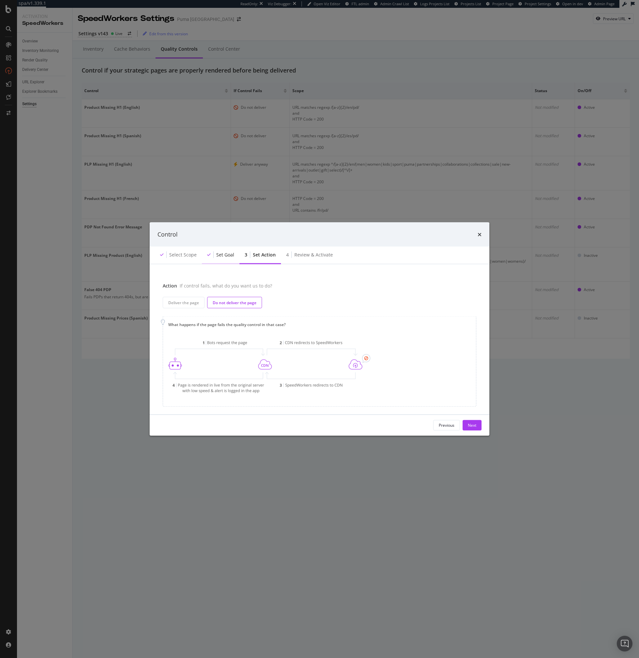
click at [231, 256] on div "Set goal" at bounding box center [225, 254] width 18 height 7
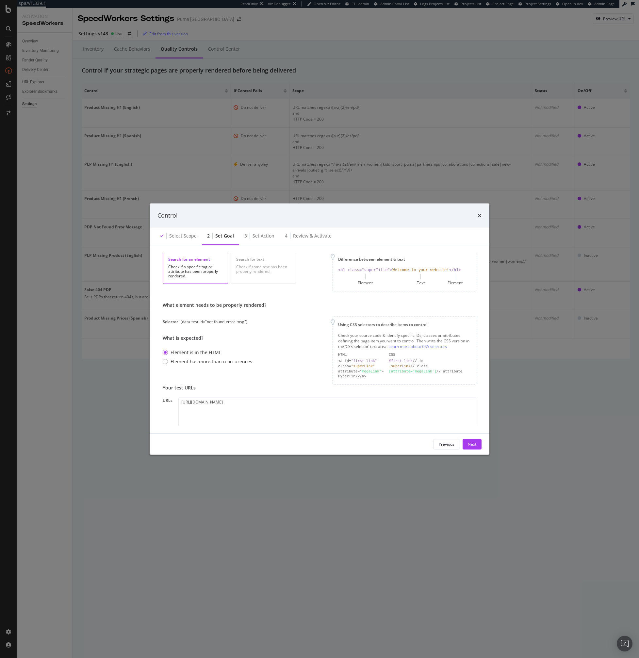
scroll to position [61, 0]
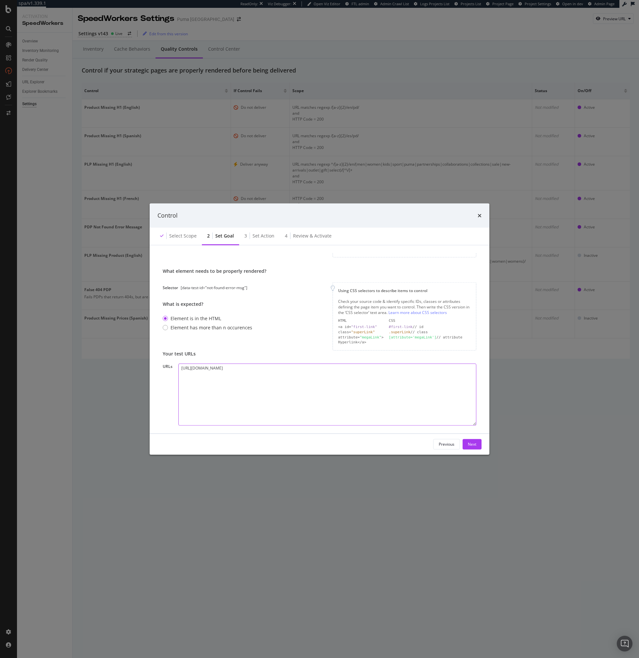
click at [229, 378] on textarea "https://us.puma.com/us/en/pd/puma-vikky-lx-sneakers/366931?affID=43737&mktID=AF…" at bounding box center [327, 395] width 298 height 62
click at [263, 382] on textarea "https://us.puma.com/us/en/pd/puma-vikky-lx-sneakers/366931?affID=43737&mktID=AF…" at bounding box center [327, 395] width 298 height 62
click at [367, 368] on textarea "https://us.puma.com/us/en/pd/puma-vikky-lx-sneakers/366931?affID=43737&mktID=AF…" at bounding box center [327, 395] width 298 height 62
click at [350, 404] on textarea "https://us.puma.com/us/en/pd/puma-vikky-lx-sneakers/366931?affID=43737&mktID=AF…" at bounding box center [327, 395] width 298 height 62
click at [543, 443] on div "Control Select scope 2 Set goal 3 Set action 4 Review & Activate Select items y…" at bounding box center [319, 329] width 639 height 658
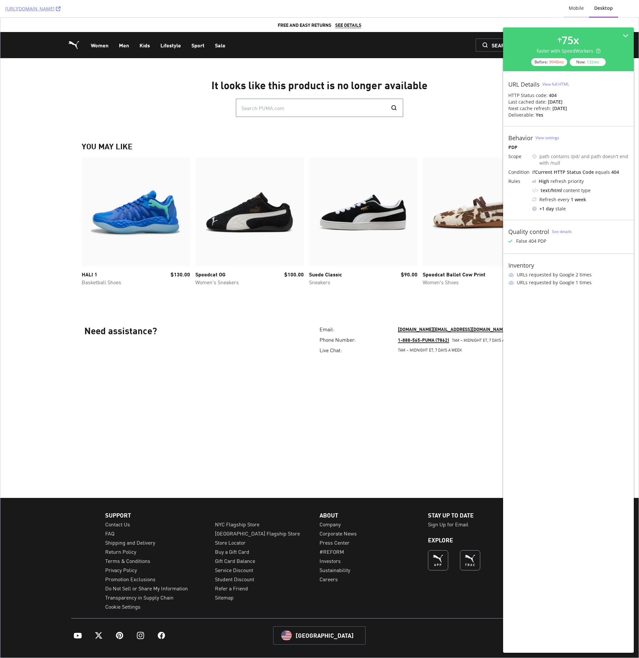
click at [576, 11] on div "Mobile" at bounding box center [576, 8] width 15 height 7
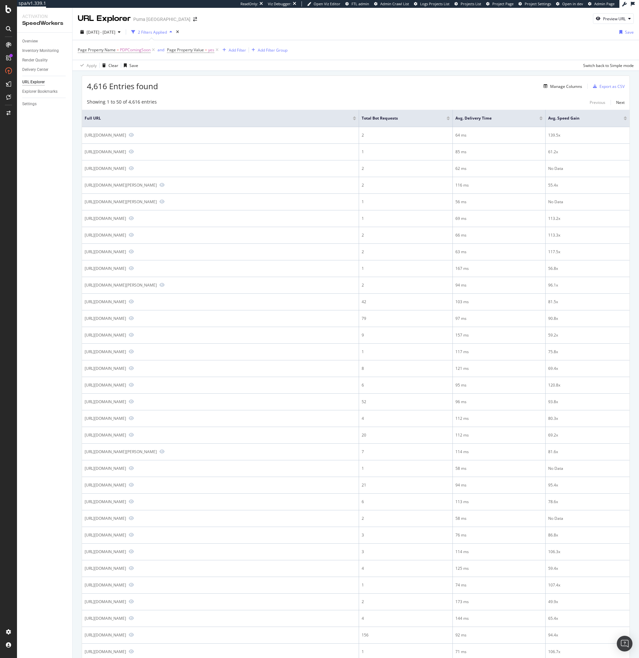
click at [205, 88] on div "4,616 Entries found Manage Columns Export as CSV" at bounding box center [356, 84] width 548 height 16
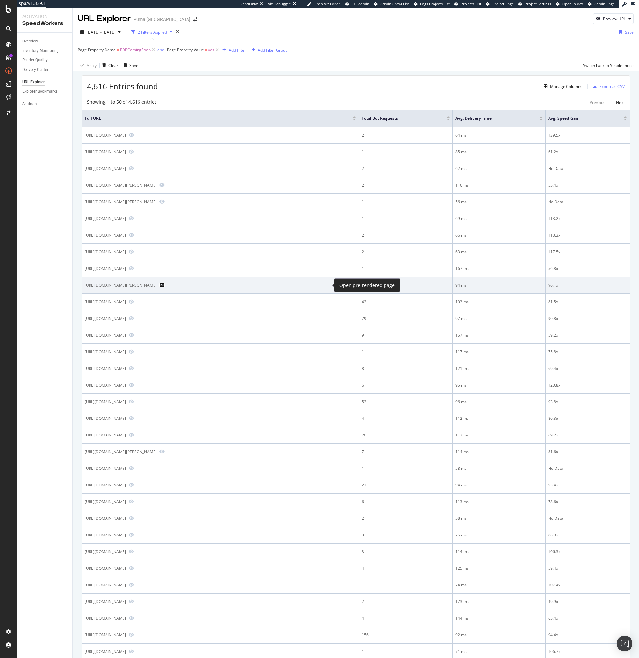
click at [165, 286] on icon "Preview https://us.puma.com/us/en/pd/puma-x-lamelo-ball-lafrance-%221-of-1%22-m…" at bounding box center [161, 285] width 5 height 5
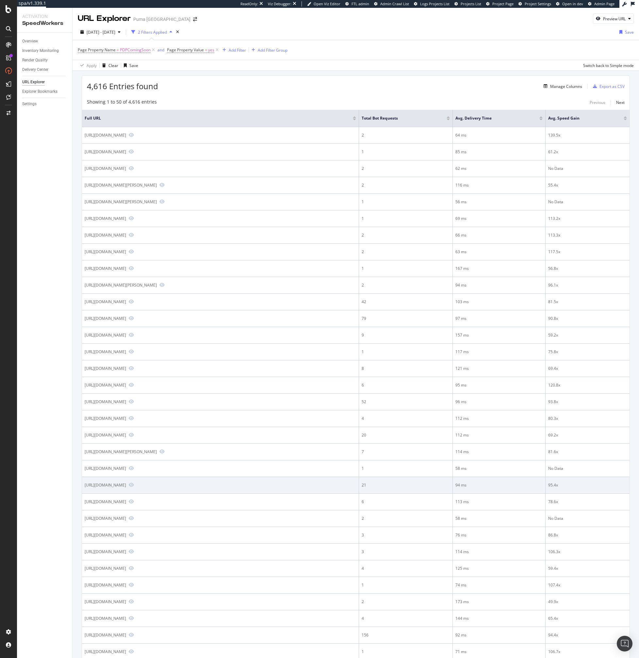
click at [273, 488] on td "https://us.puma.com/us/en/pd/fenty-x-puma-t7-womens-slim-tee/636184" at bounding box center [220, 485] width 277 height 17
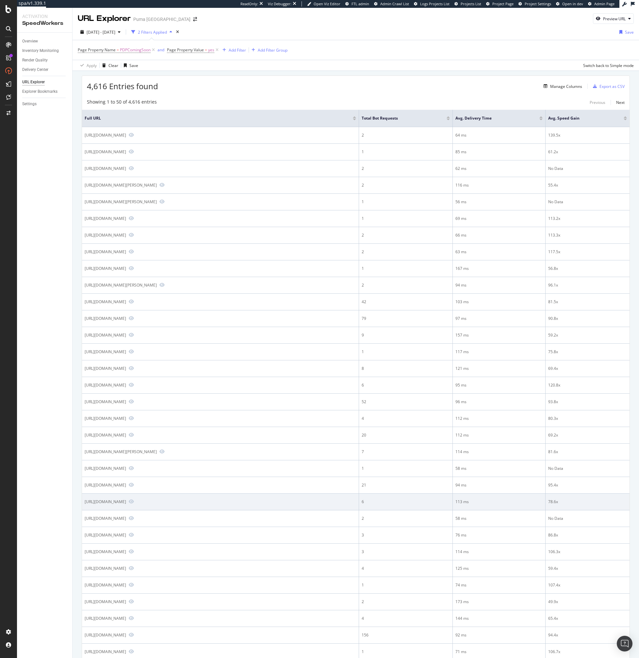
click at [288, 498] on td "https://us.puma.com/us/en/pd/a%24ap-rocky-x-puma-flacko-fur-coat/633401" at bounding box center [220, 502] width 277 height 17
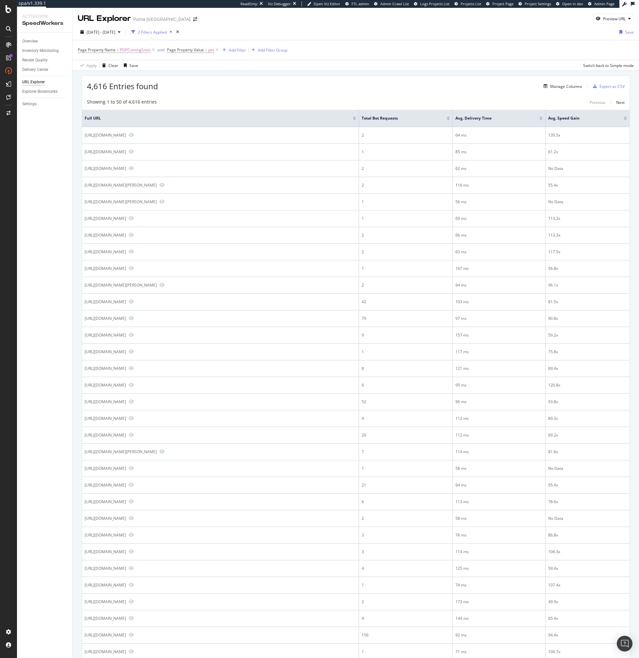
click at [226, 90] on div "4,616 Entries found Manage Columns Export as CSV" at bounding box center [356, 84] width 548 height 16
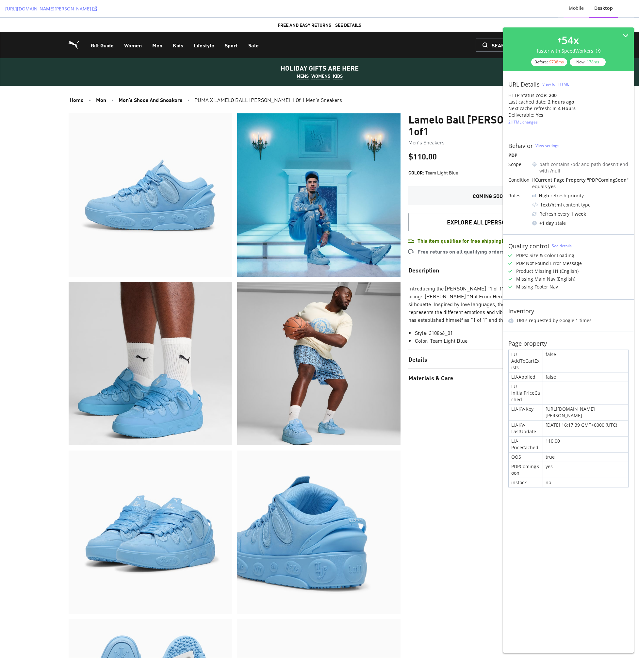
click at [574, 8] on div "Mobile" at bounding box center [576, 8] width 15 height 7
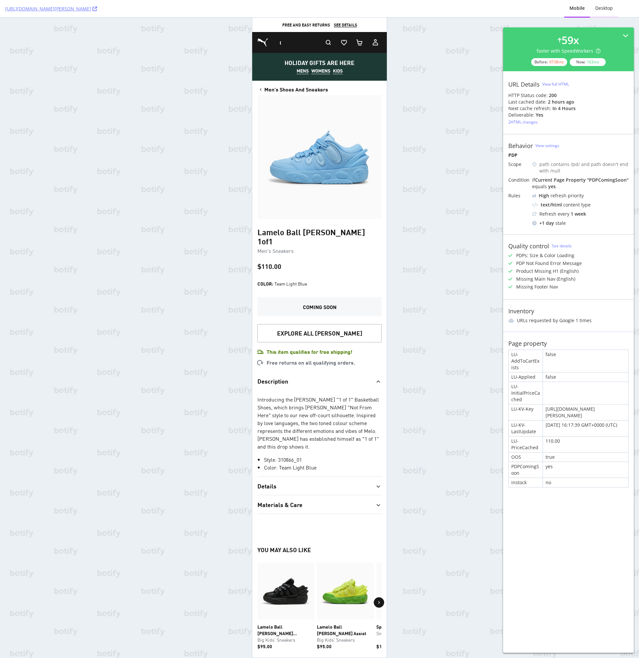
click at [598, 11] on div "Desktop" at bounding box center [604, 8] width 18 height 7
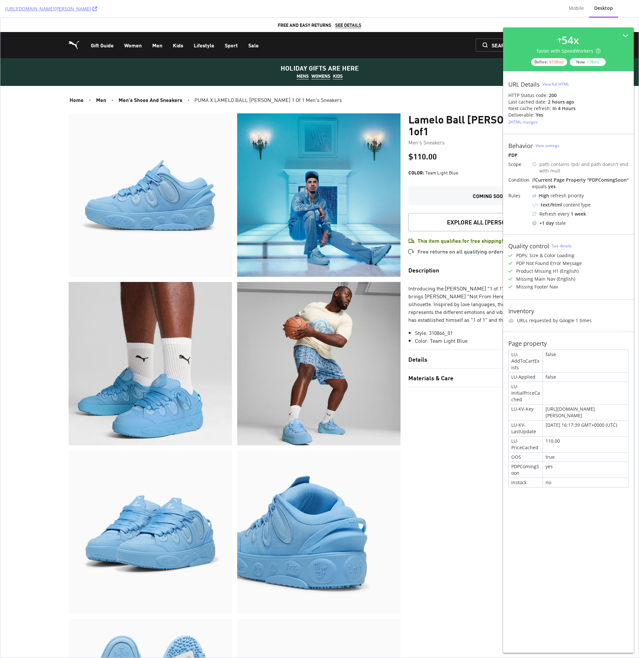
click at [443, 425] on section "Lamelo Ball LaFrancé 1of1 Men's Sneakers $110.00 Color : Team Light Blue : Comi…" at bounding box center [489, 532] width 162 height 838
click at [586, 7] on div "Mobile" at bounding box center [576, 9] width 25 height 18
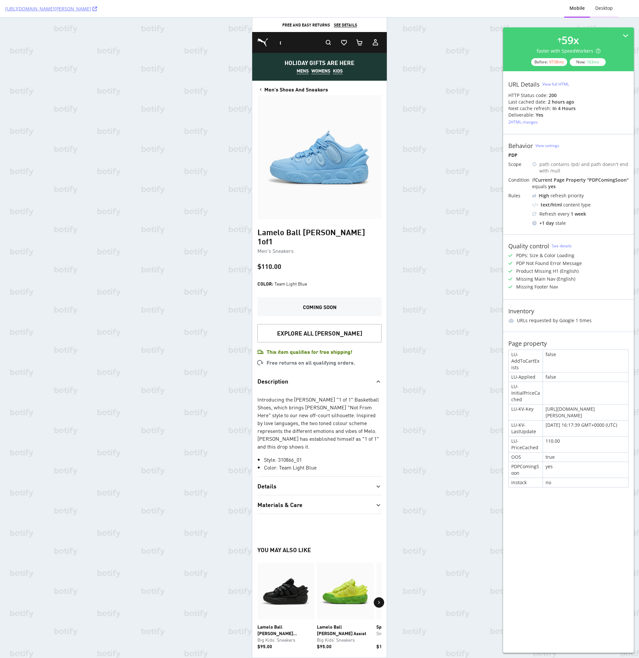
click at [611, 8] on div "Desktop" at bounding box center [604, 8] width 18 height 7
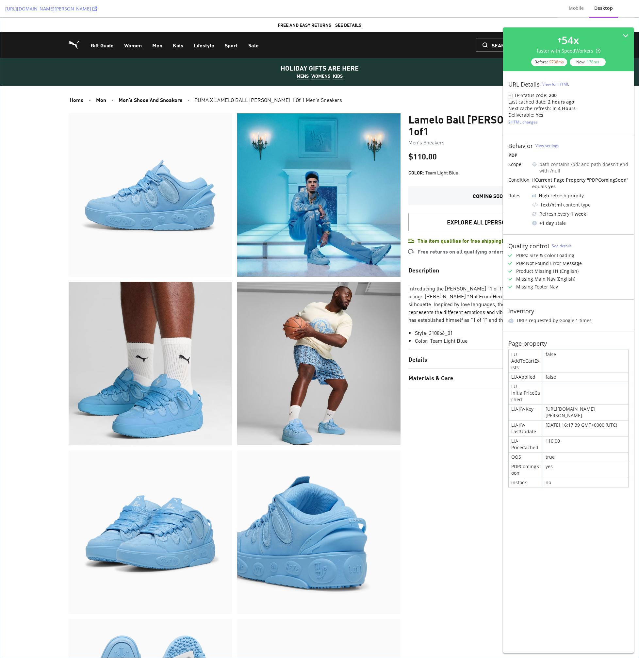
click at [505, 524] on div "54 x faster with SpeedWorkers Before: 9738 ms Now: 178 ms URL Details View full…" at bounding box center [568, 339] width 131 height 625
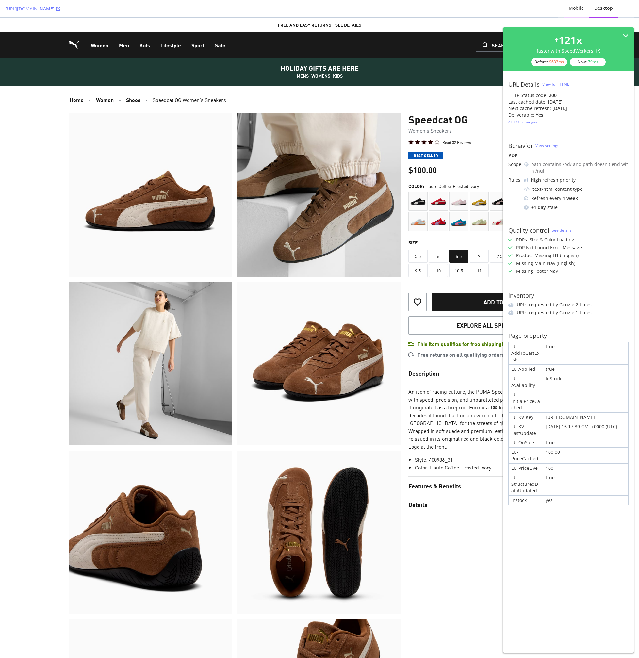
click at [573, 10] on div "Mobile" at bounding box center [576, 8] width 15 height 7
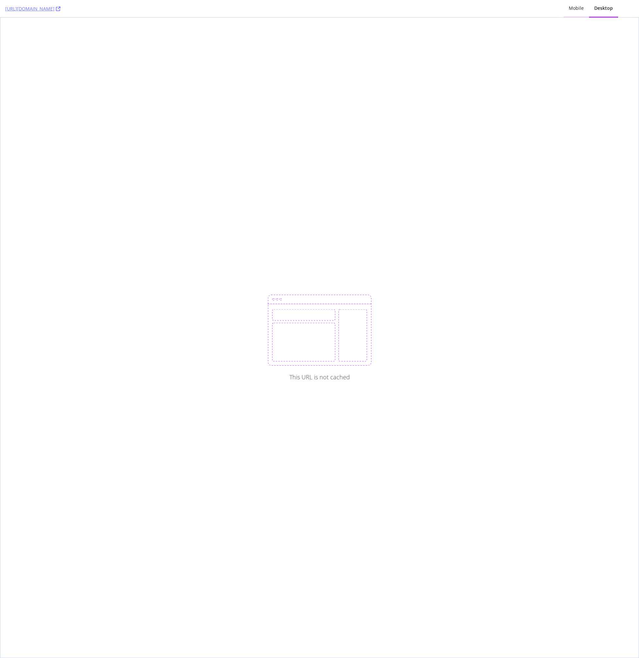
click at [577, 13] on div "Mobile" at bounding box center [576, 9] width 25 height 18
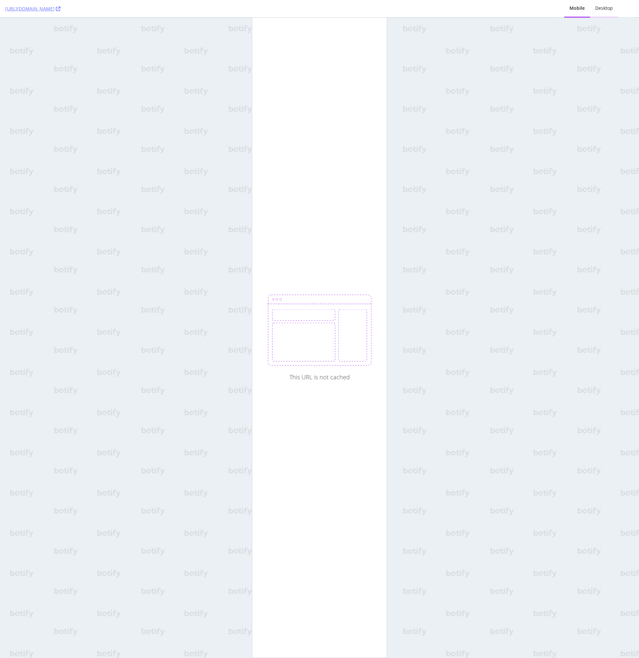
click at [599, 15] on div "Desktop" at bounding box center [604, 9] width 28 height 18
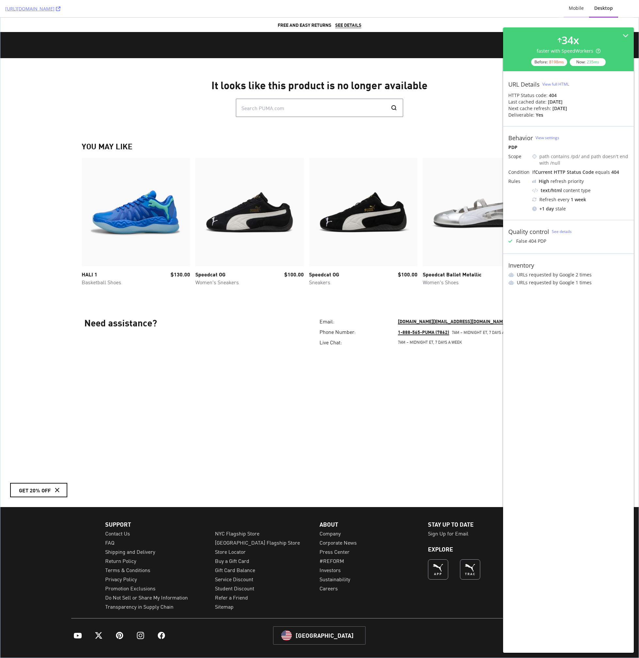
click at [578, 12] on div "Mobile" at bounding box center [576, 9] width 25 height 18
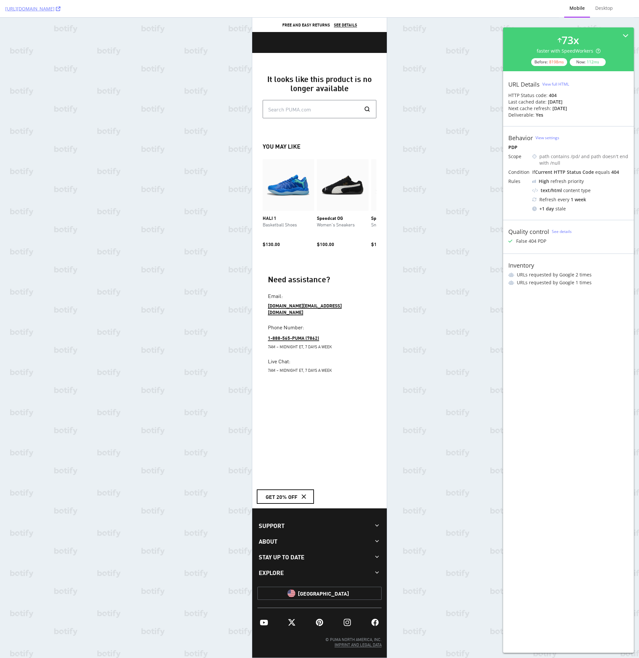
click at [564, 228] on div "Quality control See details" at bounding box center [568, 231] width 120 height 7
click at [560, 229] on link "See details" at bounding box center [562, 232] width 20 height 6
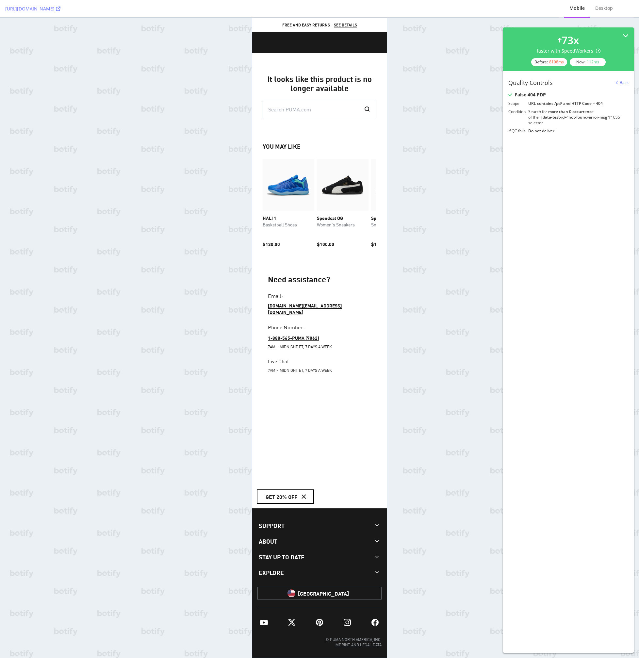
click at [404, 205] on div "[URL][DOMAIN_NAME] Mobile Desktop 73 x faster with SpeedWorkers Before: 8198 ms…" at bounding box center [319, 329] width 639 height 658
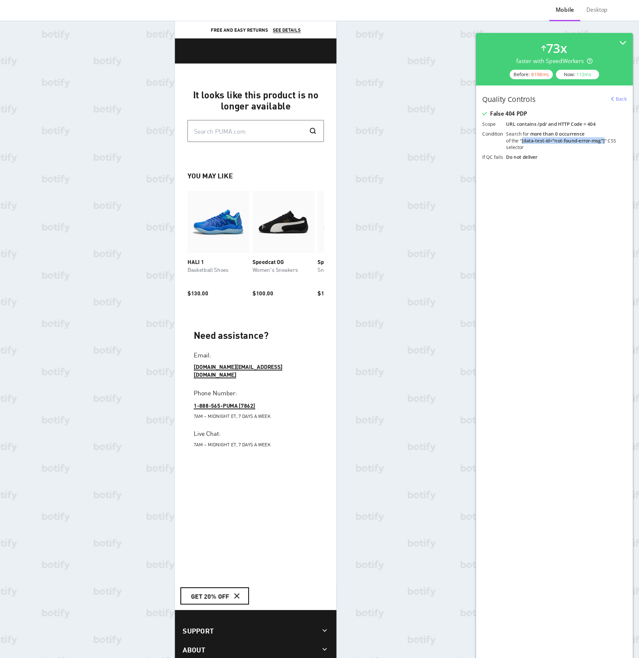
drag, startPoint x: 542, startPoint y: 117, endPoint x: 611, endPoint y: 118, distance: 68.9
click at [611, 118] on div "Search for more than 0 occurrence of the " [data-test-id="not-found-error-msg"]…" at bounding box center [578, 117] width 100 height 17
copy div "[data-test-id="not-found-error-msg"]"
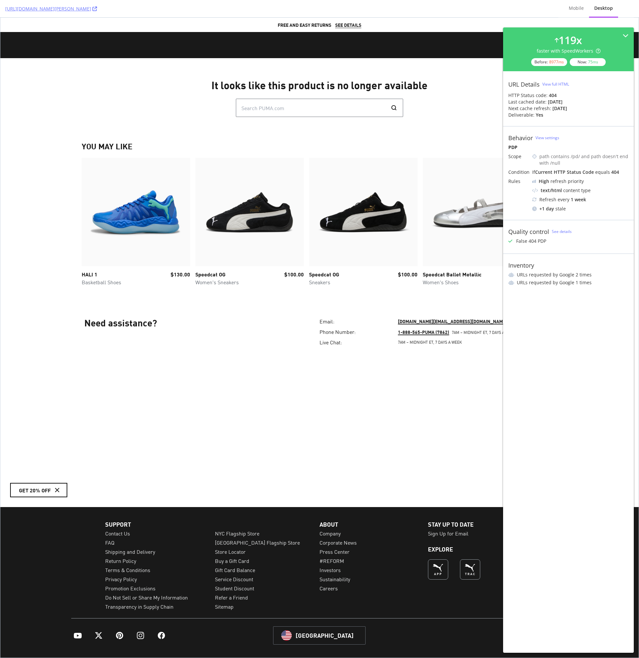
click at [486, 99] on div "It looks like this product is no longer available Search PUMA.com Search" at bounding box center [320, 98] width 476 height 38
click at [461, 121] on div "It looks like this product is no longer available Search PUMA.com Search YOU MA…" at bounding box center [320, 190] width 476 height 222
click at [561, 235] on div "Quality control See details False 404 PDP" at bounding box center [568, 237] width 131 height 34
click at [558, 231] on link "See details" at bounding box center [562, 232] width 20 height 6
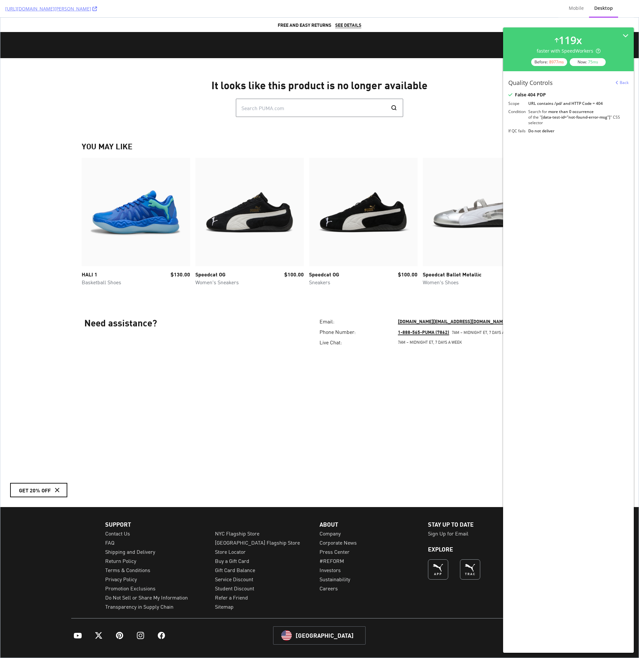
click at [472, 91] on div "It looks like this product is no longer available Search PUMA.com Search" at bounding box center [320, 98] width 476 height 38
click at [460, 109] on div "It looks like this product is no longer available Search PUMA.com Search" at bounding box center [320, 98] width 476 height 38
click at [490, 117] on div "It looks like this product is no longer available Search PUMA.com Search YOU MA…" at bounding box center [320, 190] width 476 height 222
click at [513, 131] on div "If QC fails" at bounding box center [516, 131] width 17 height 6
click at [466, 115] on div "It looks like this product is no longer available Search PUMA.com Search" at bounding box center [320, 98] width 476 height 38
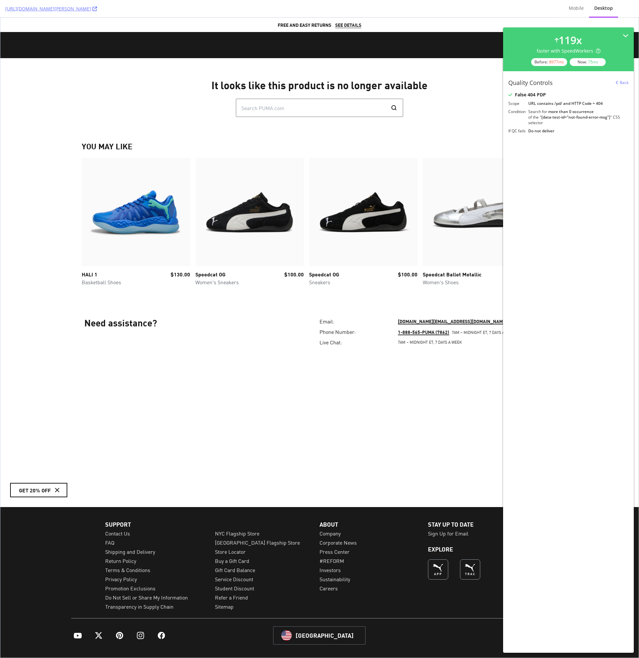
click at [466, 115] on div "It looks like this product is no longer available Search PUMA.com Search" at bounding box center [320, 98] width 476 height 38
click at [460, 102] on div "It looks like this product is no longer available Search PUMA.com Search" at bounding box center [320, 98] width 476 height 38
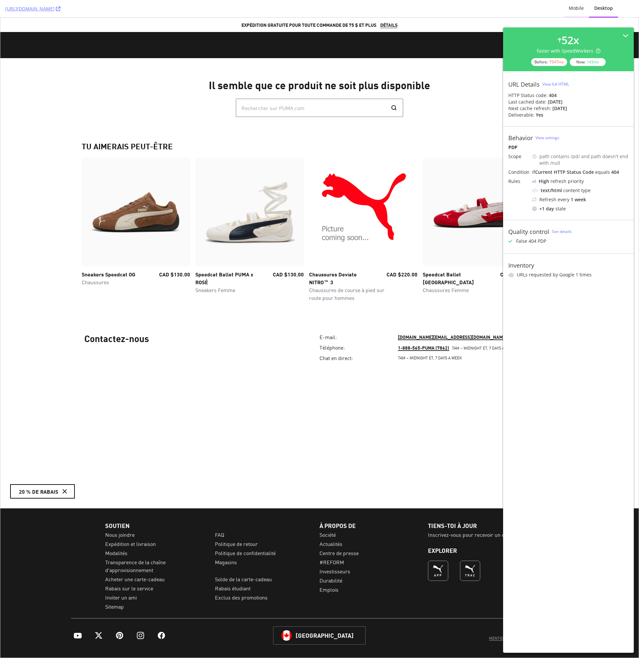
click at [583, 12] on div "Mobile" at bounding box center [576, 9] width 25 height 18
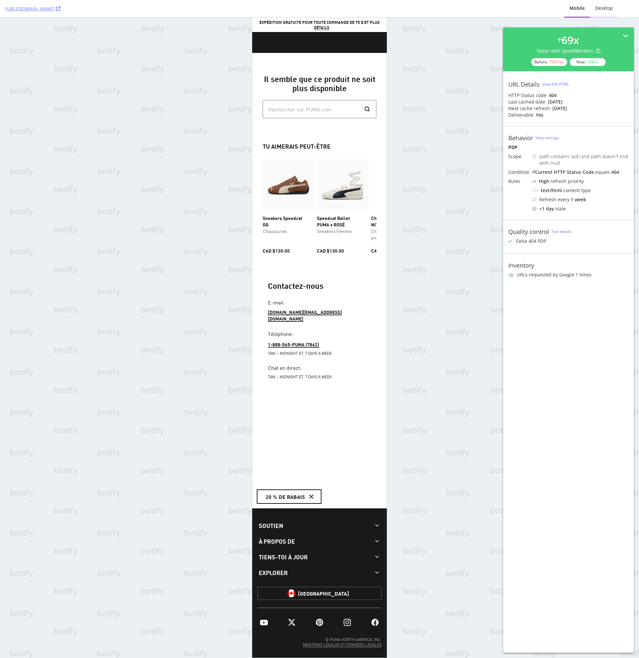
click at [608, 8] on div "Desktop" at bounding box center [604, 8] width 18 height 7
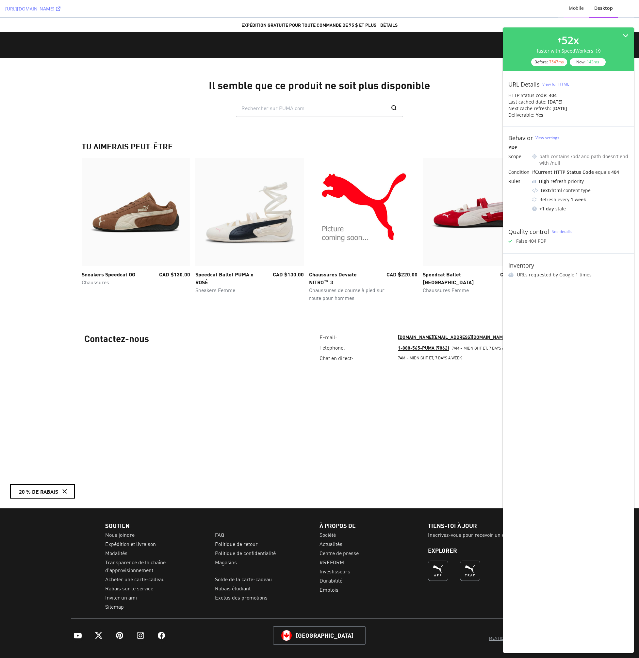
click at [572, 15] on div "Mobile" at bounding box center [576, 9] width 25 height 18
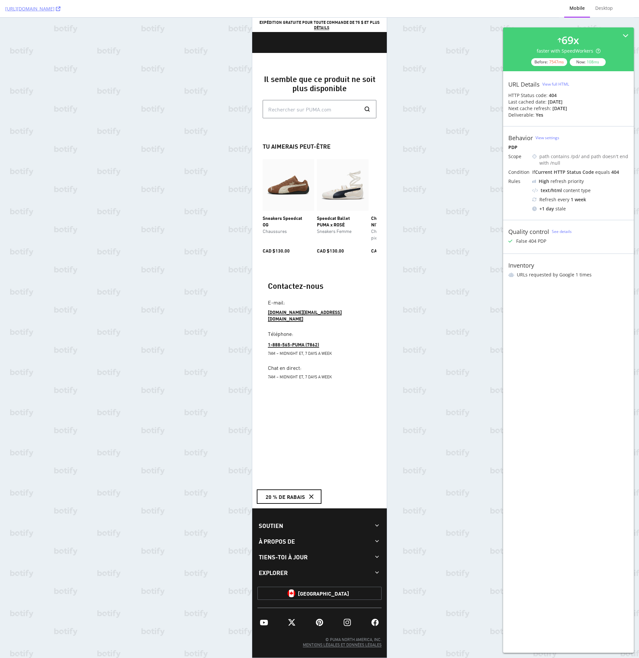
click at [442, 76] on div "[URL][DOMAIN_NAME] Mobile Desktop 69 x faster with SpeedWorkers Before: 7547 ms…" at bounding box center [319, 329] width 639 height 658
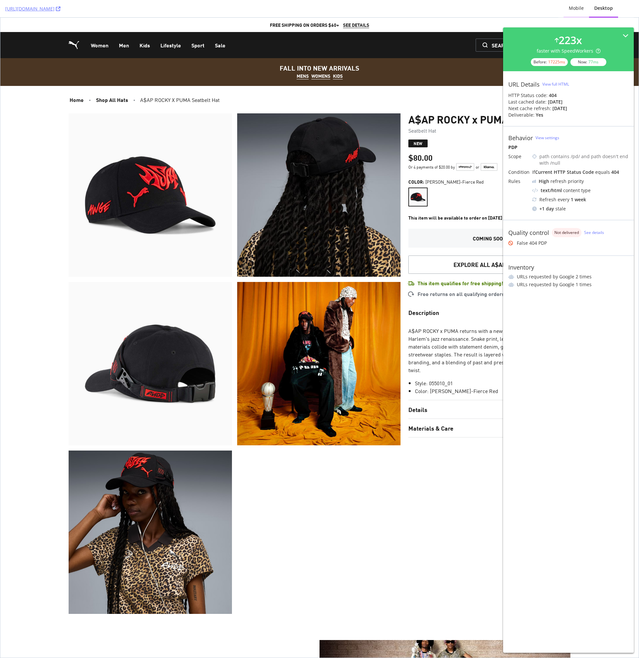
click at [581, 10] on div "Mobile" at bounding box center [576, 8] width 15 height 7
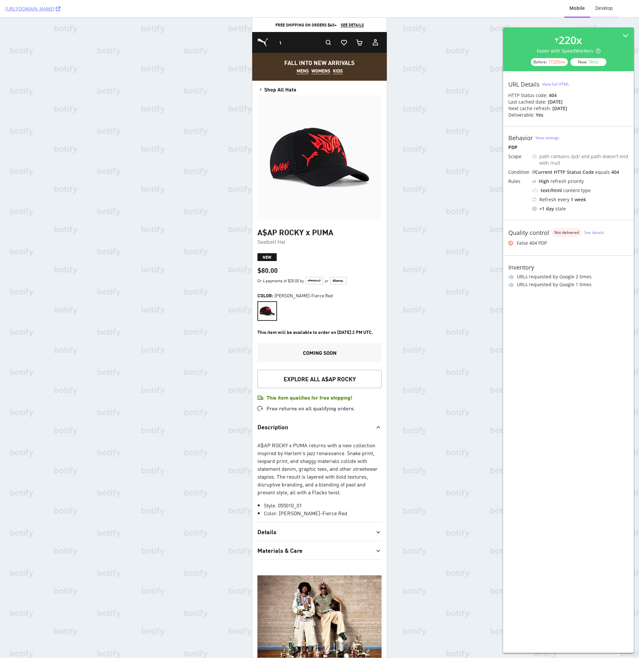
click at [599, 11] on div "Desktop" at bounding box center [604, 8] width 18 height 7
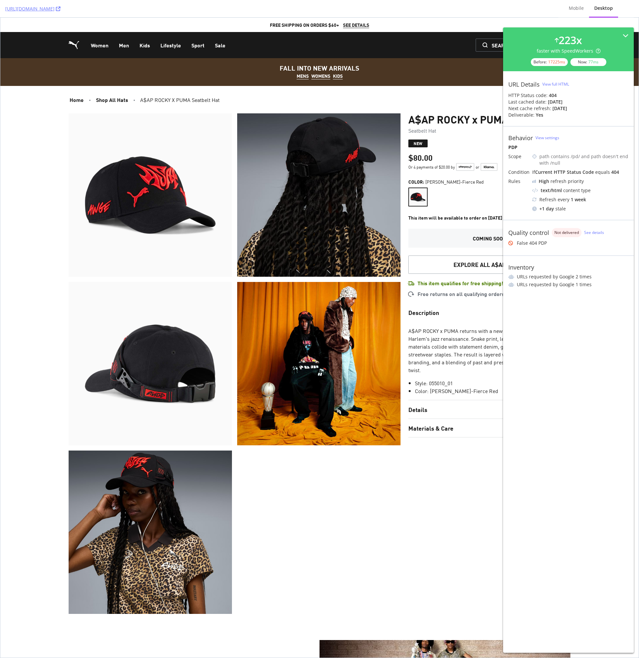
click at [477, 313] on button "description" at bounding box center [489, 312] width 162 height 18
click at [575, 10] on div "Mobile" at bounding box center [576, 8] width 15 height 7
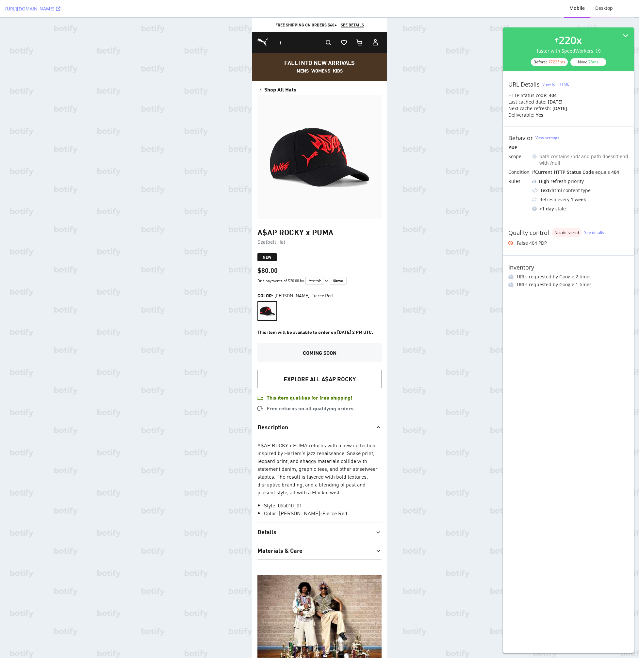
click at [602, 14] on div "Desktop" at bounding box center [604, 9] width 28 height 18
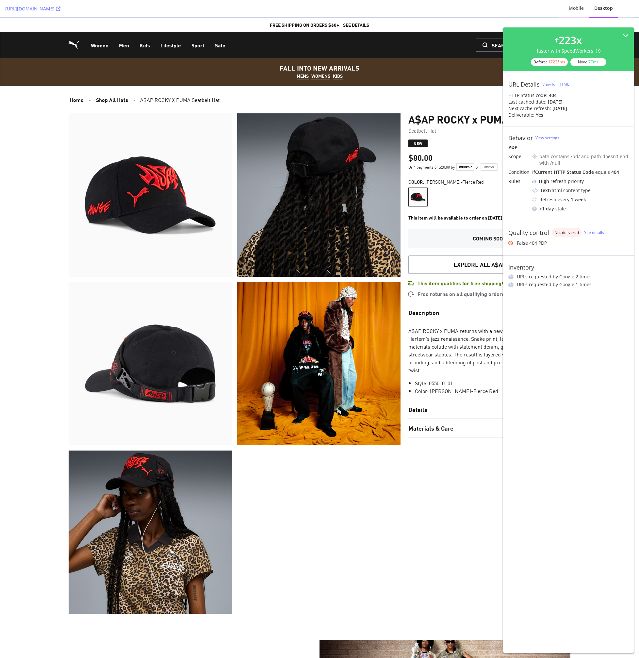
click at [575, 13] on div "Mobile" at bounding box center [576, 9] width 25 height 18
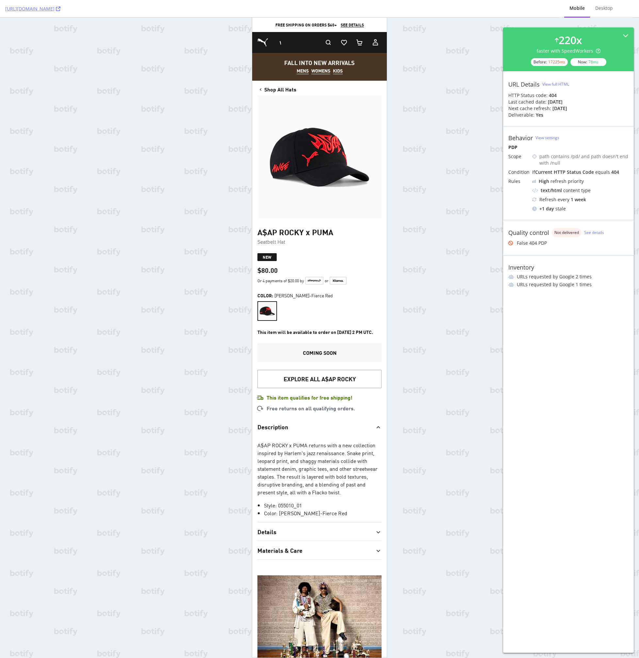
click at [451, 219] on div "[URL][DOMAIN_NAME] Mobile Desktop 220 x faster with SpeedWorkers Before: 17225 …" at bounding box center [319, 329] width 639 height 658
click at [191, 458] on div "[URL][DOMAIN_NAME] Mobile Desktop 220 x faster with SpeedWorkers Before: 17225 …" at bounding box center [319, 329] width 639 height 658
